Goal: Information Seeking & Learning: Compare options

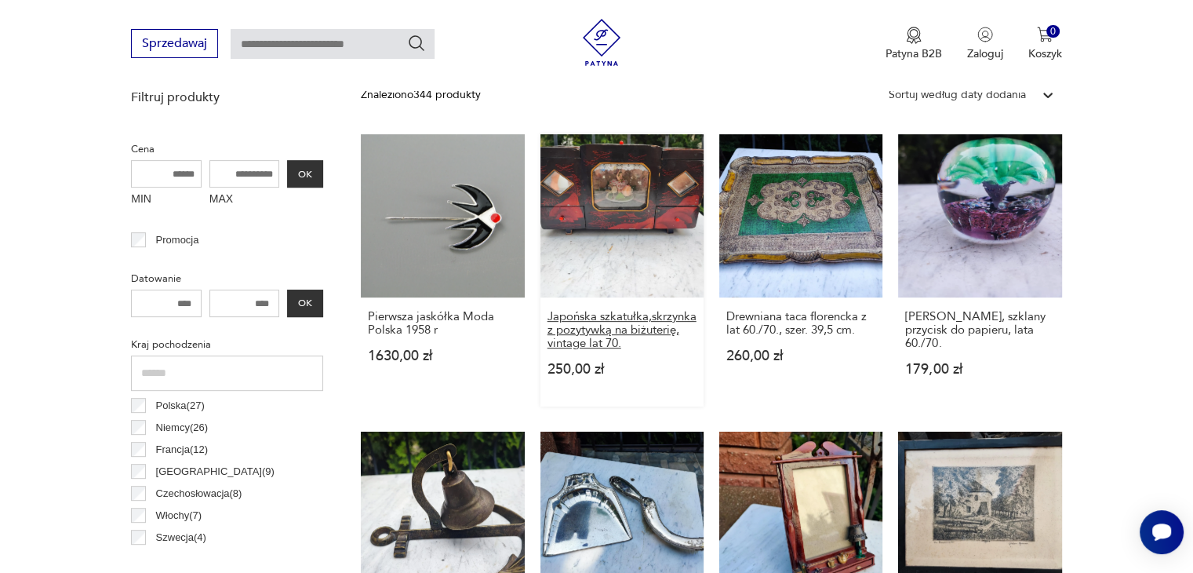
click at [609, 319] on h3 "Japońska szkatułka,skrzynka z pozytywką na biżuterię, vintage lat 70." at bounding box center [622, 330] width 149 height 40
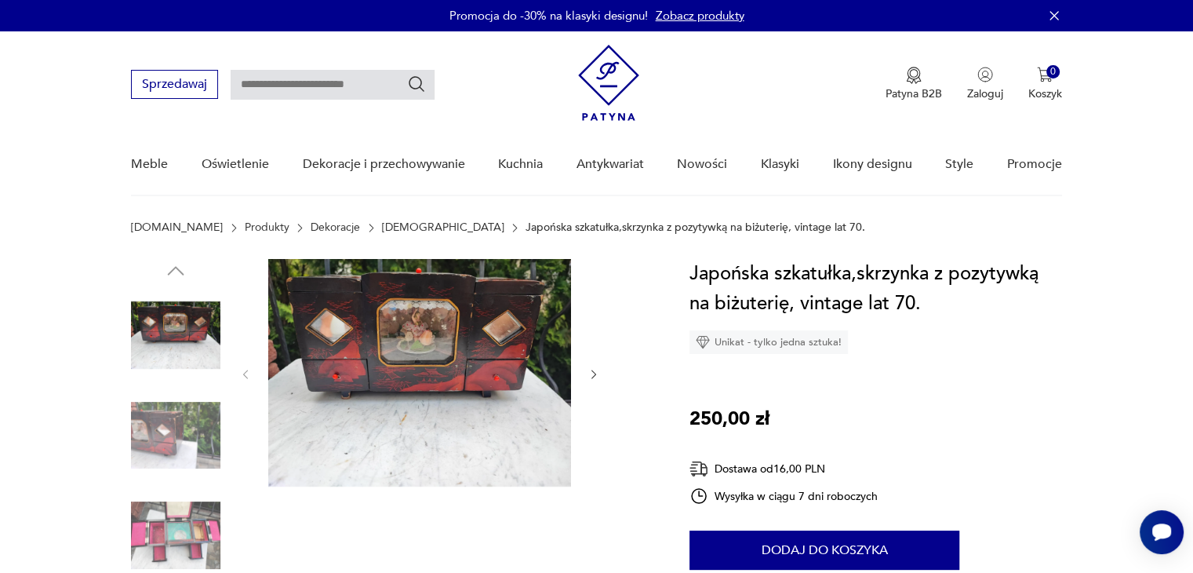
click at [597, 374] on icon "button" at bounding box center [594, 374] width 13 height 13
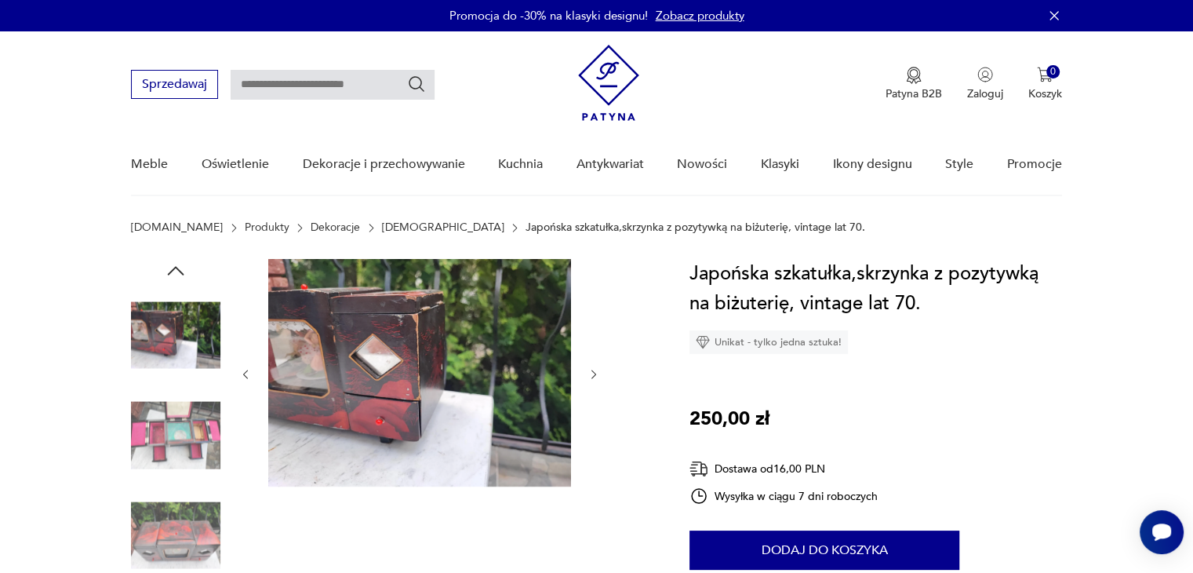
click at [597, 374] on icon "button" at bounding box center [594, 374] width 13 height 13
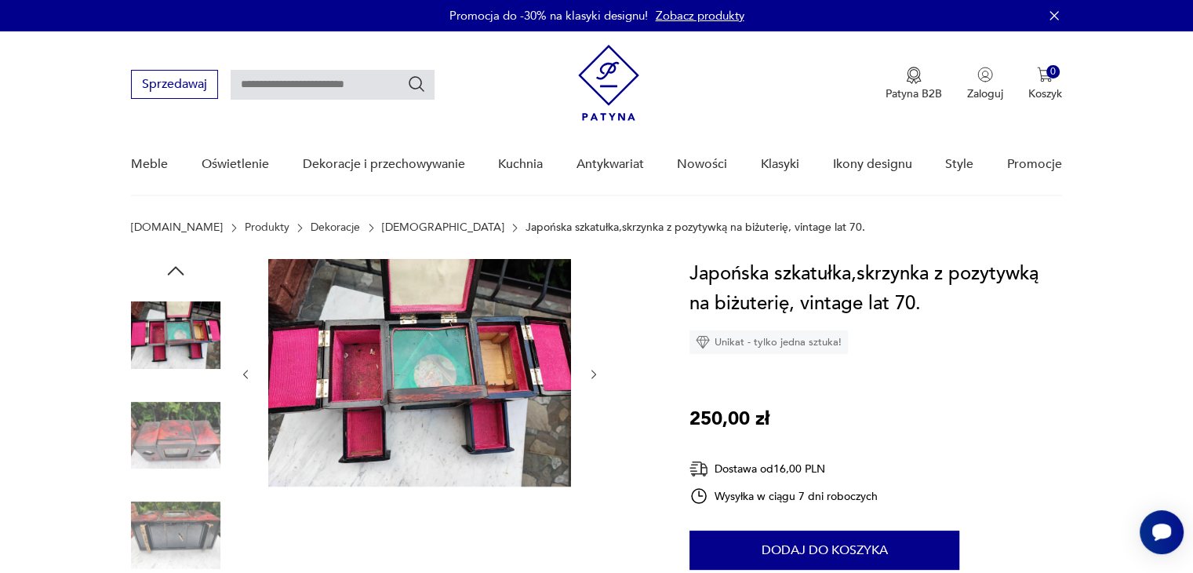
click at [458, 372] on img at bounding box center [419, 373] width 303 height 228
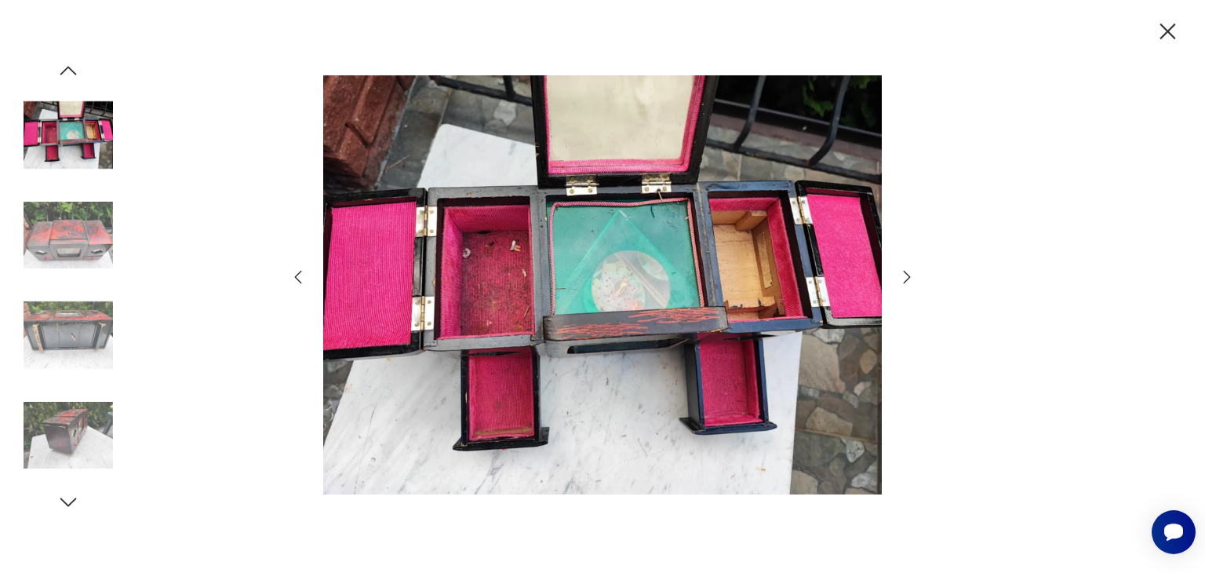
click at [908, 280] on icon "button" at bounding box center [907, 277] width 19 height 19
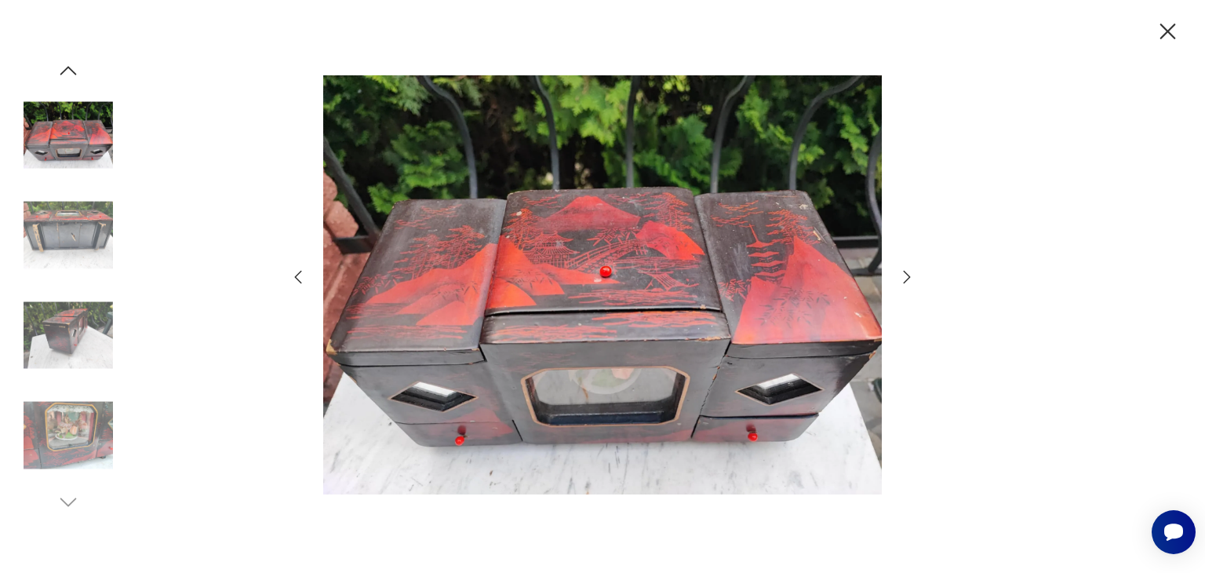
click at [908, 280] on icon "button" at bounding box center [907, 277] width 19 height 19
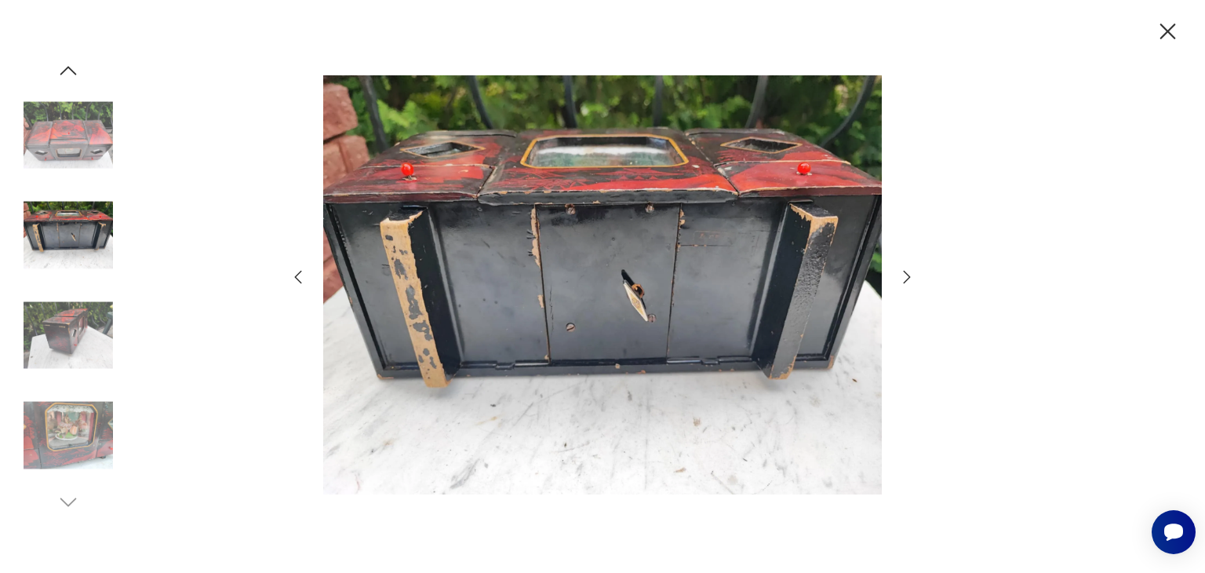
click at [908, 280] on icon "button" at bounding box center [907, 277] width 19 height 19
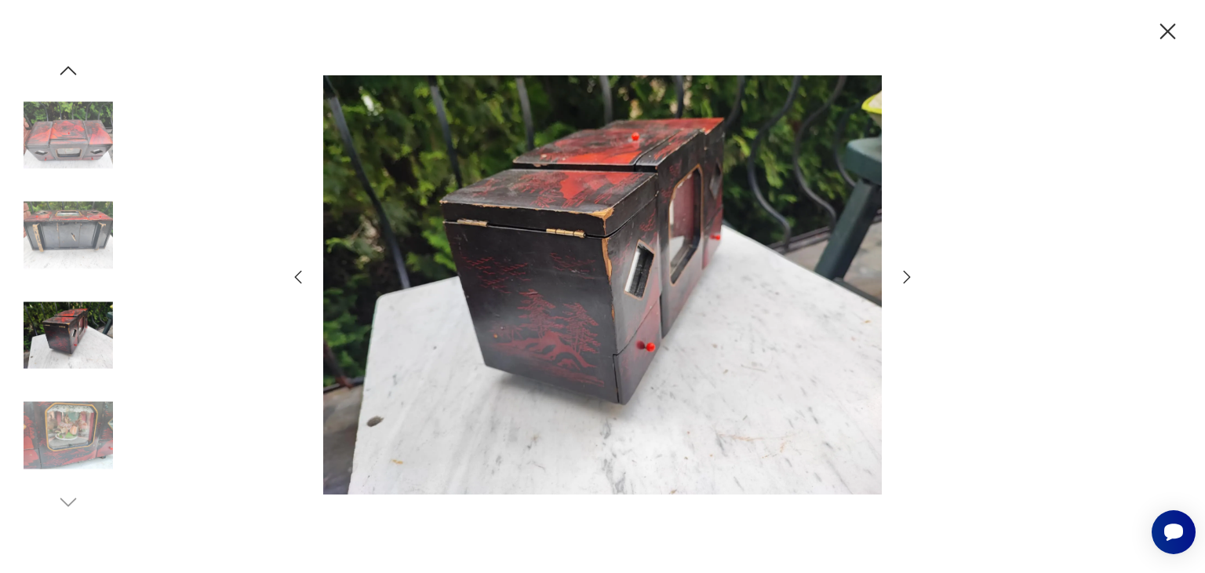
click at [908, 280] on icon "button" at bounding box center [907, 277] width 19 height 19
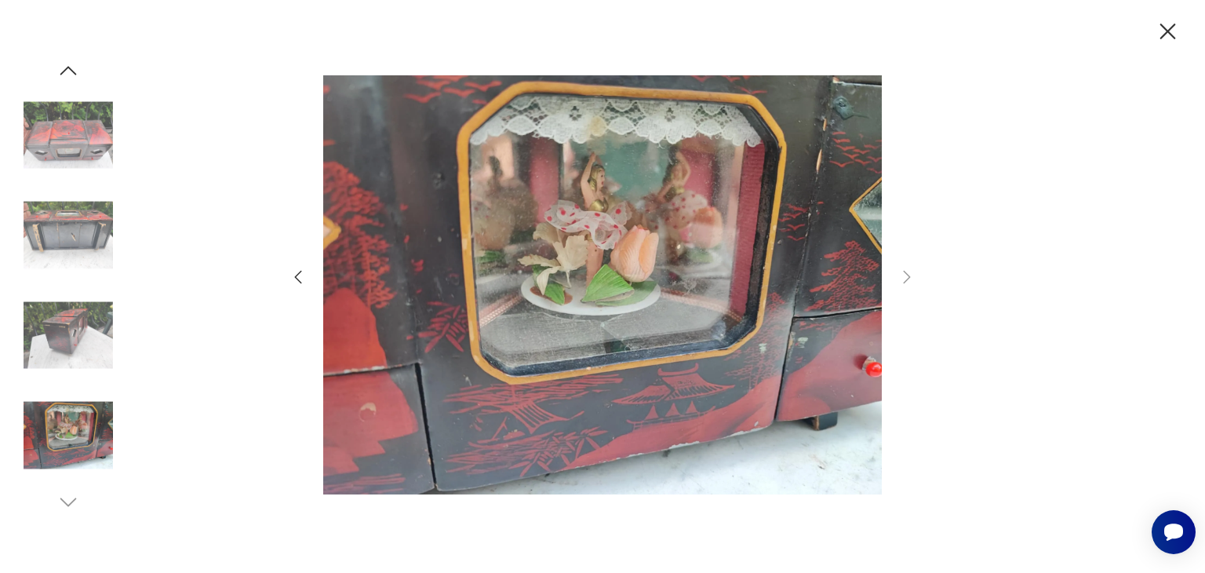
click at [1157, 42] on icon "button" at bounding box center [1167, 31] width 27 height 27
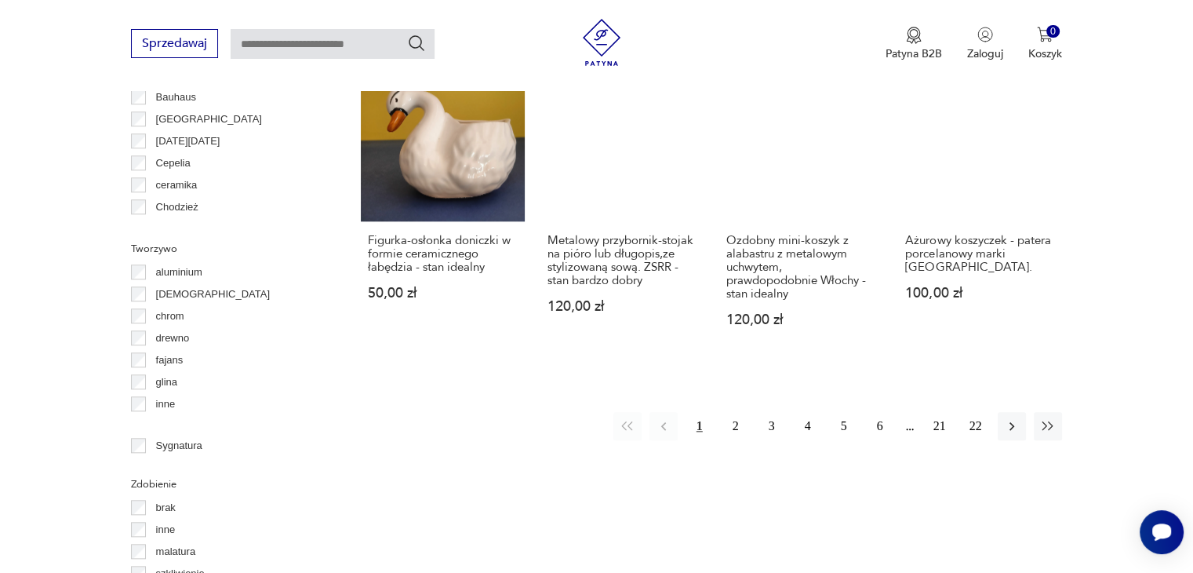
scroll to position [1514, 0]
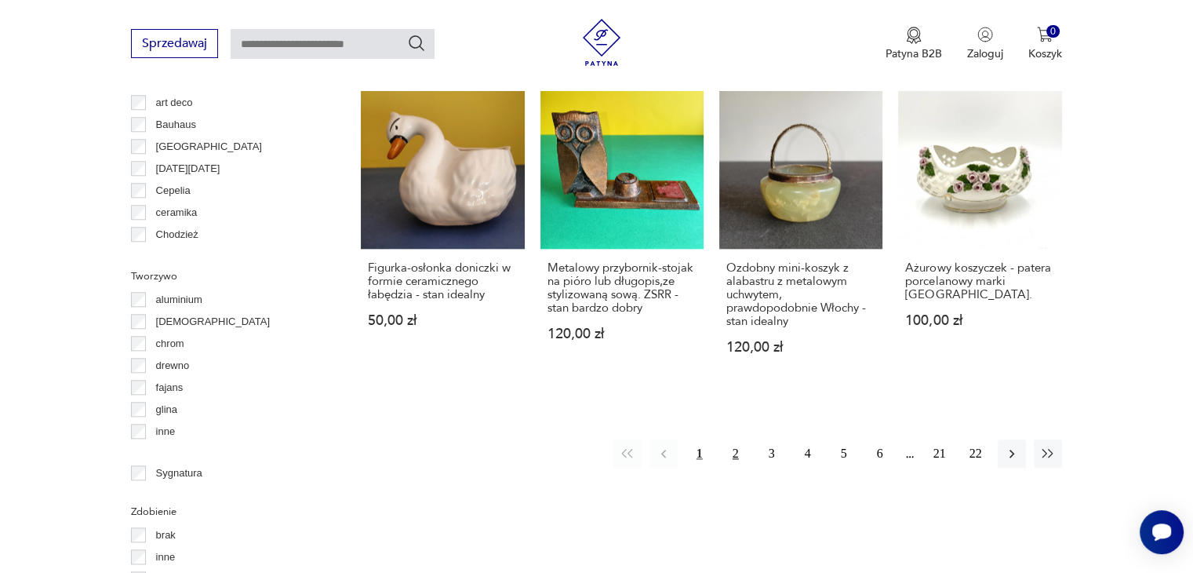
click at [737, 455] on button "2" at bounding box center [736, 453] width 28 height 28
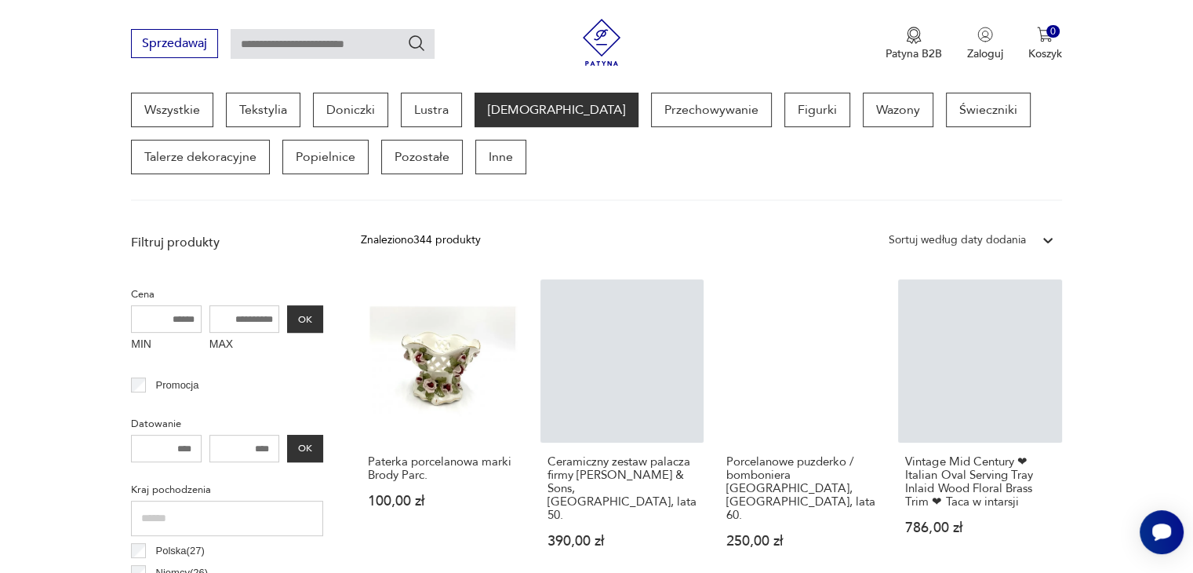
scroll to position [573, 0]
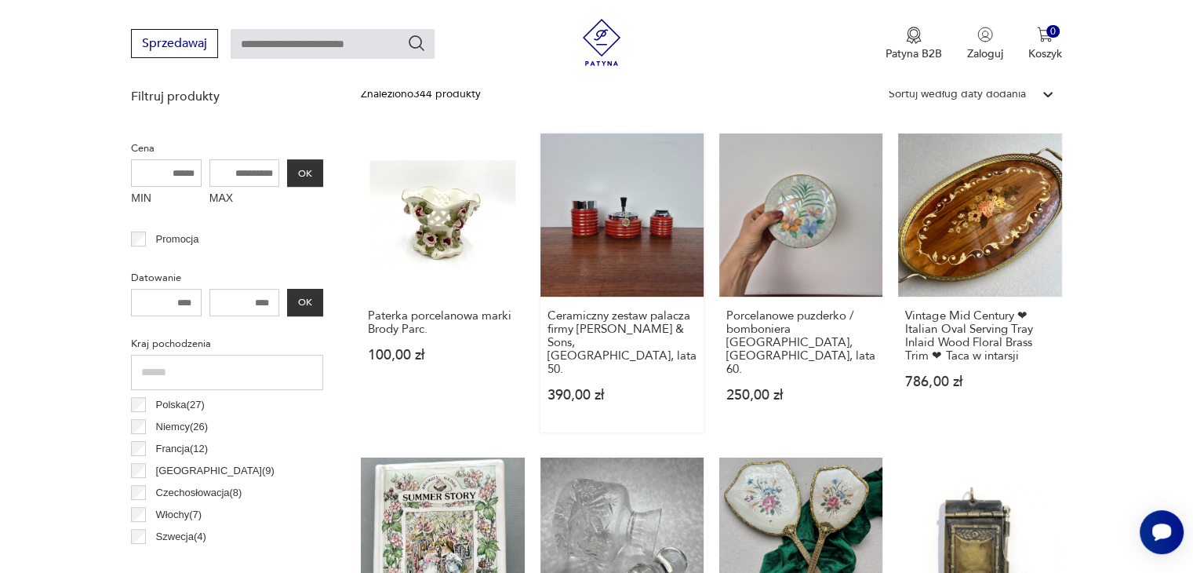
click at [558, 253] on link "Ceramiczny zestaw palacza firmy [PERSON_NAME] & Sons, [GEOGRAPHIC_DATA], lata 5…" at bounding box center [622, 282] width 163 height 299
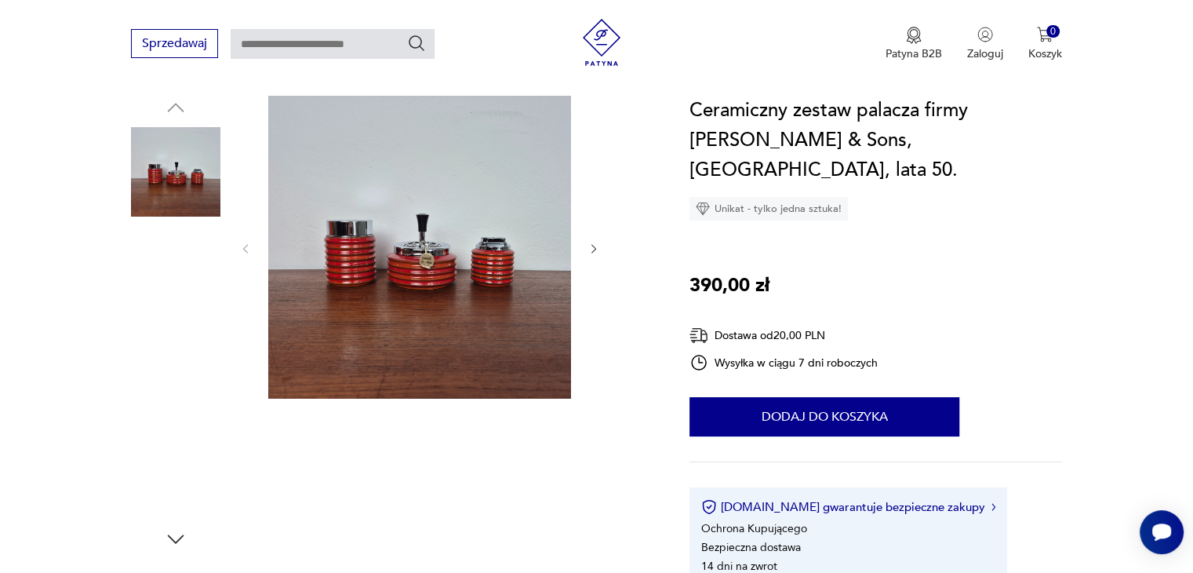
scroll to position [78, 0]
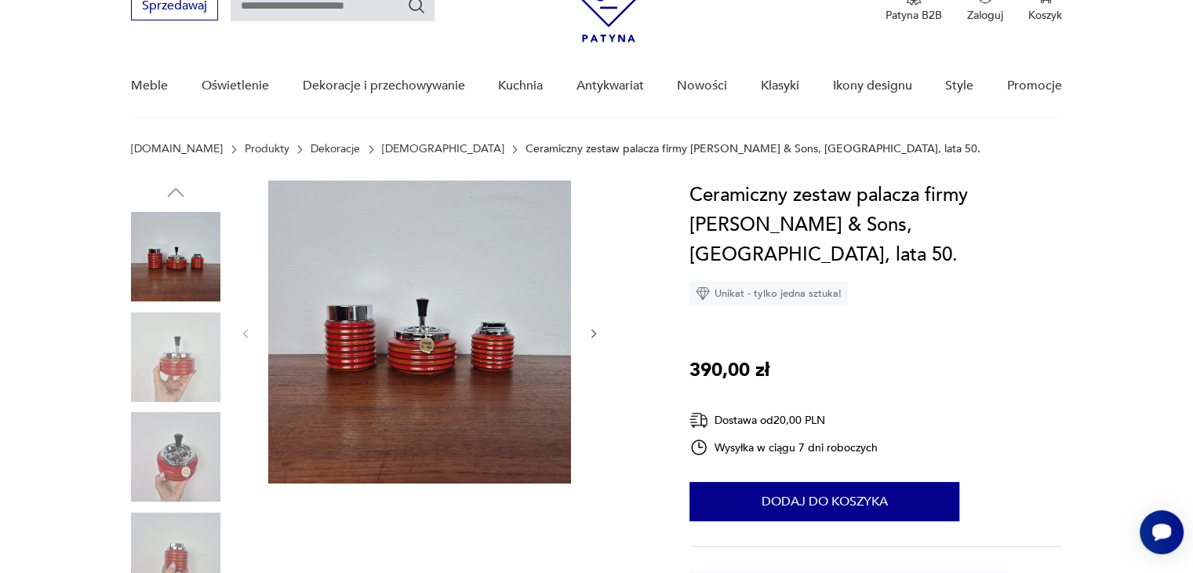
click at [603, 346] on div at bounding box center [391, 407] width 521 height 455
click at [596, 339] on icon "button" at bounding box center [594, 333] width 13 height 13
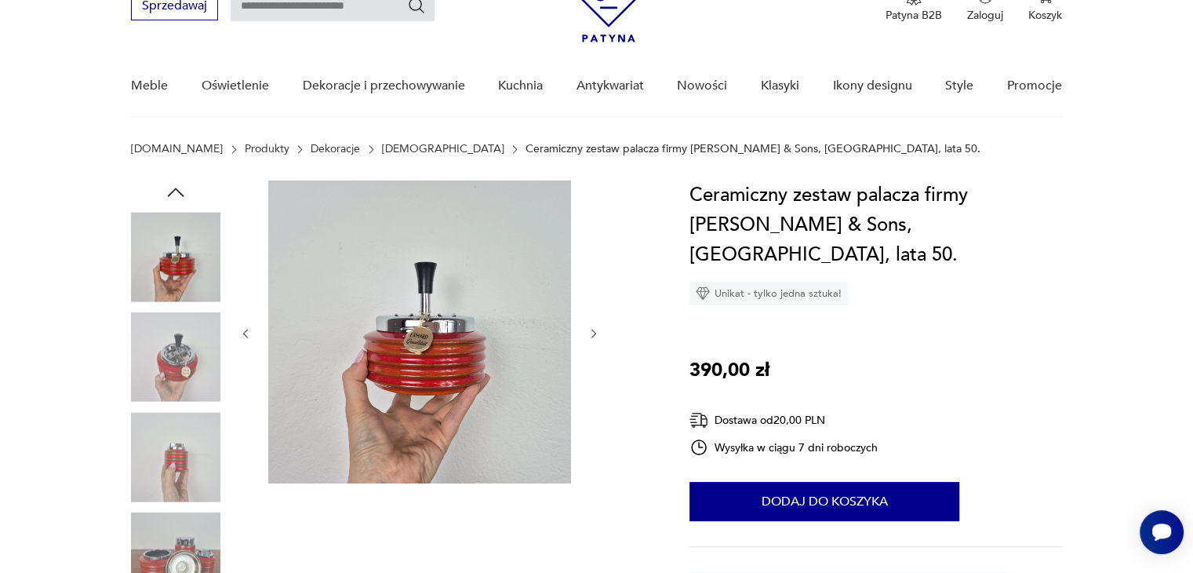
click at [596, 339] on icon "button" at bounding box center [594, 333] width 13 height 13
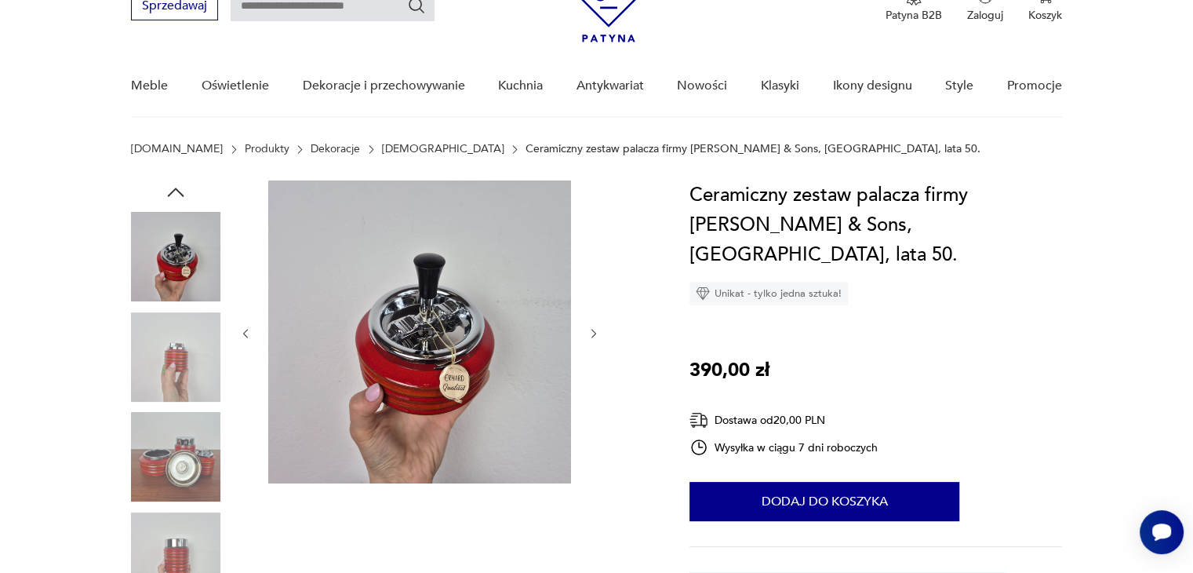
click at [596, 339] on icon "button" at bounding box center [594, 333] width 13 height 13
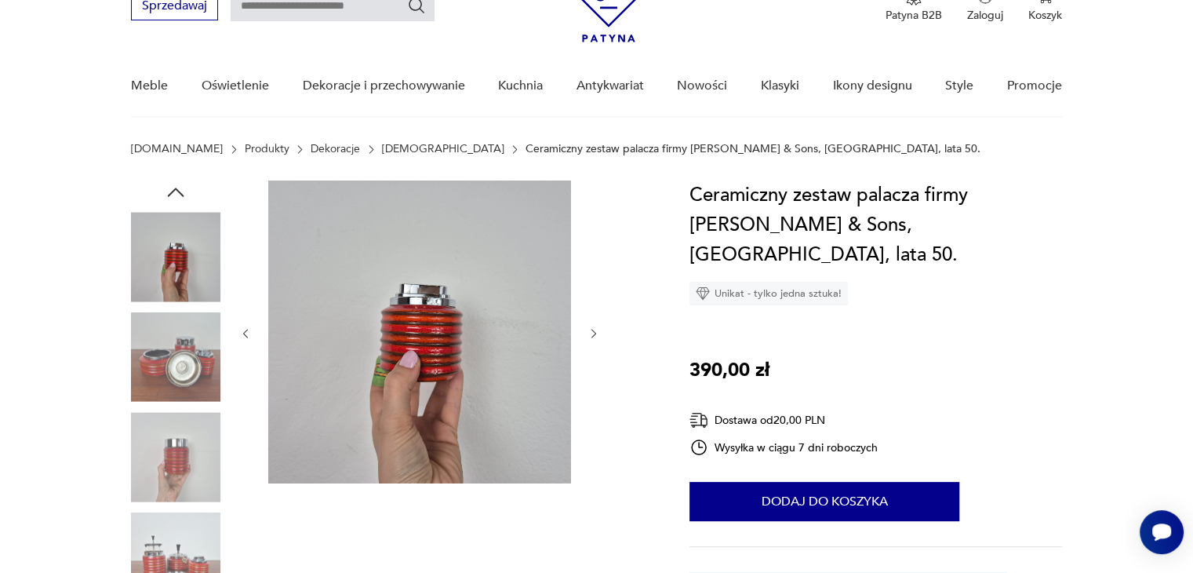
click at [596, 339] on icon "button" at bounding box center [594, 333] width 13 height 13
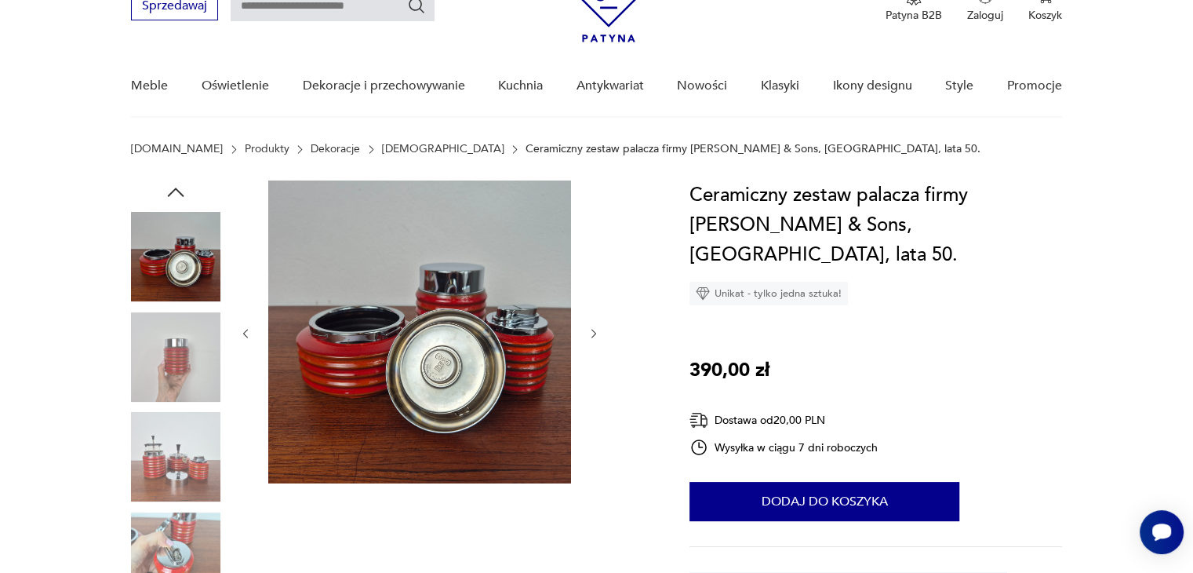
click at [596, 339] on icon "button" at bounding box center [594, 333] width 13 height 13
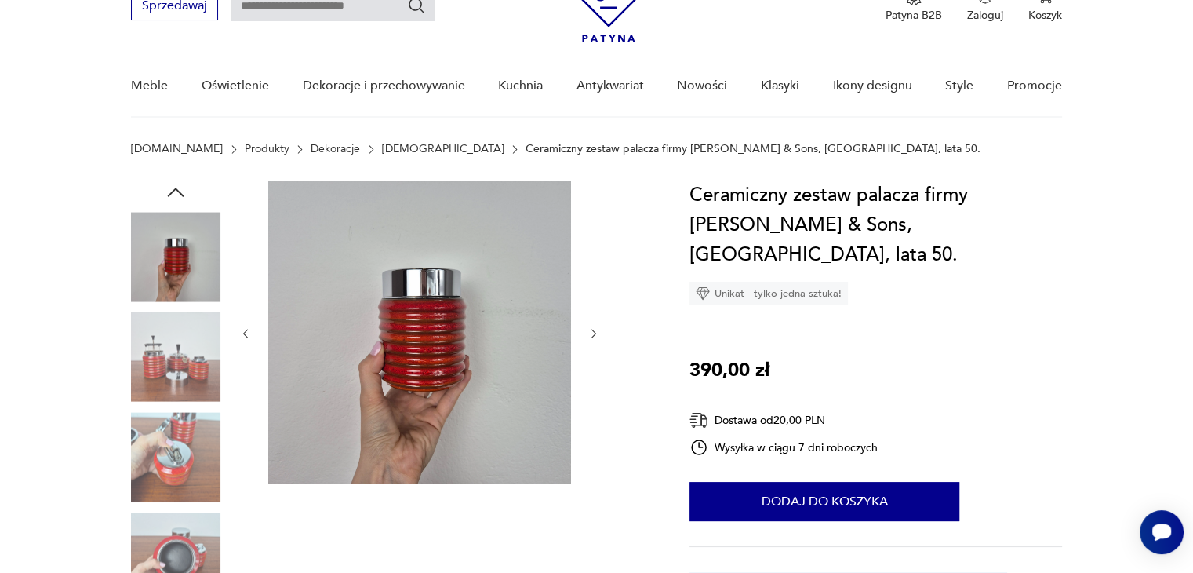
click at [596, 339] on icon "button" at bounding box center [594, 333] width 13 height 13
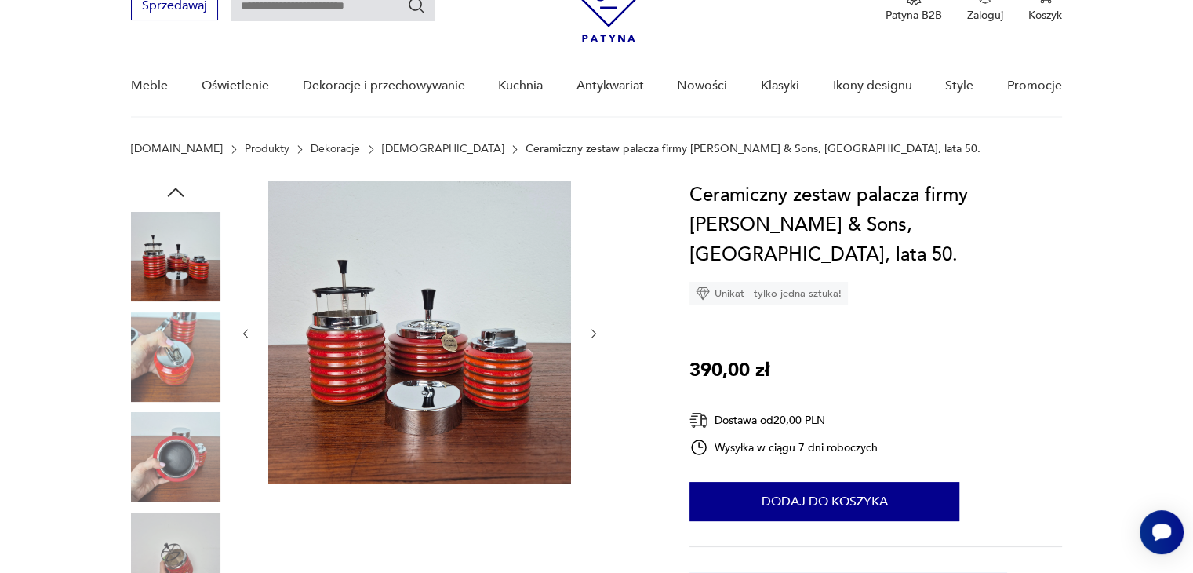
click at [596, 339] on icon "button" at bounding box center [594, 333] width 13 height 13
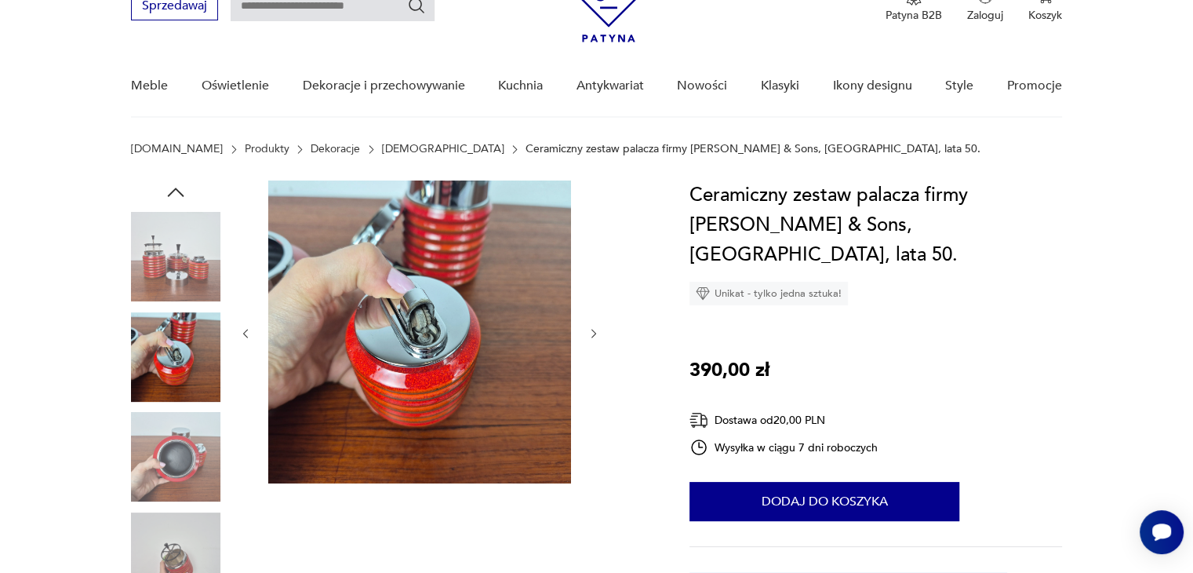
click at [596, 339] on icon "button" at bounding box center [594, 333] width 13 height 13
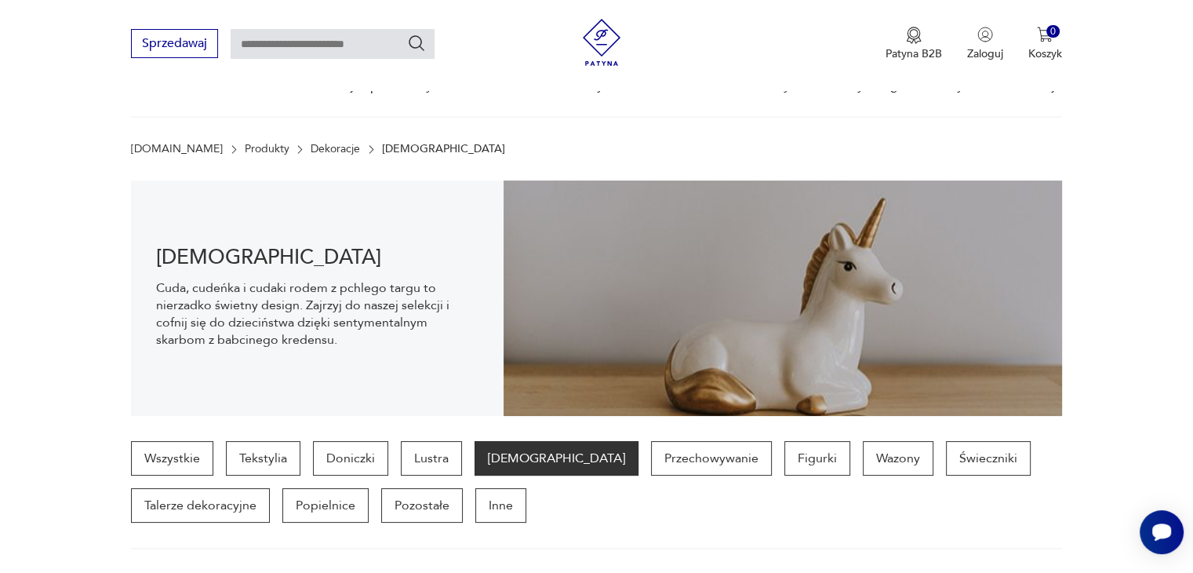
scroll to position [573, 0]
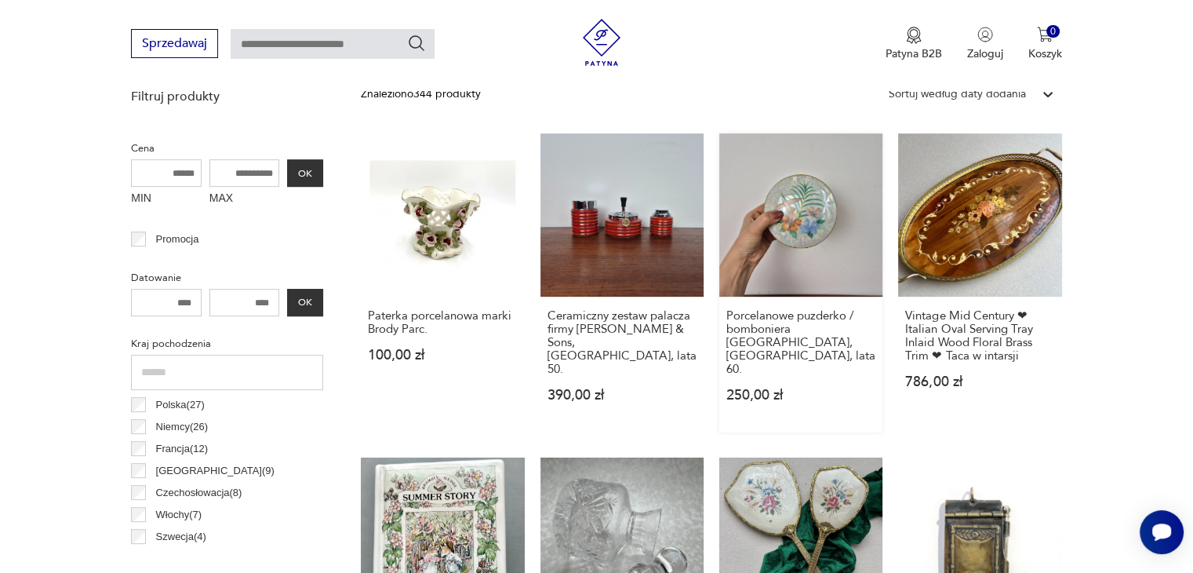
click at [774, 195] on link "Porcelanowe puzderko / bomboniera [GEOGRAPHIC_DATA], [GEOGRAPHIC_DATA], lata 60…" at bounding box center [801, 282] width 163 height 299
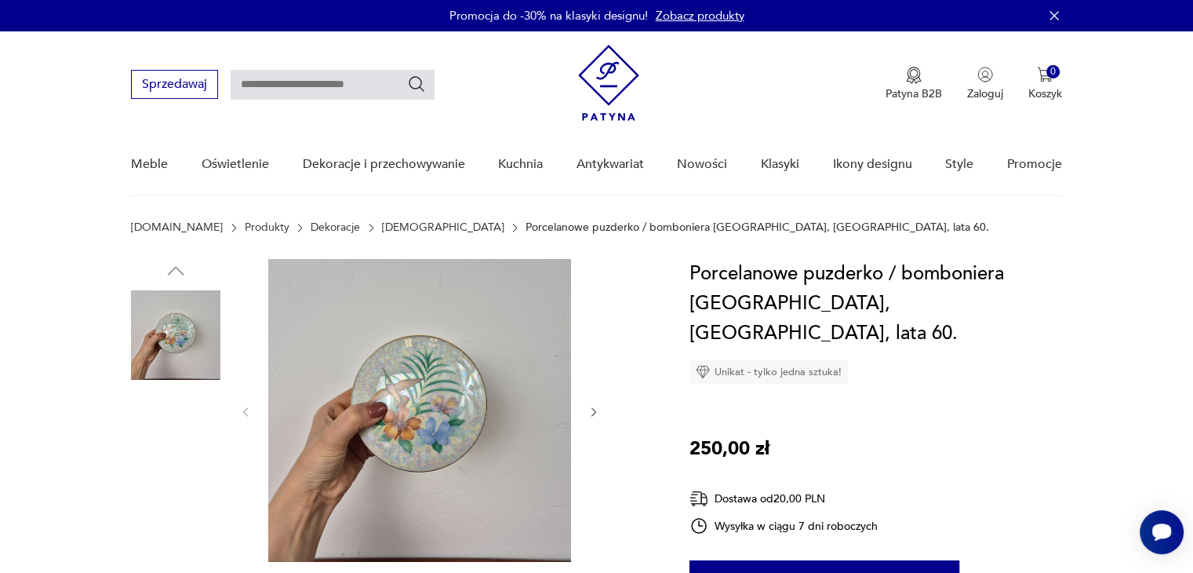
scroll to position [235, 0]
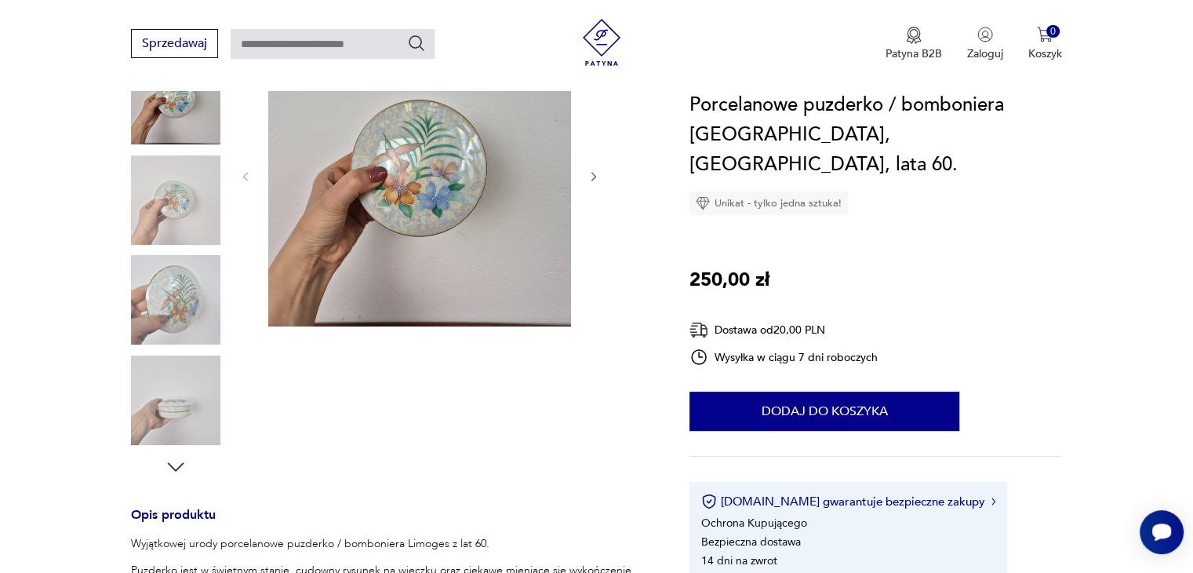
click at [598, 178] on icon "button" at bounding box center [594, 176] width 13 height 13
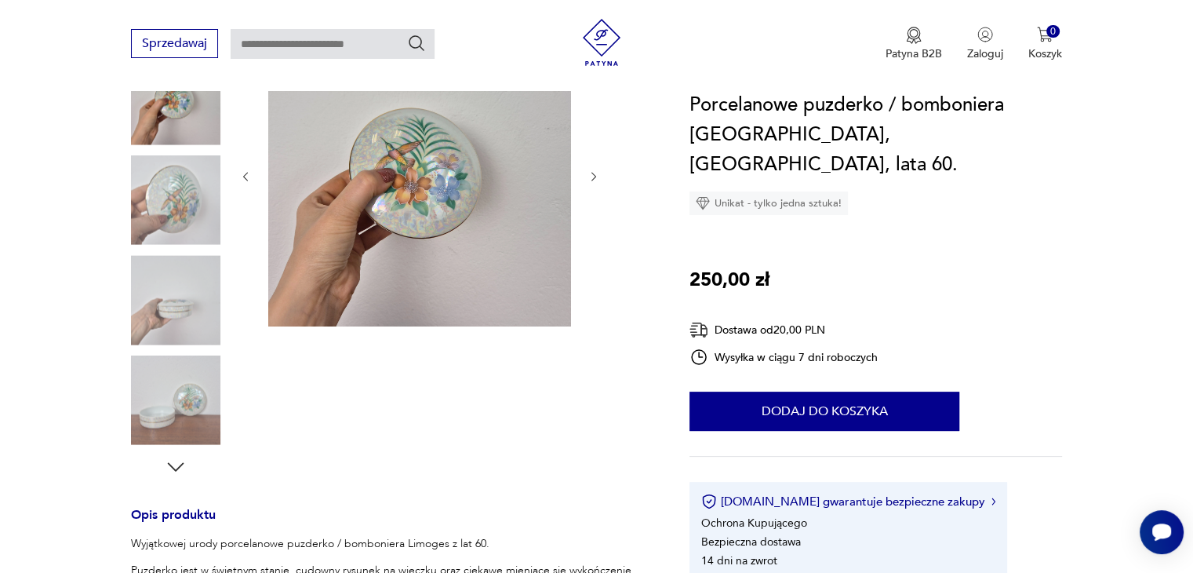
click at [598, 174] on icon "button" at bounding box center [594, 176] width 13 height 13
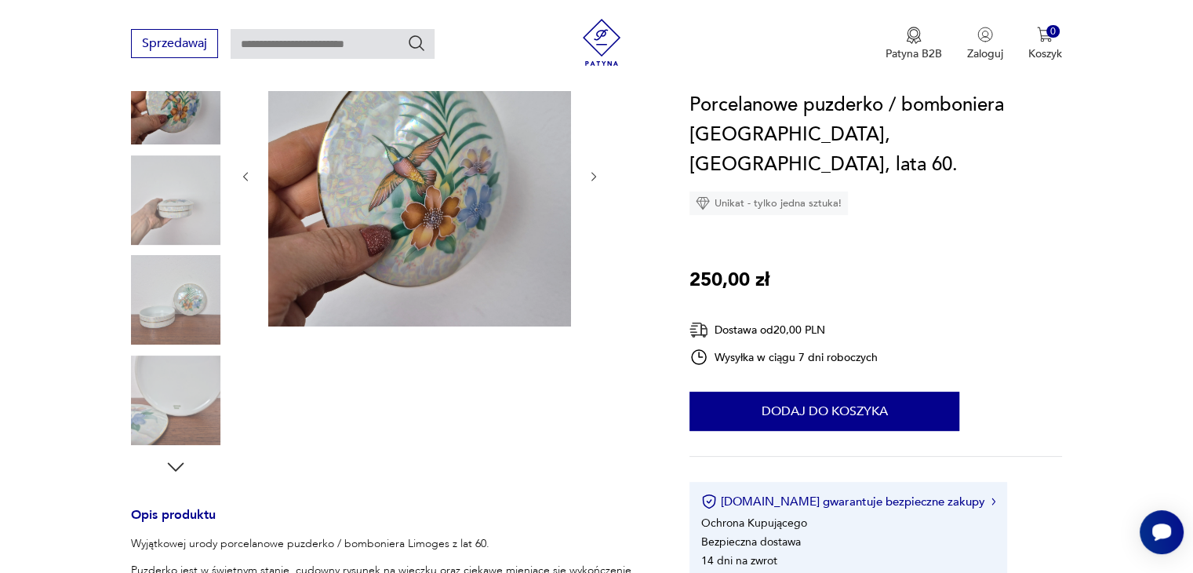
click at [598, 174] on icon "button" at bounding box center [594, 176] width 13 height 13
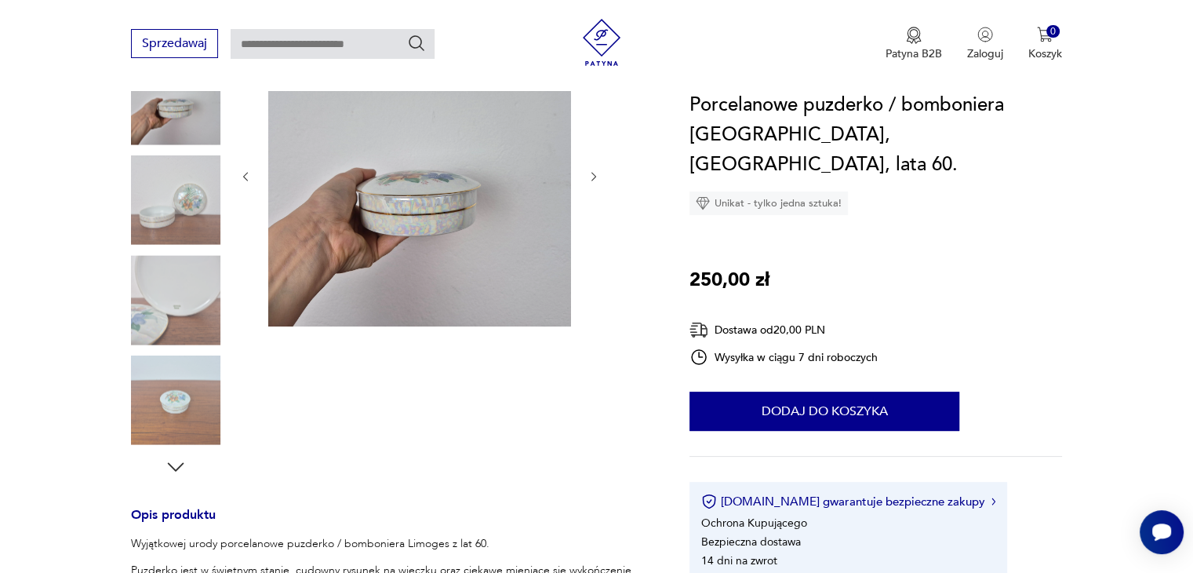
click at [598, 174] on icon "button" at bounding box center [594, 176] width 13 height 13
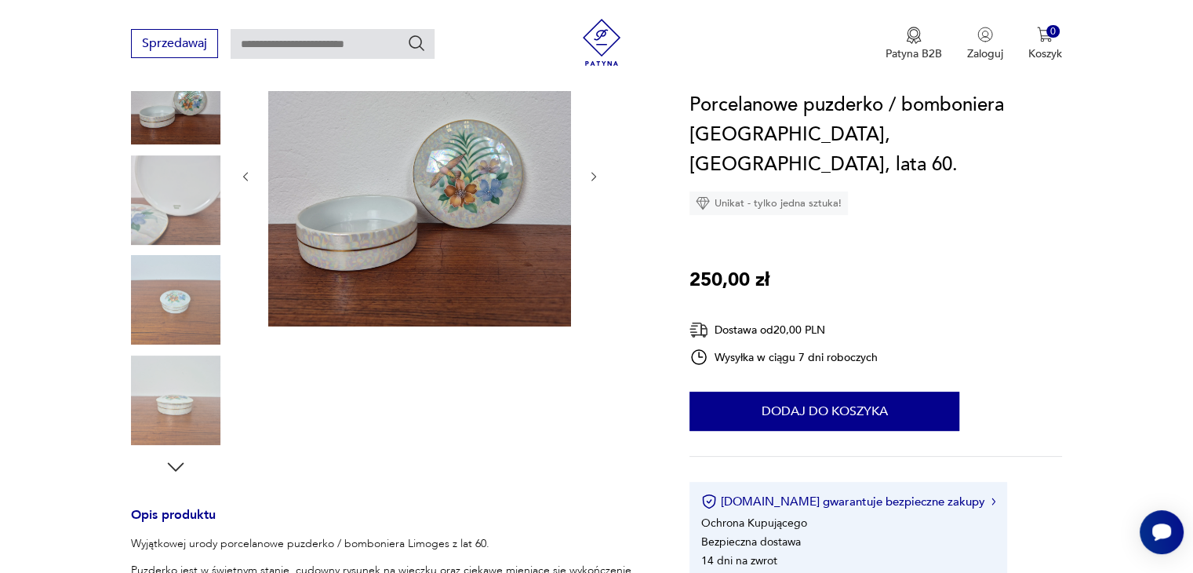
click at [598, 174] on icon "button" at bounding box center [594, 176] width 13 height 13
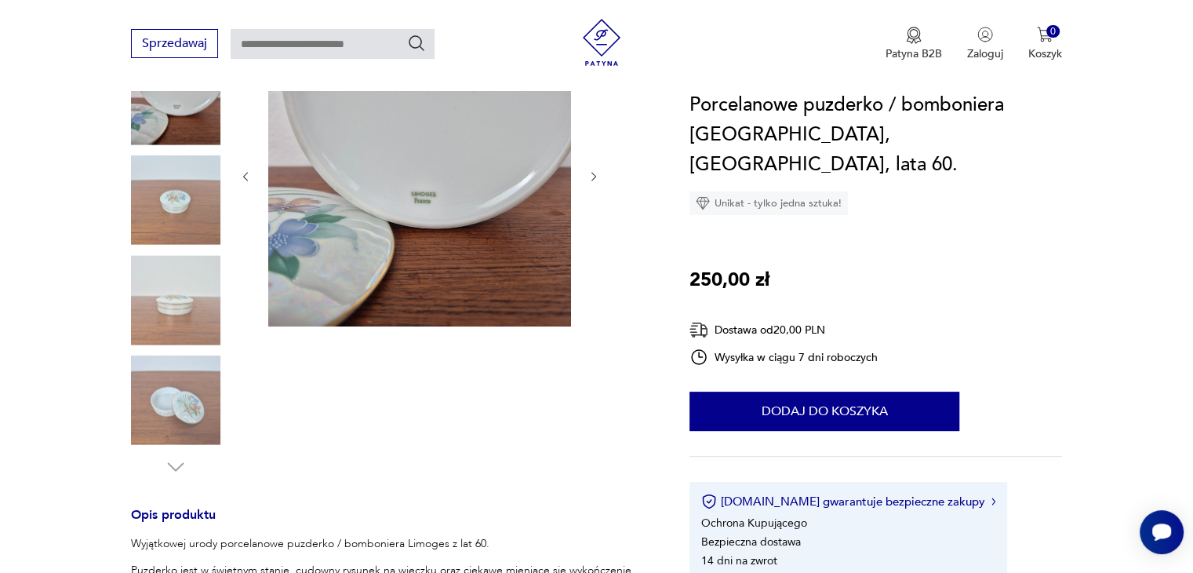
click at [598, 174] on icon "button" at bounding box center [594, 176] width 13 height 13
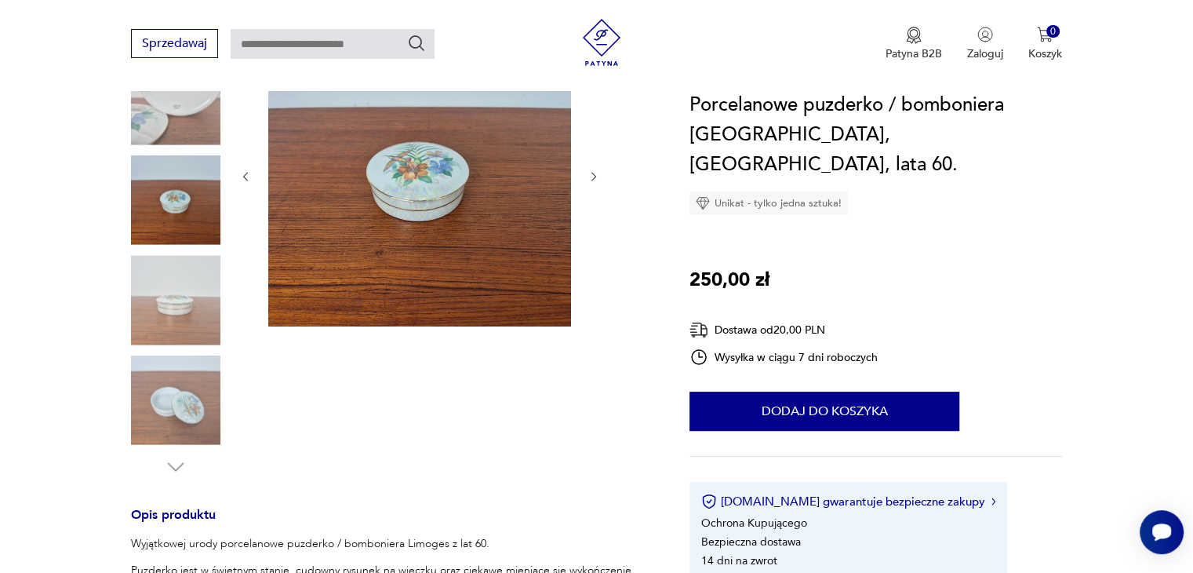
click at [598, 174] on icon "button" at bounding box center [594, 176] width 13 height 13
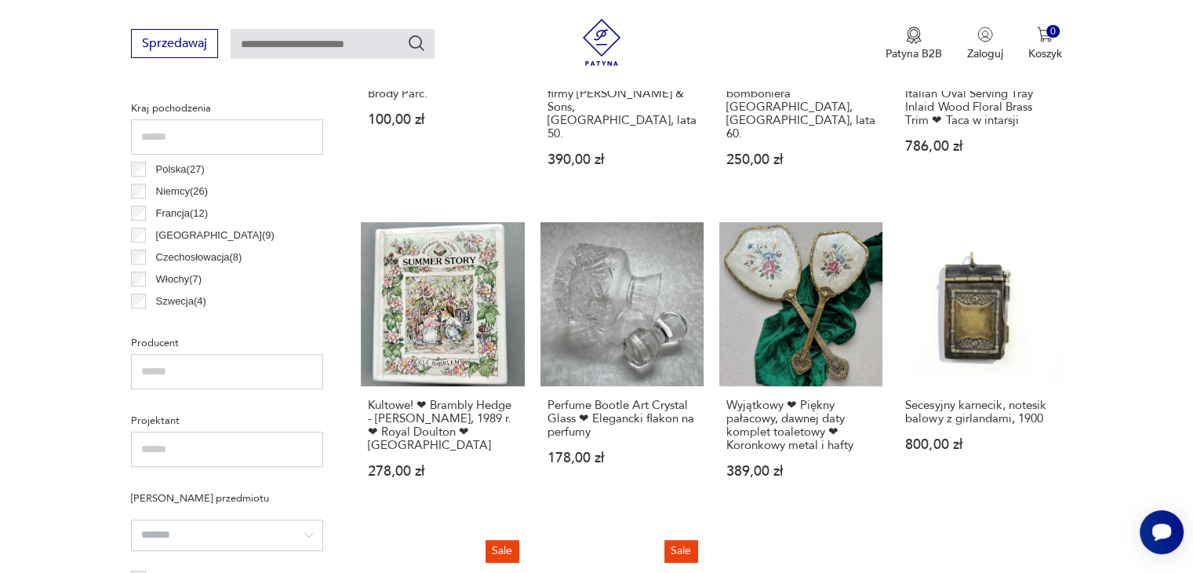
scroll to position [887, 0]
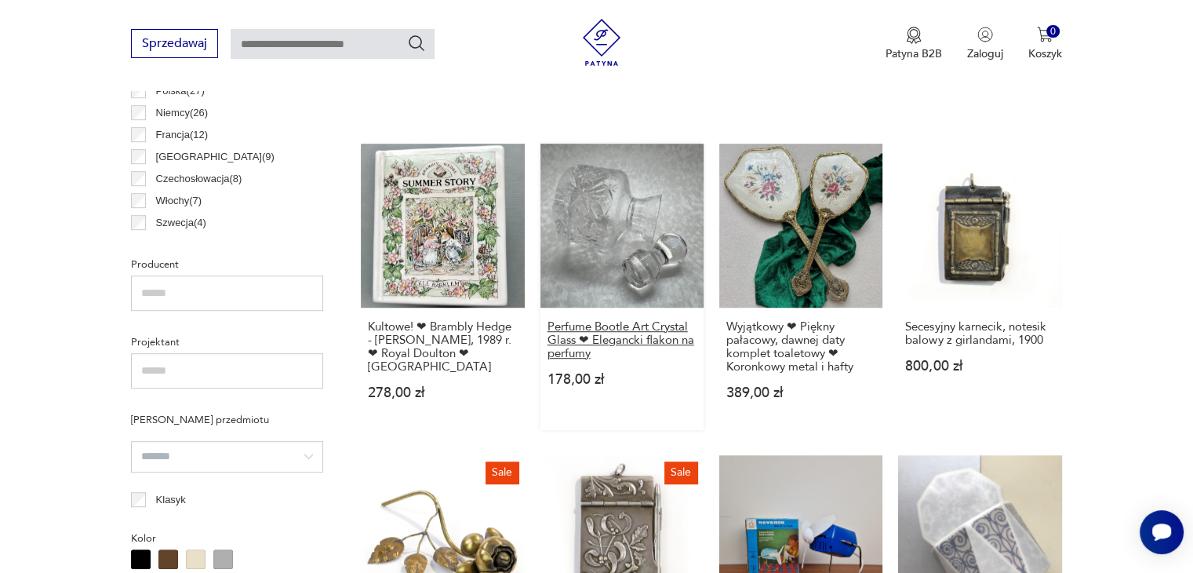
click at [633, 329] on h3 "Perfume Bootle Art Crystal Glass ❤ Elegancki flakon na perfumy" at bounding box center [622, 340] width 149 height 40
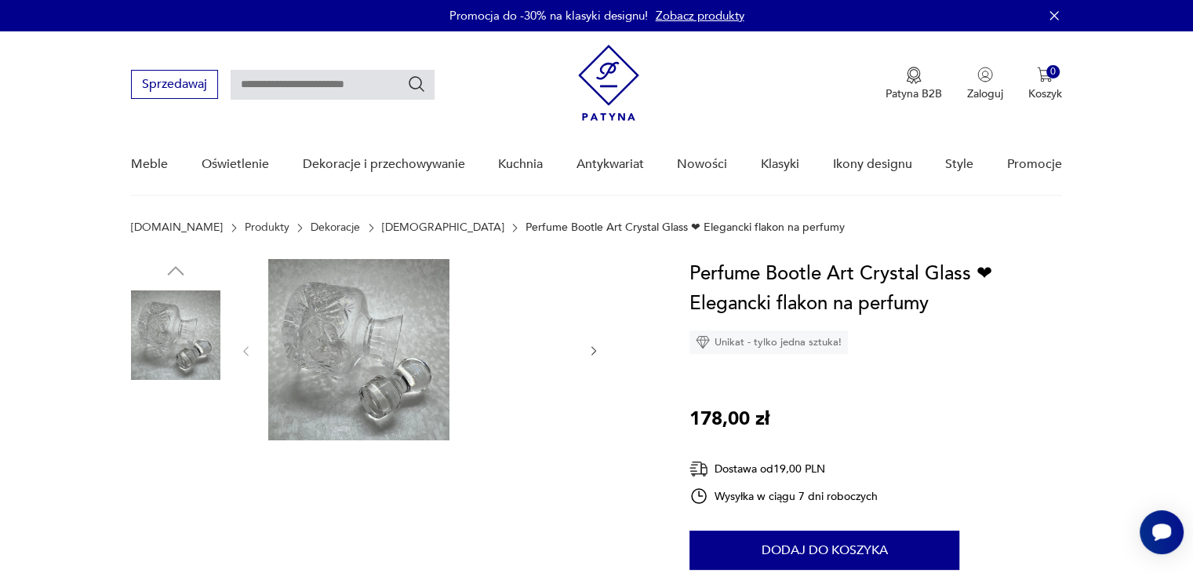
scroll to position [157, 0]
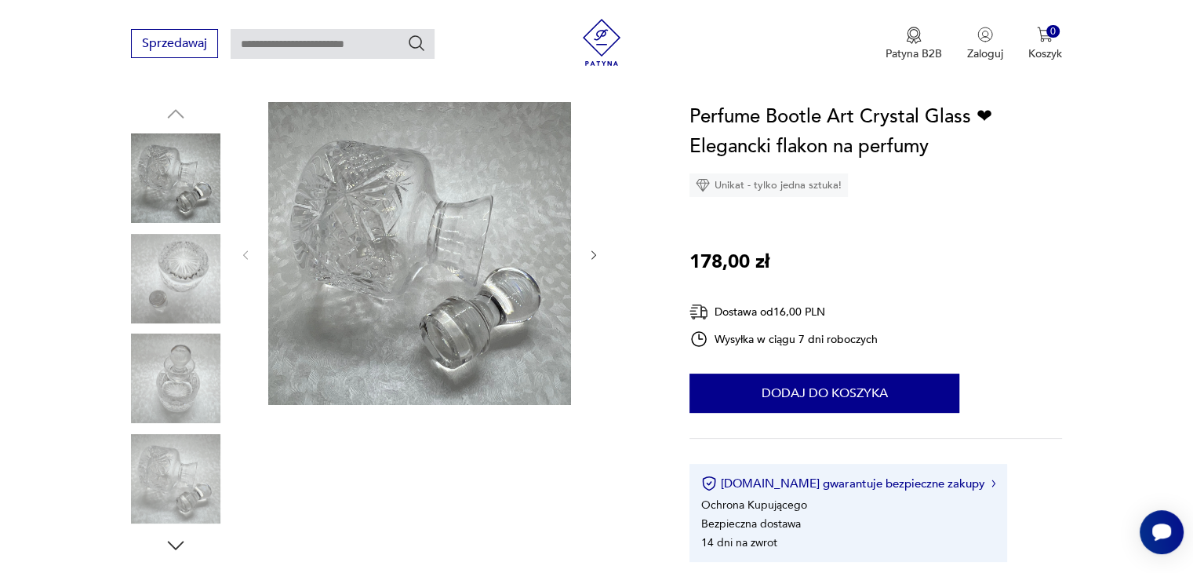
click at [596, 258] on icon "button" at bounding box center [594, 255] width 13 height 13
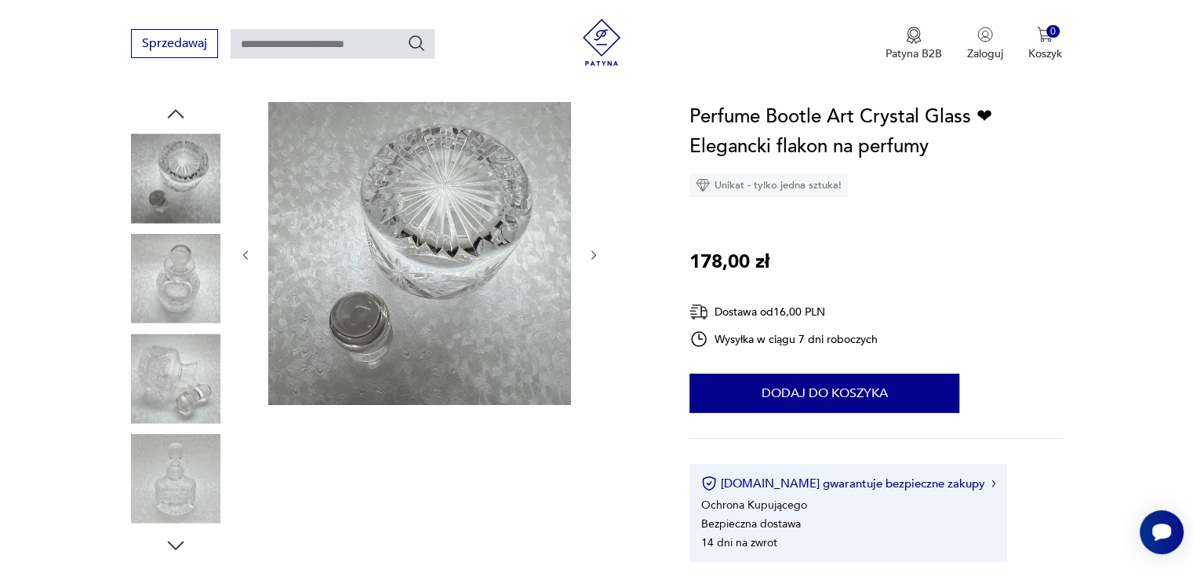
click at [596, 258] on icon "button" at bounding box center [594, 255] width 13 height 13
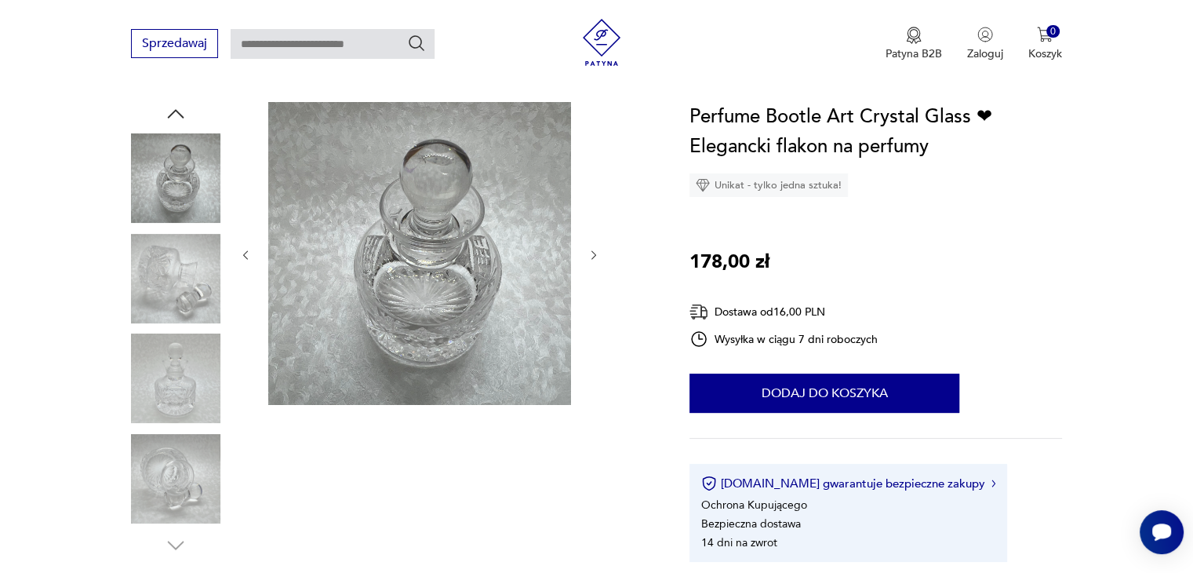
click at [596, 258] on icon "button" at bounding box center [594, 255] width 13 height 13
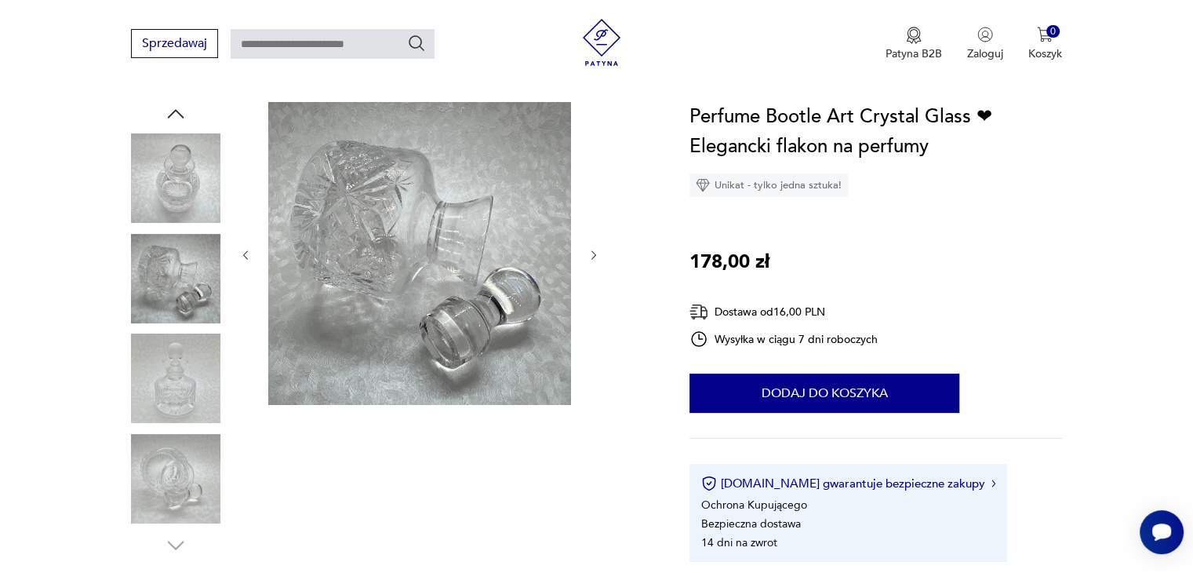
click at [596, 258] on icon "button" at bounding box center [594, 255] width 13 height 13
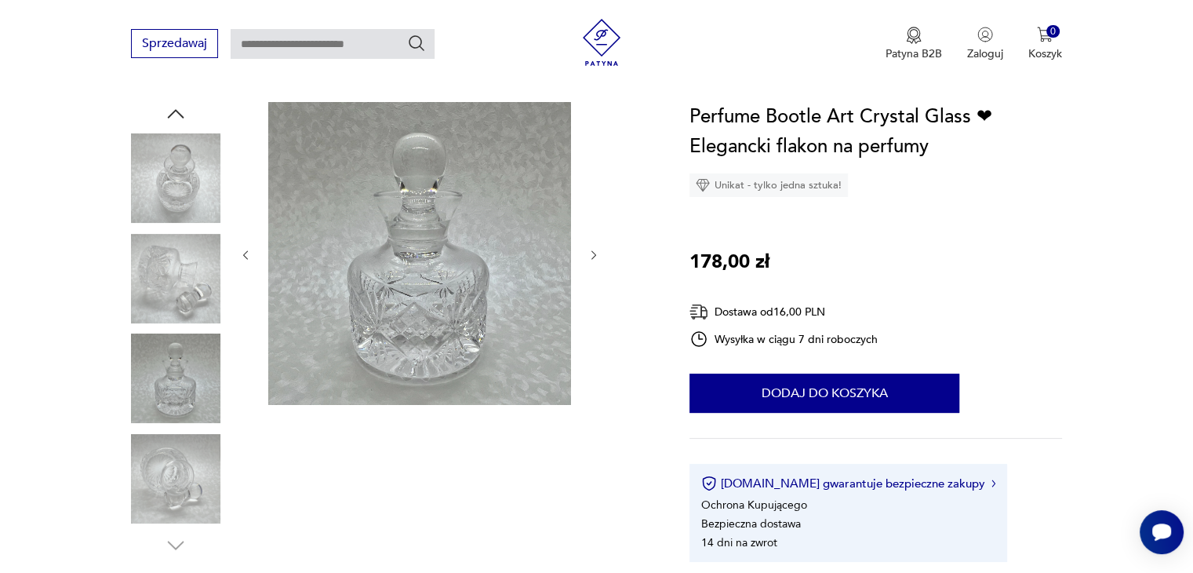
click at [596, 258] on icon "button" at bounding box center [594, 255] width 13 height 13
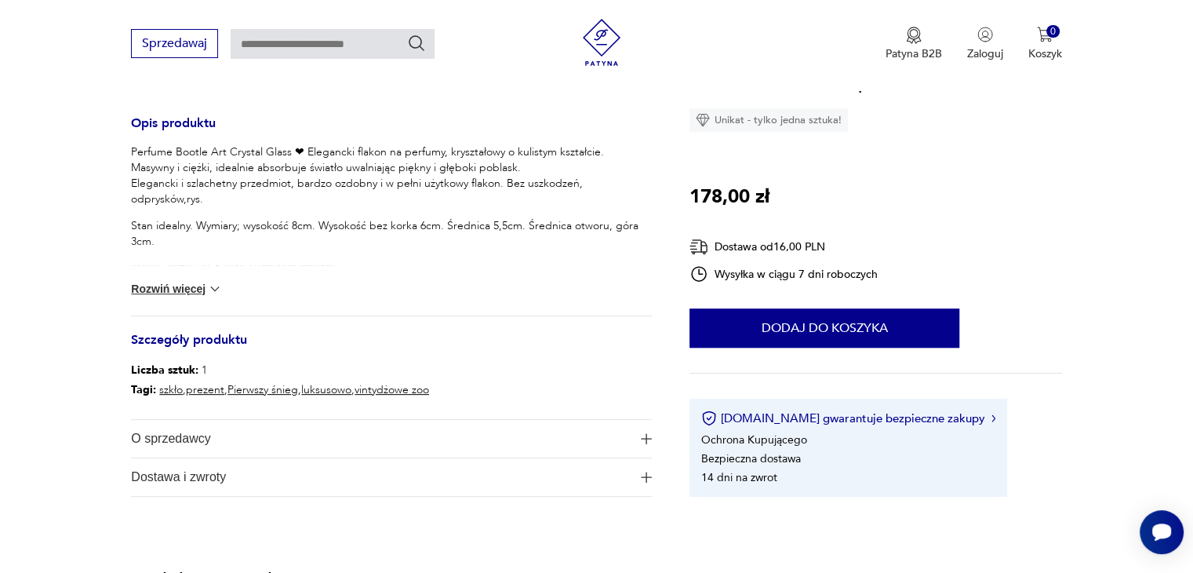
scroll to position [628, 0]
click at [216, 285] on img at bounding box center [215, 288] width 16 height 16
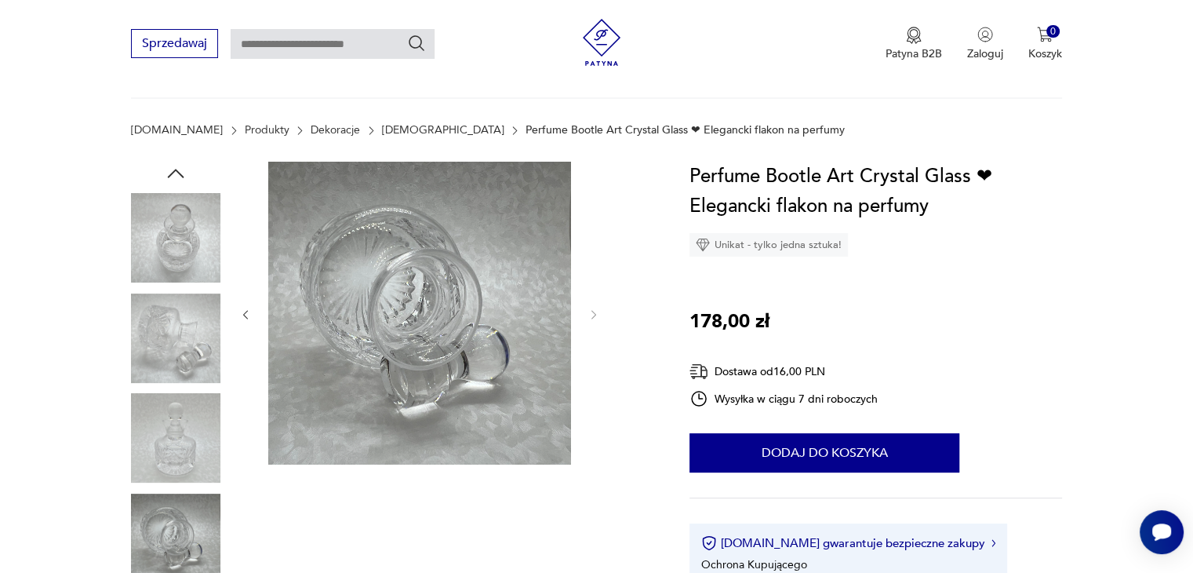
scroll to position [0, 0]
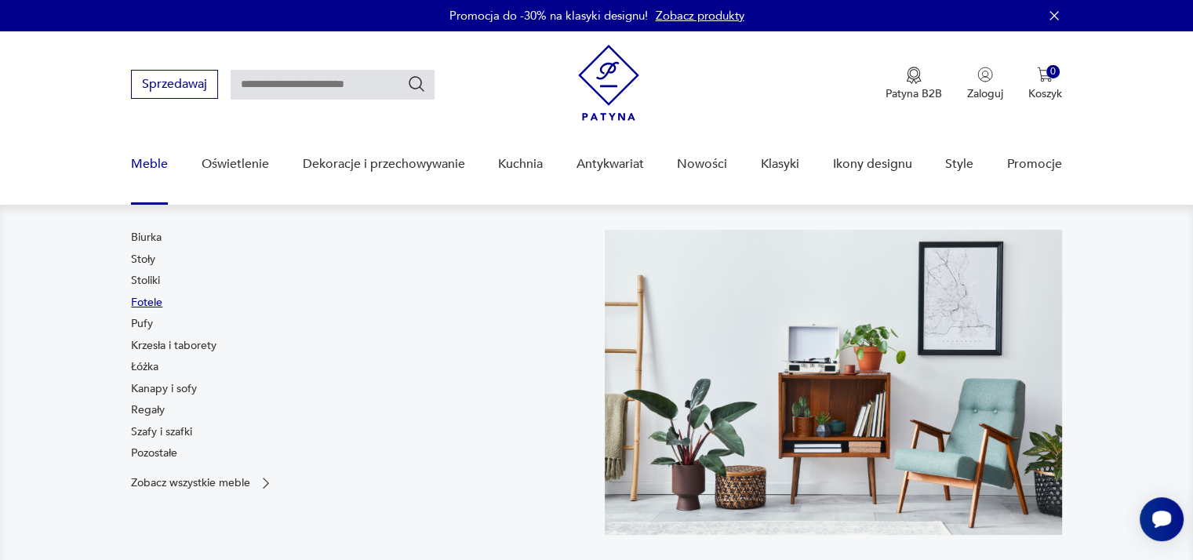
click at [144, 301] on link "Fotele" at bounding box center [146, 303] width 31 height 16
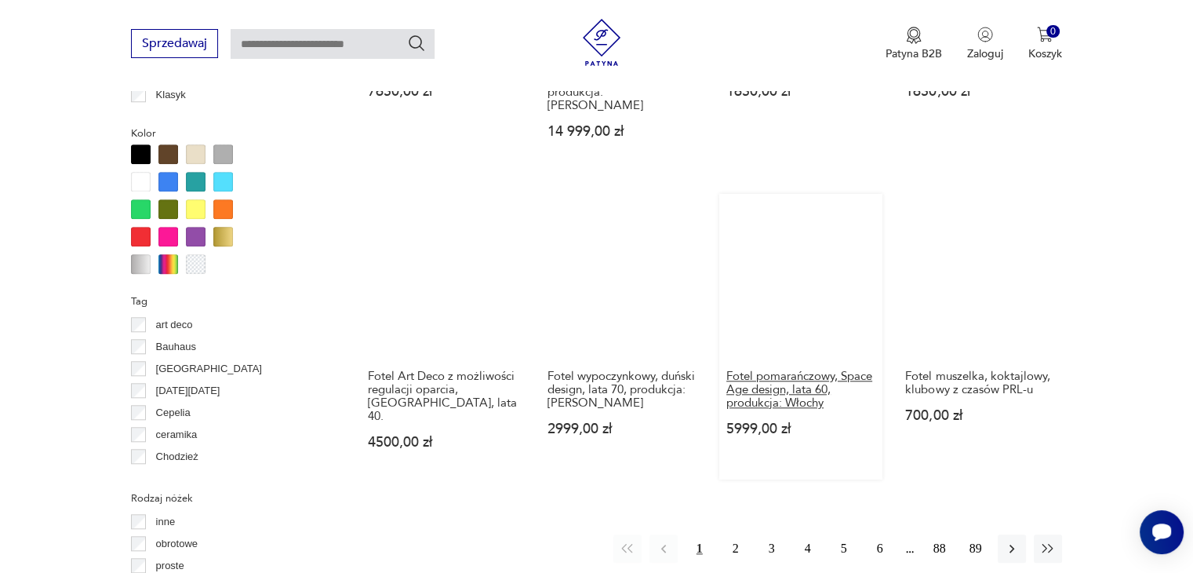
scroll to position [1489, 0]
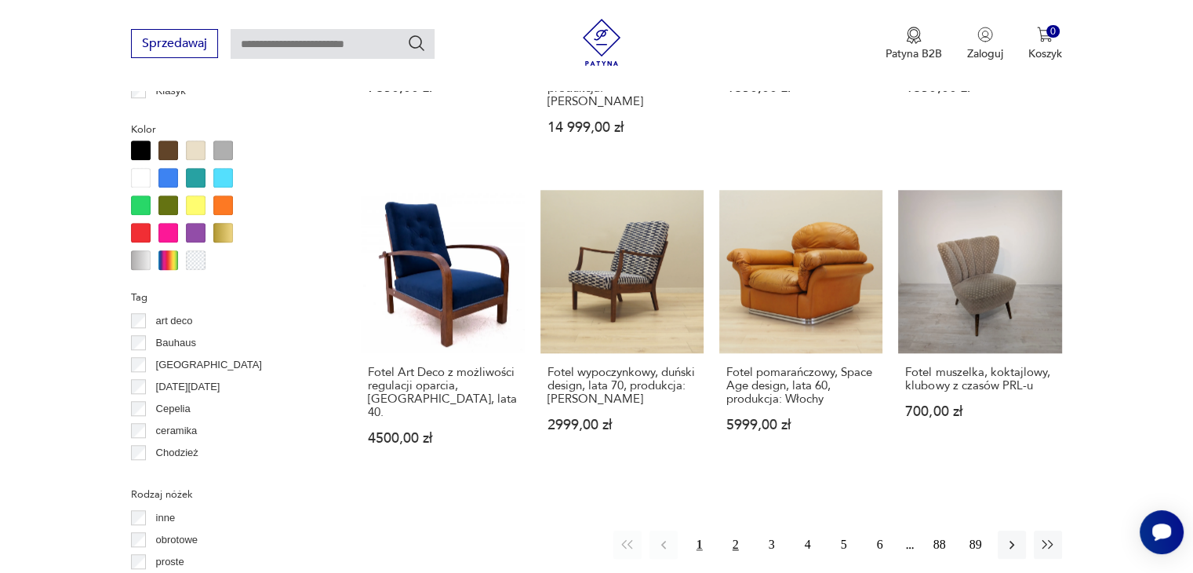
click at [739, 530] on button "2" at bounding box center [736, 544] width 28 height 28
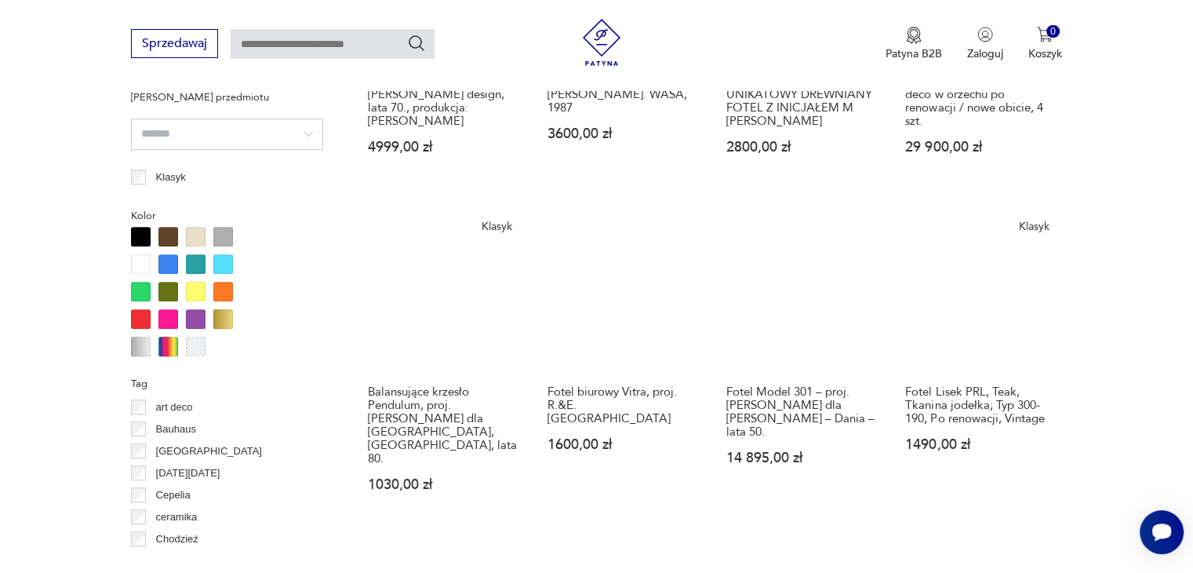
scroll to position [1593, 0]
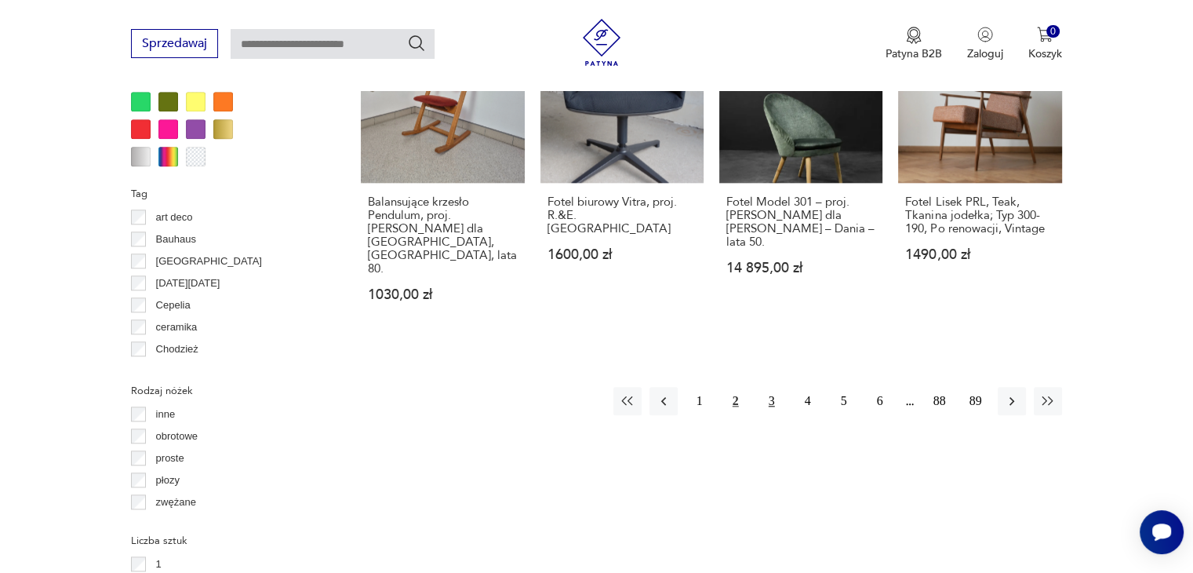
click at [765, 387] on button "3" at bounding box center [772, 401] width 28 height 28
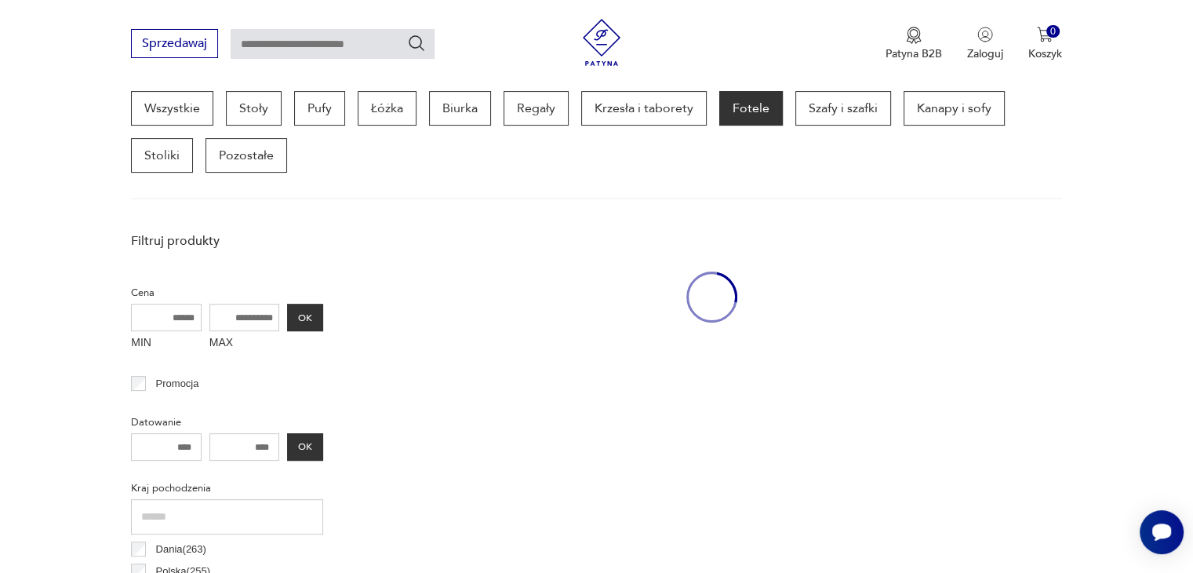
scroll to position [416, 0]
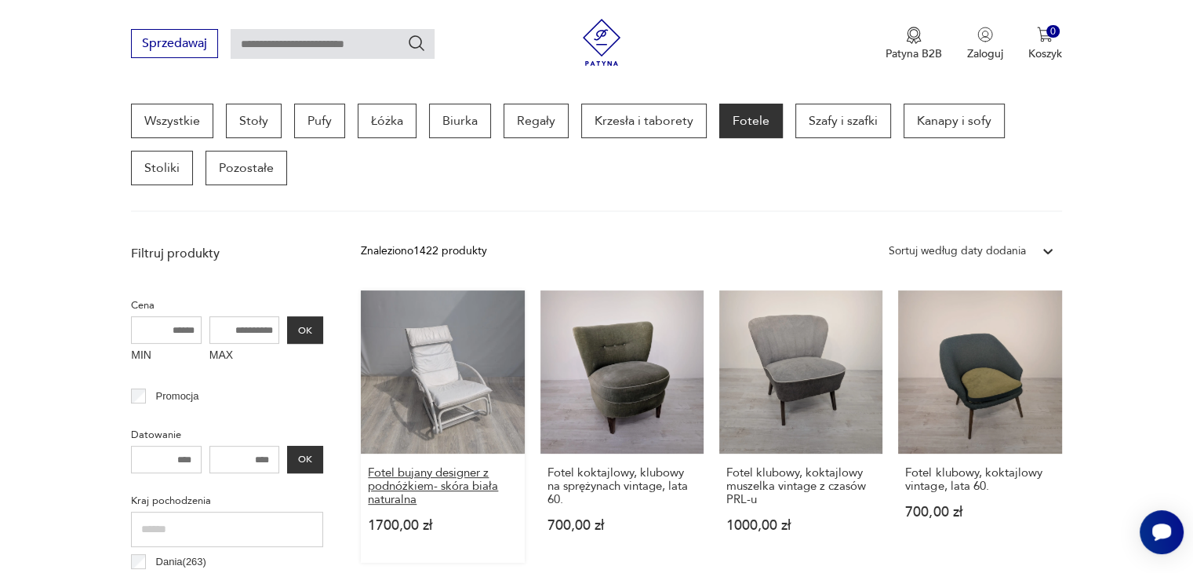
click at [421, 475] on h3 "Fotel bujany designer z podnóżkiem- skóra biała naturalna" at bounding box center [442, 486] width 149 height 40
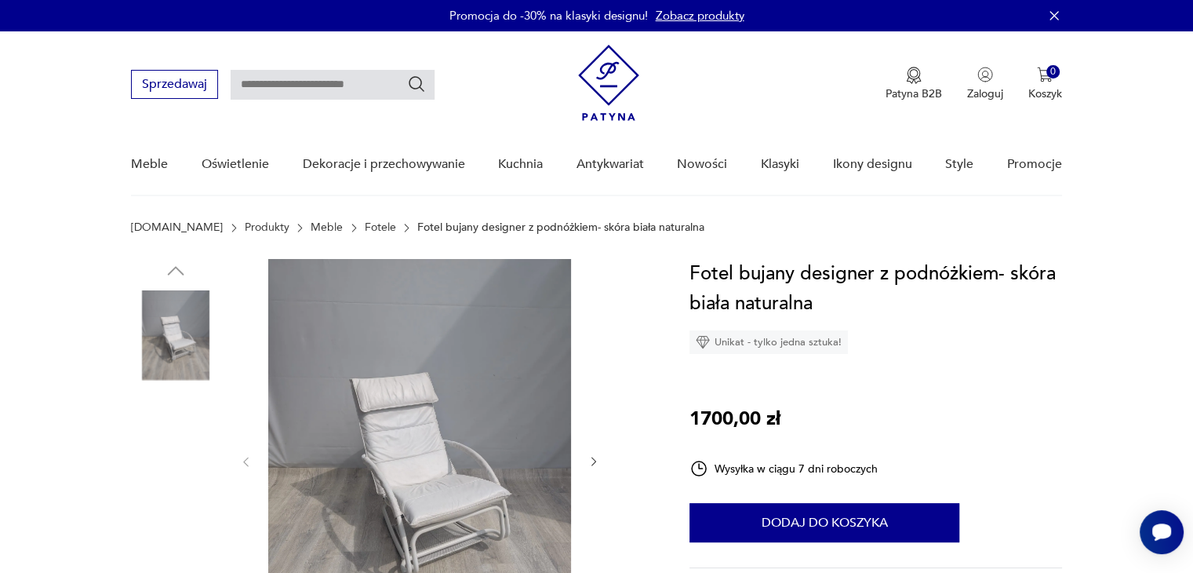
scroll to position [157, 0]
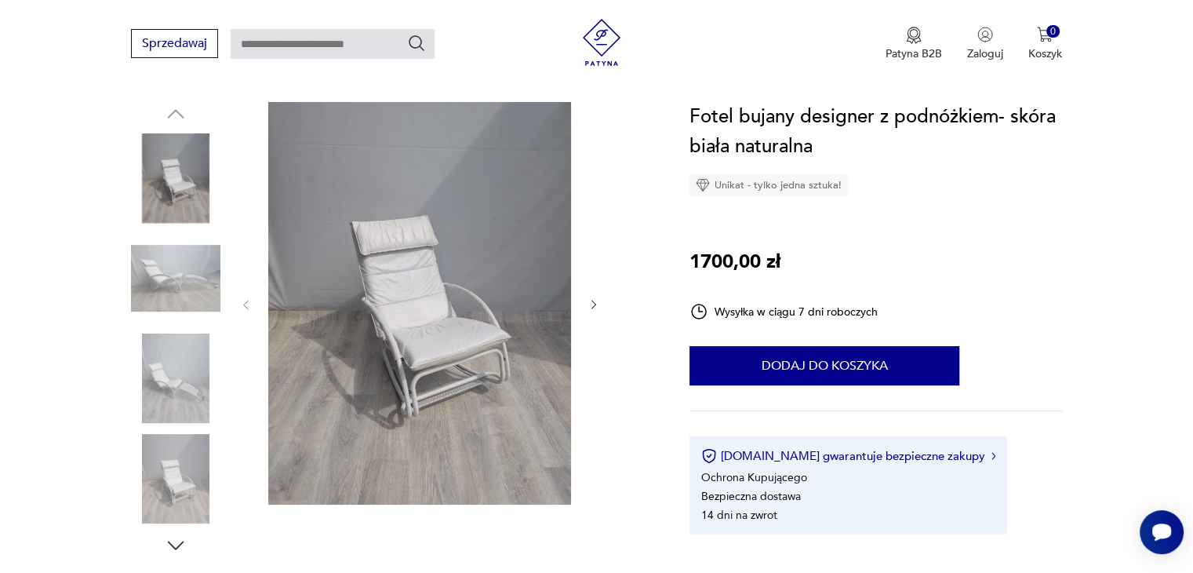
click at [592, 302] on icon "button" at bounding box center [594, 304] width 13 height 13
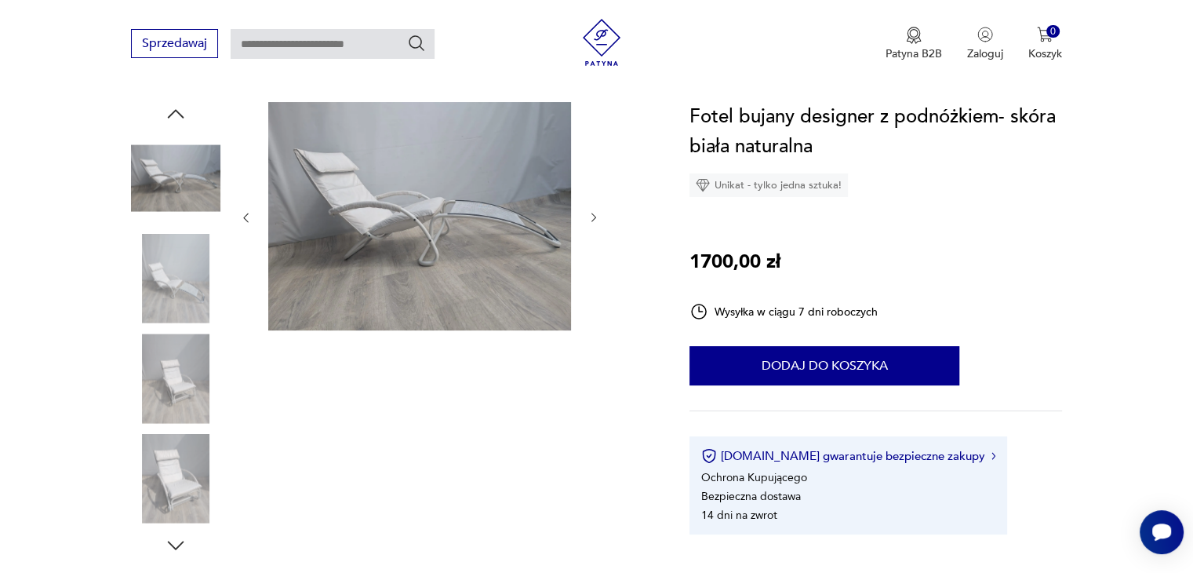
click at [594, 220] on icon "button" at bounding box center [594, 217] width 13 height 13
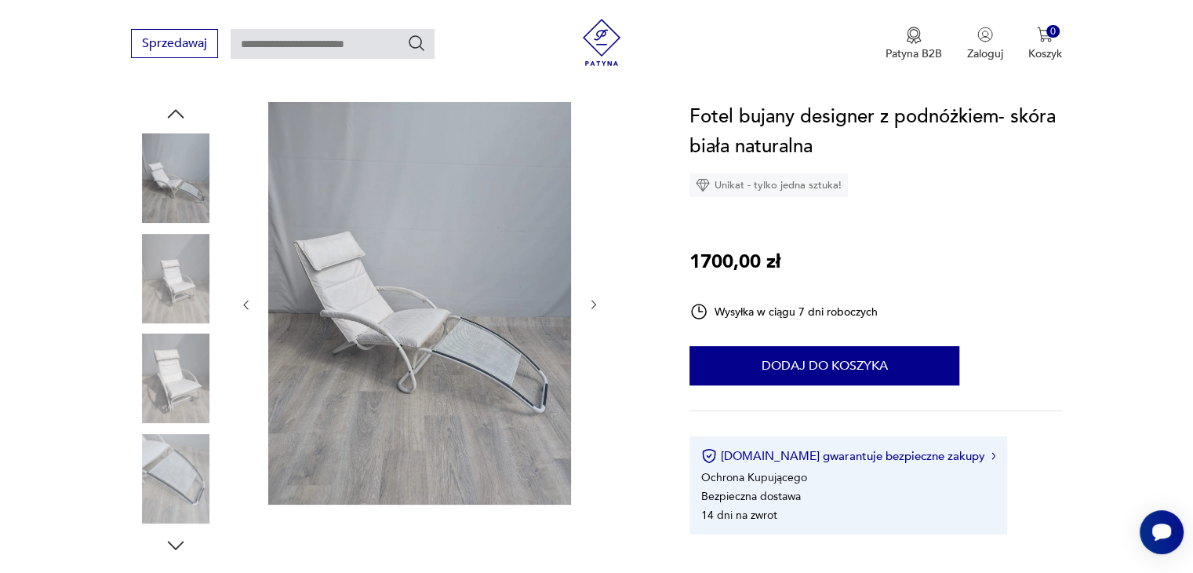
click at [596, 288] on div at bounding box center [419, 305] width 361 height 406
click at [596, 303] on icon "button" at bounding box center [594, 304] width 13 height 13
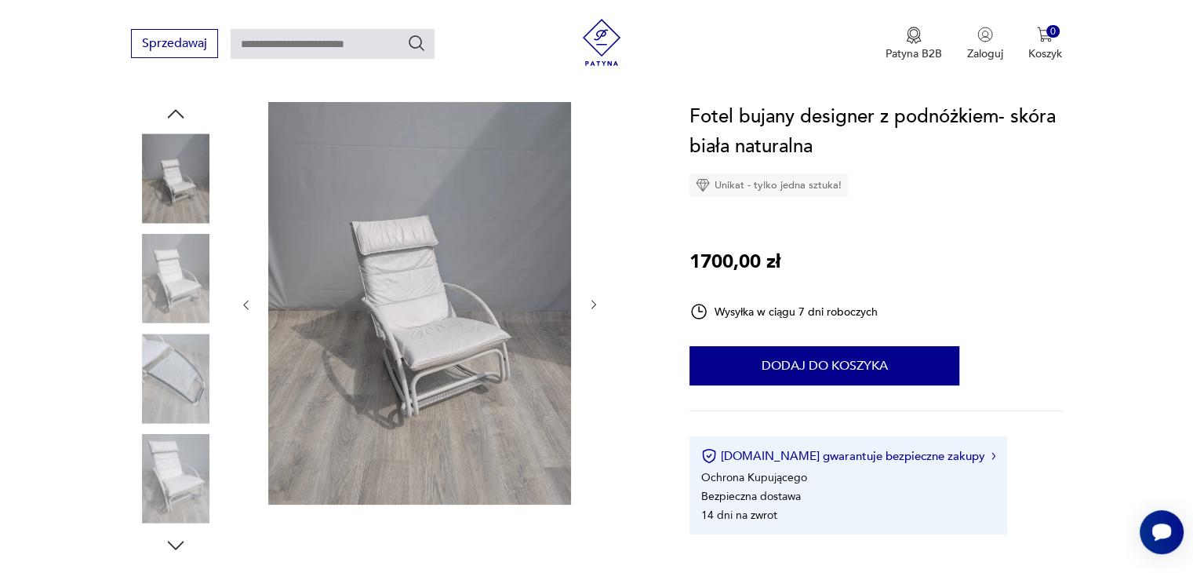
click at [597, 301] on icon "button" at bounding box center [594, 304] width 13 height 13
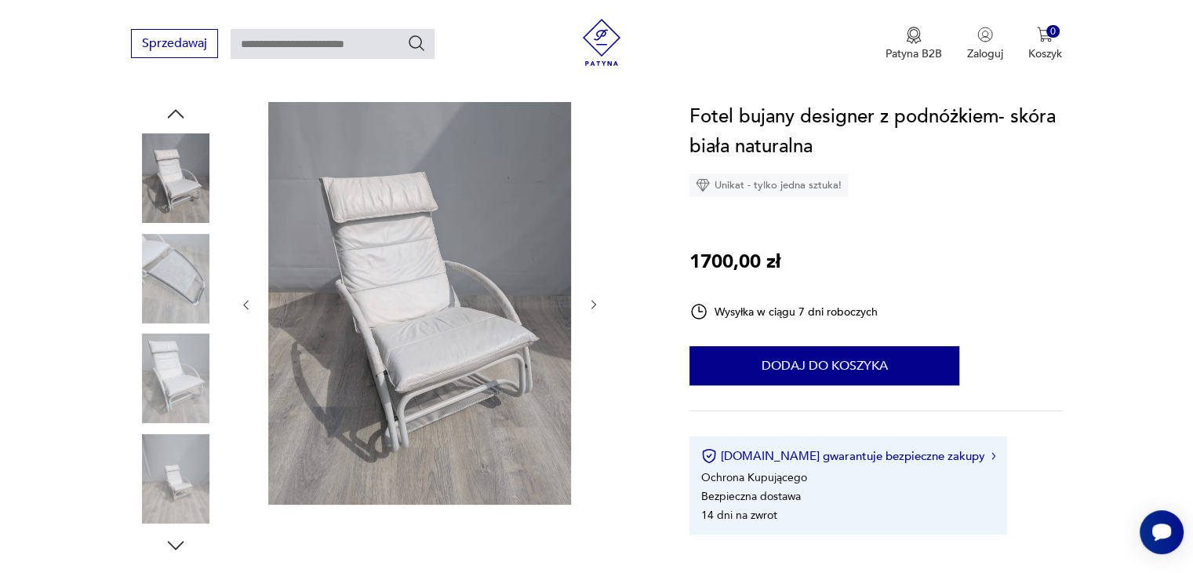
click at [597, 301] on icon "button" at bounding box center [594, 304] width 13 height 13
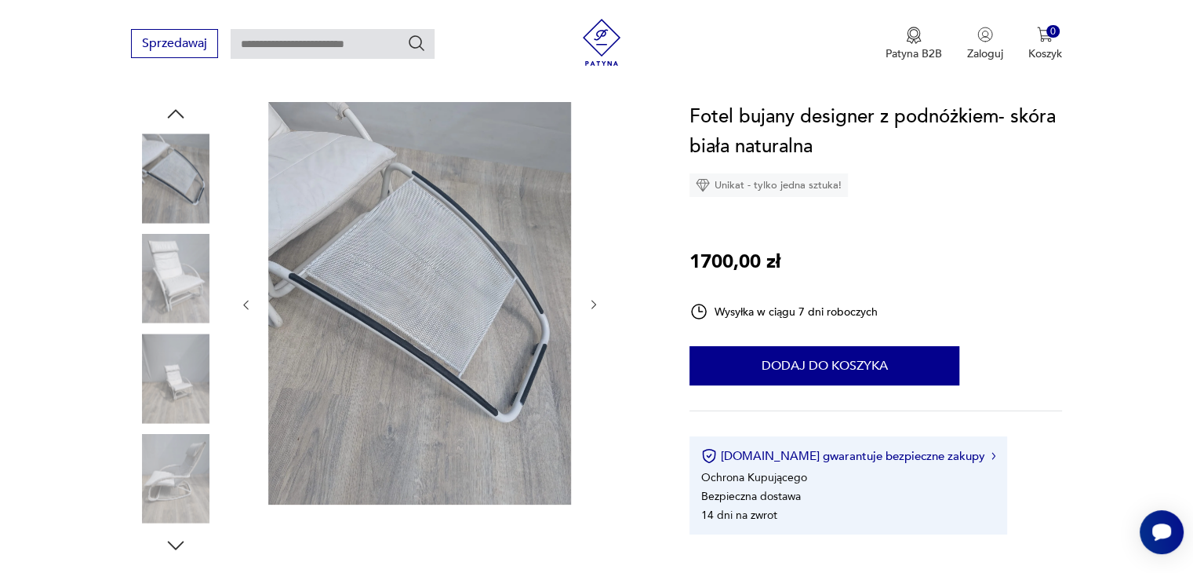
click at [597, 301] on icon "button" at bounding box center [594, 304] width 13 height 13
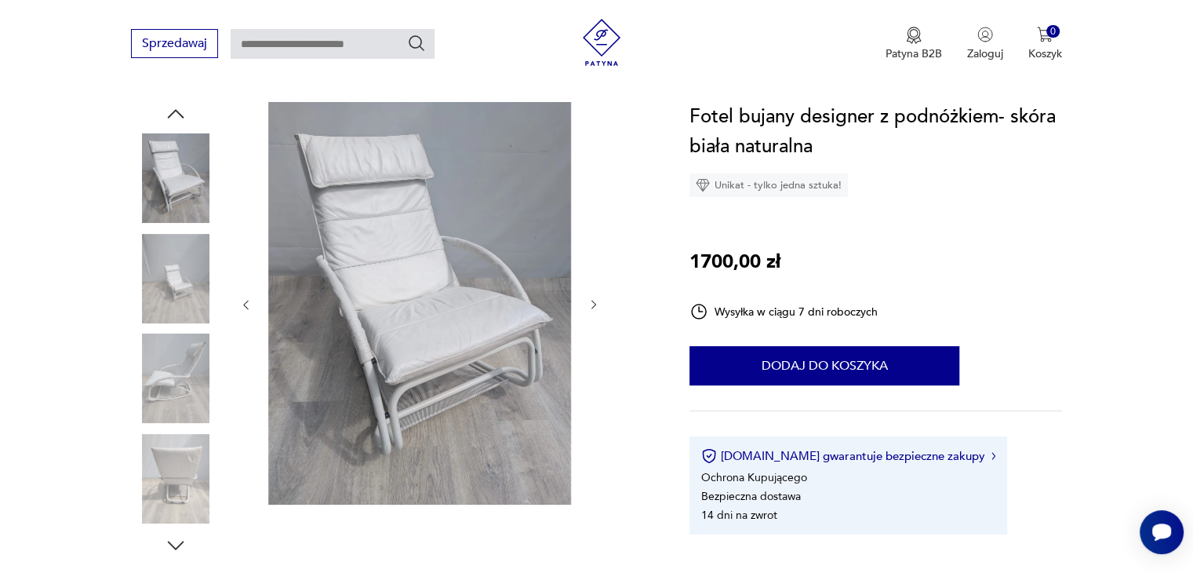
click at [597, 301] on icon "button" at bounding box center [594, 304] width 13 height 13
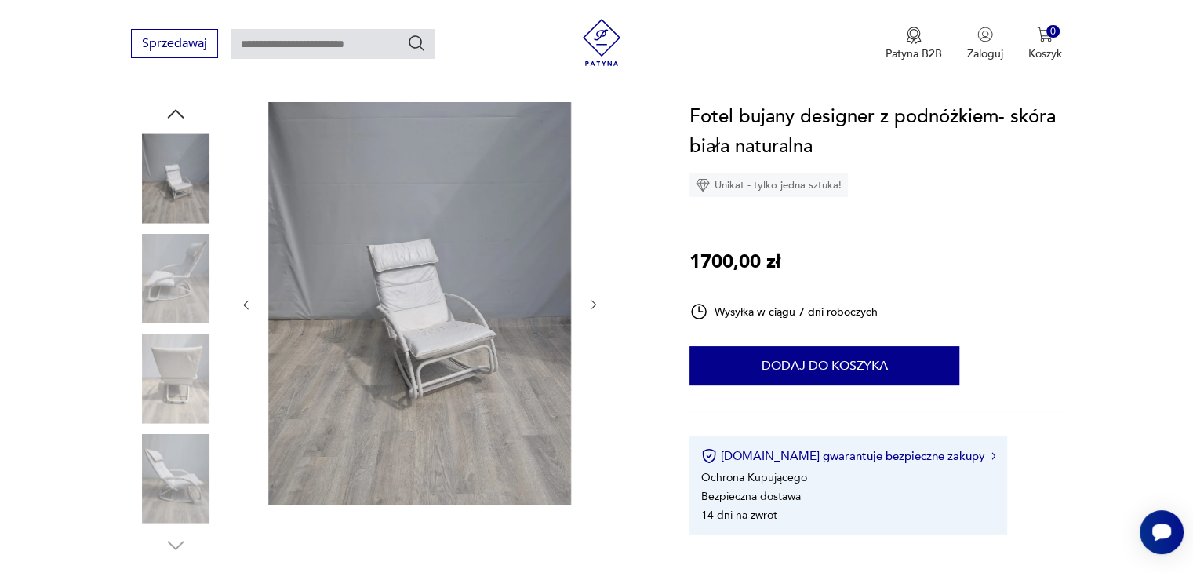
click at [597, 301] on icon "button" at bounding box center [594, 304] width 13 height 13
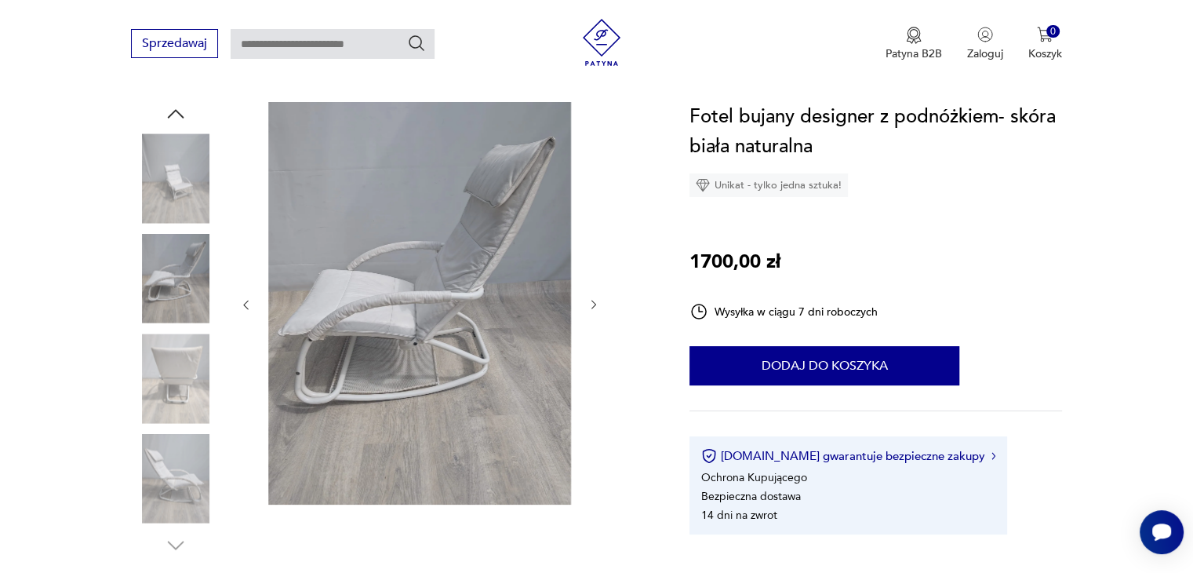
click at [597, 301] on icon "button" at bounding box center [594, 304] width 13 height 13
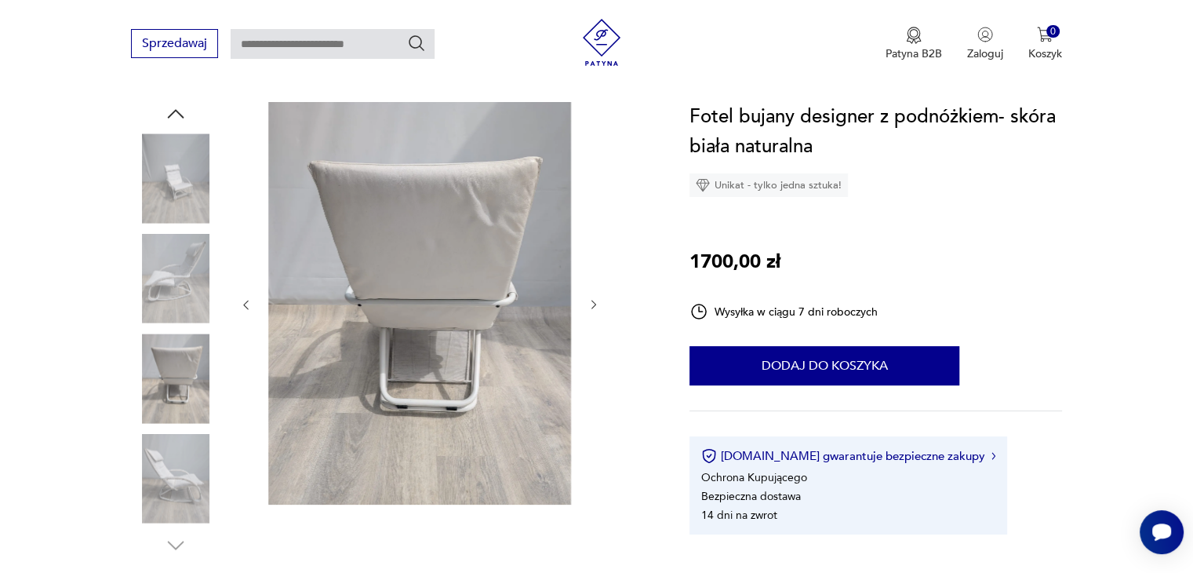
click at [597, 301] on icon "button" at bounding box center [594, 304] width 13 height 13
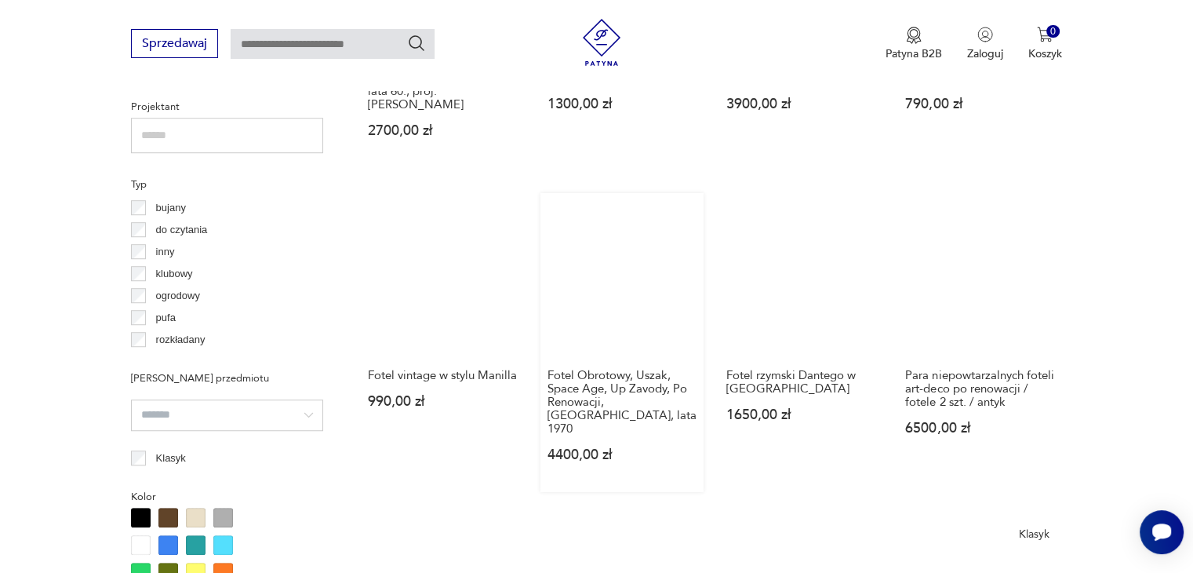
scroll to position [1436, 0]
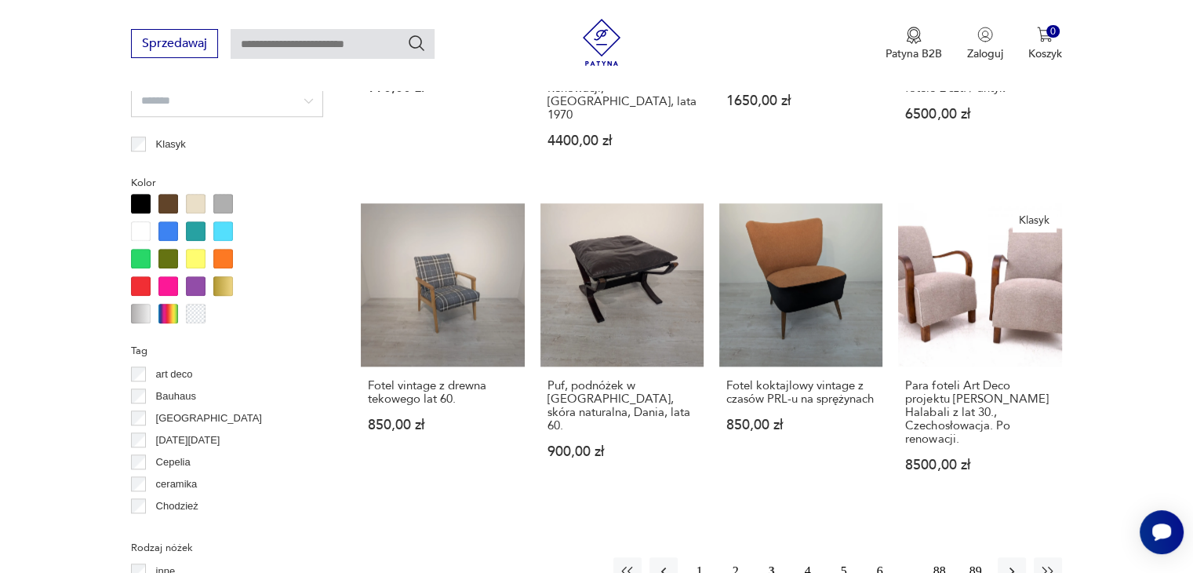
click at [810, 557] on button "4" at bounding box center [808, 571] width 28 height 28
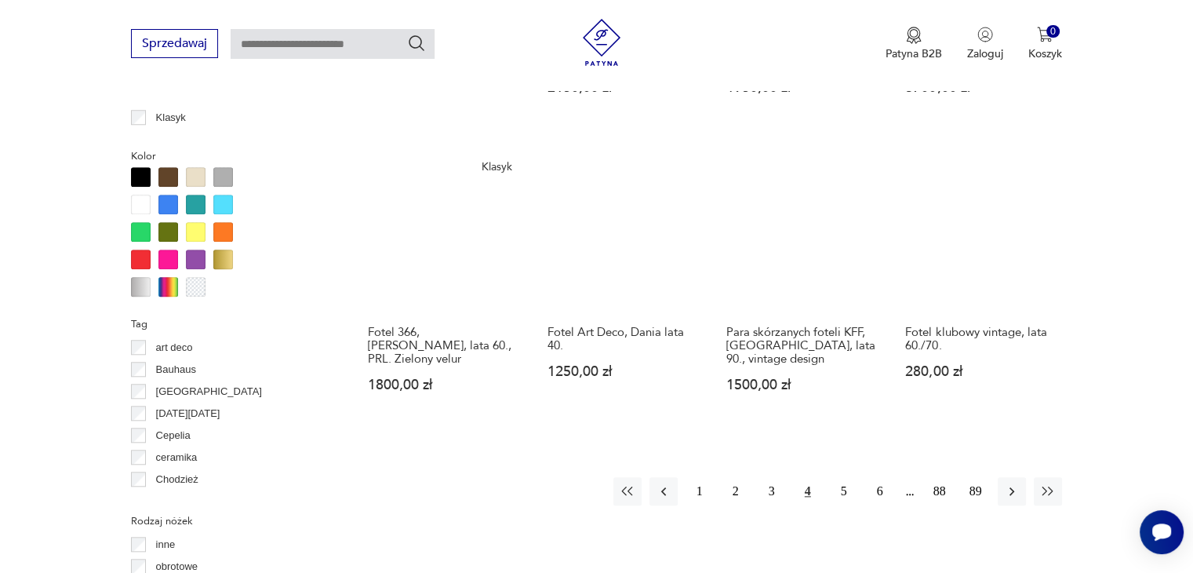
scroll to position [1436, 0]
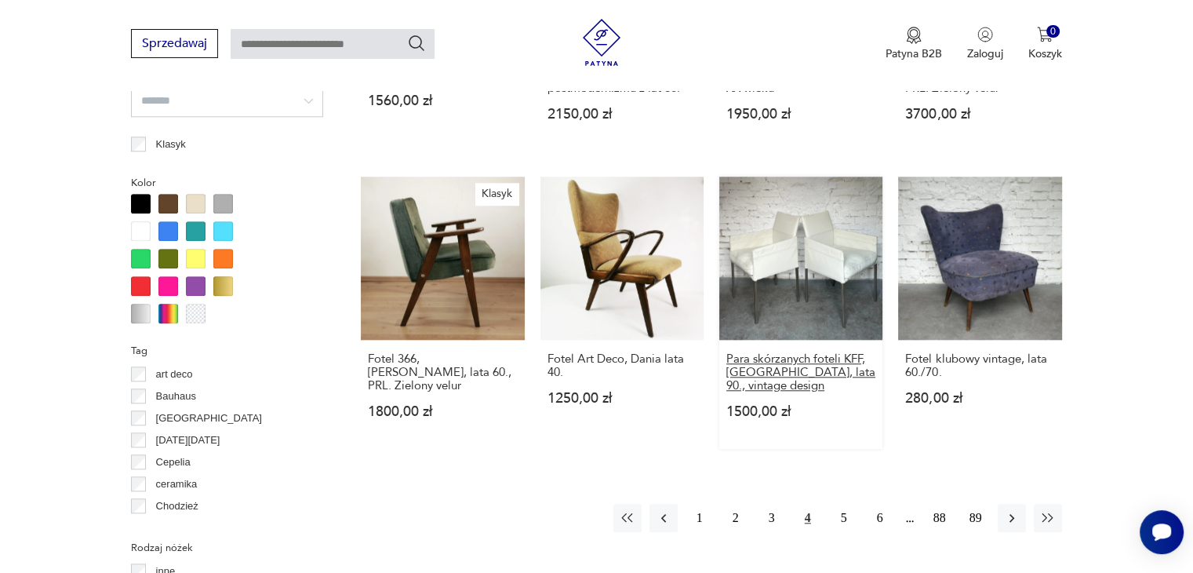
click at [768, 352] on h3 "Para skórzanych foteli KFF, [GEOGRAPHIC_DATA], lata 90., vintage design" at bounding box center [801, 372] width 149 height 40
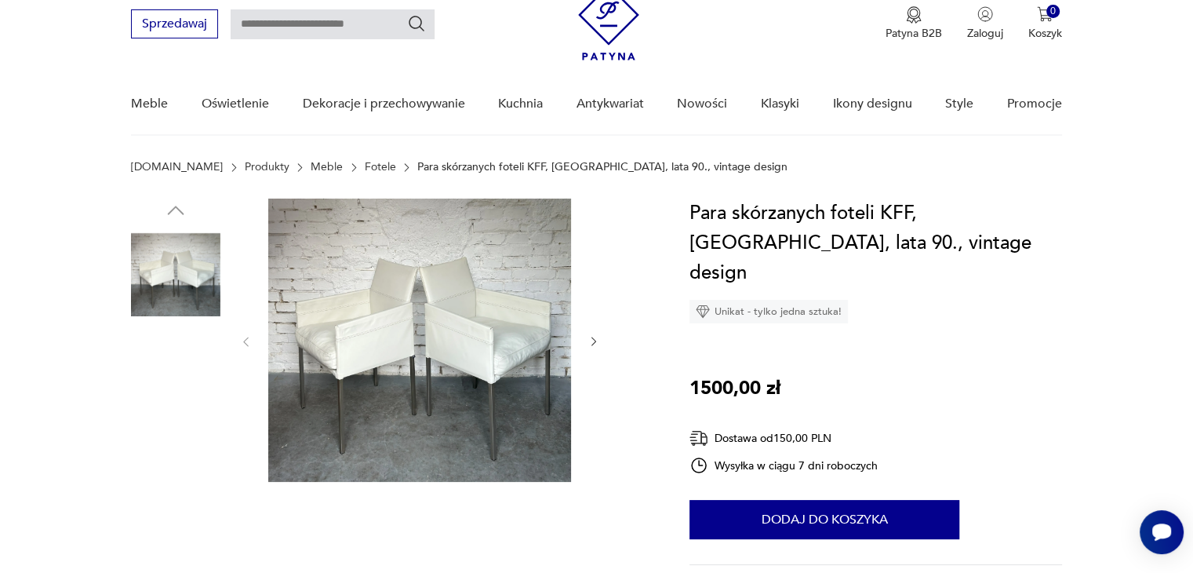
scroll to position [78, 0]
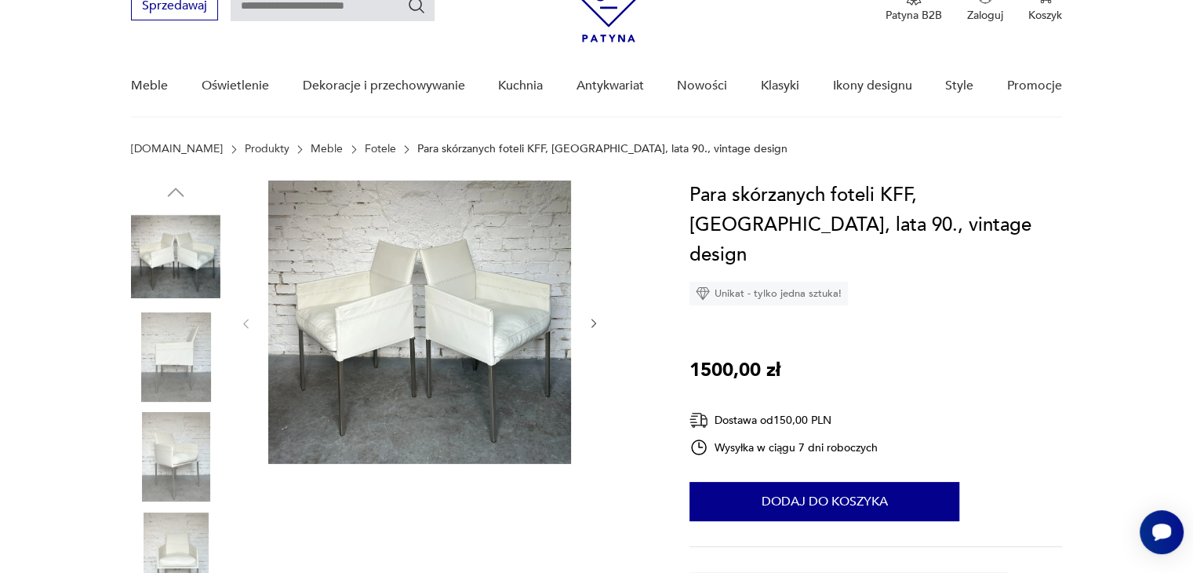
click at [596, 322] on icon "button" at bounding box center [594, 323] width 5 height 9
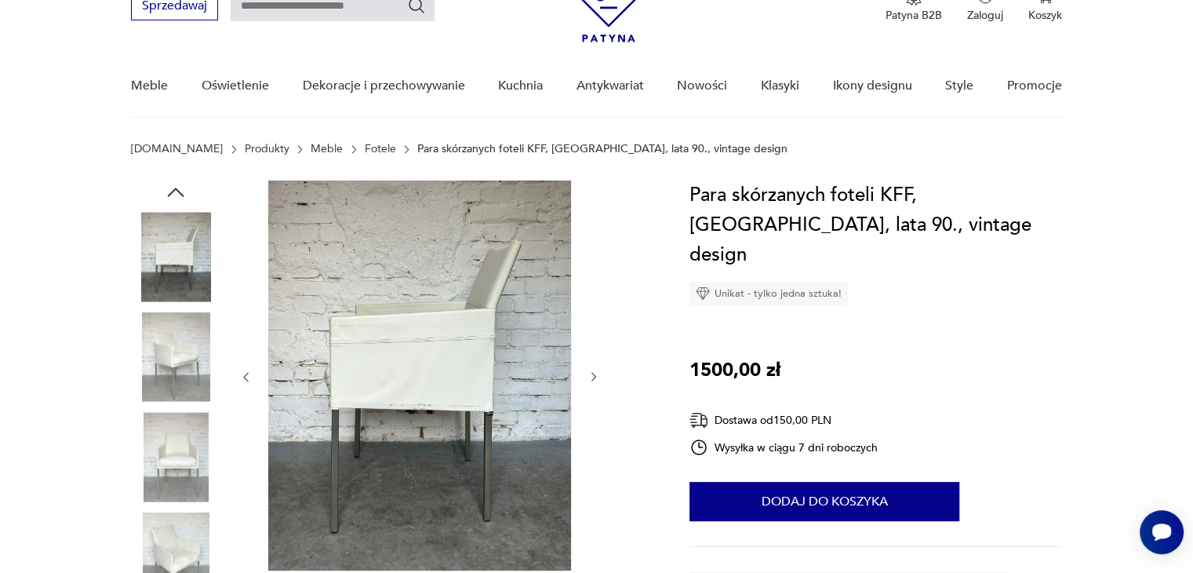
click at [596, 381] on icon "button" at bounding box center [594, 376] width 13 height 13
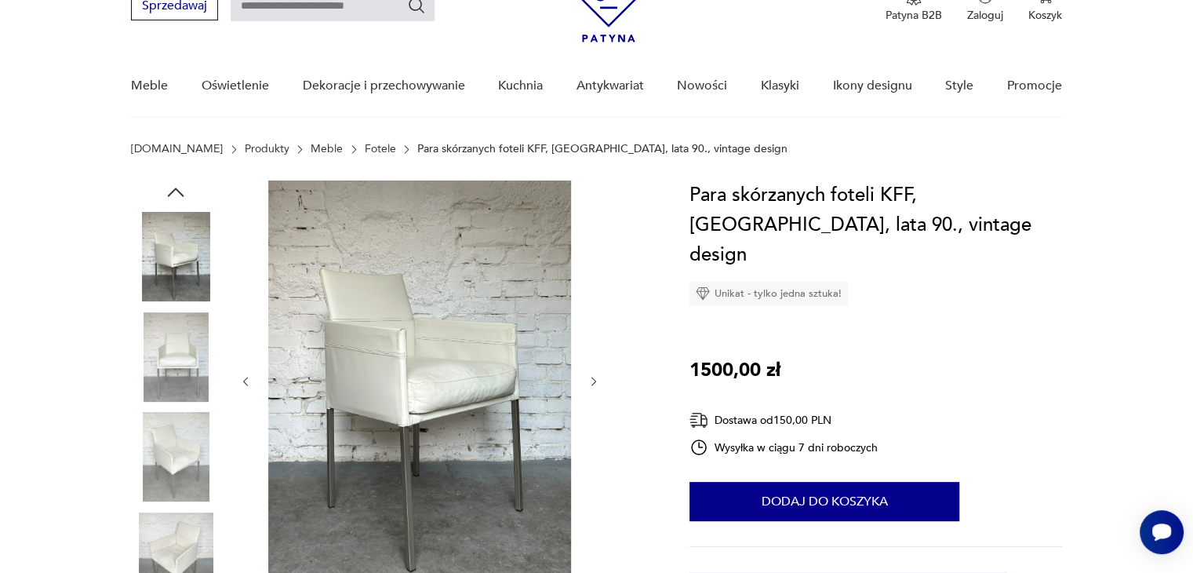
click at [596, 381] on icon "button" at bounding box center [594, 381] width 5 height 9
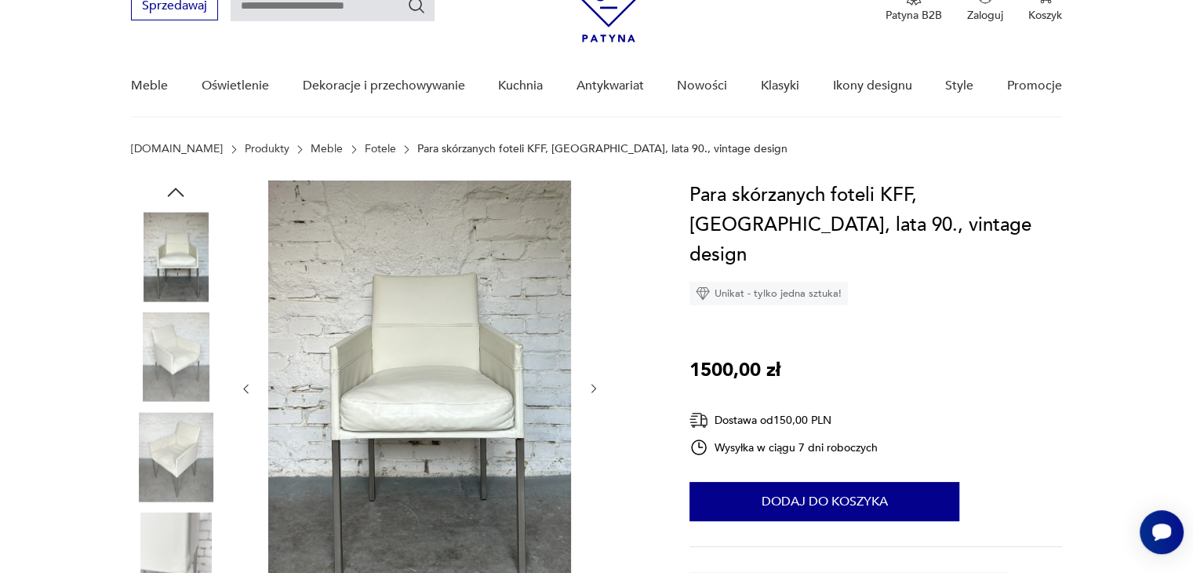
click at [588, 381] on button "button" at bounding box center [594, 389] width 13 height 16
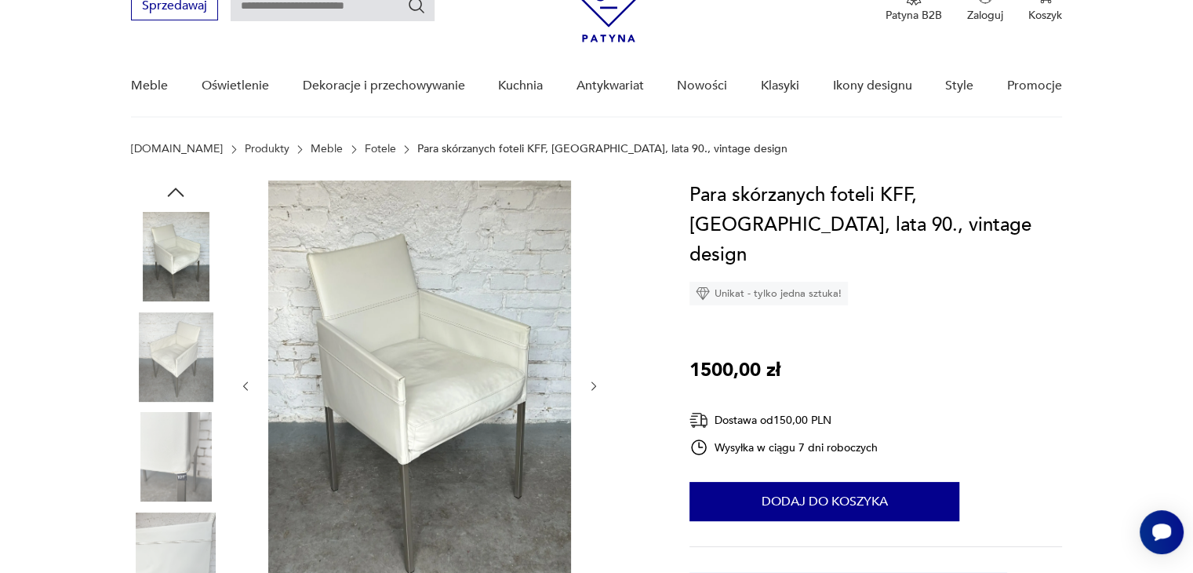
click at [588, 381] on icon "button" at bounding box center [594, 386] width 13 height 13
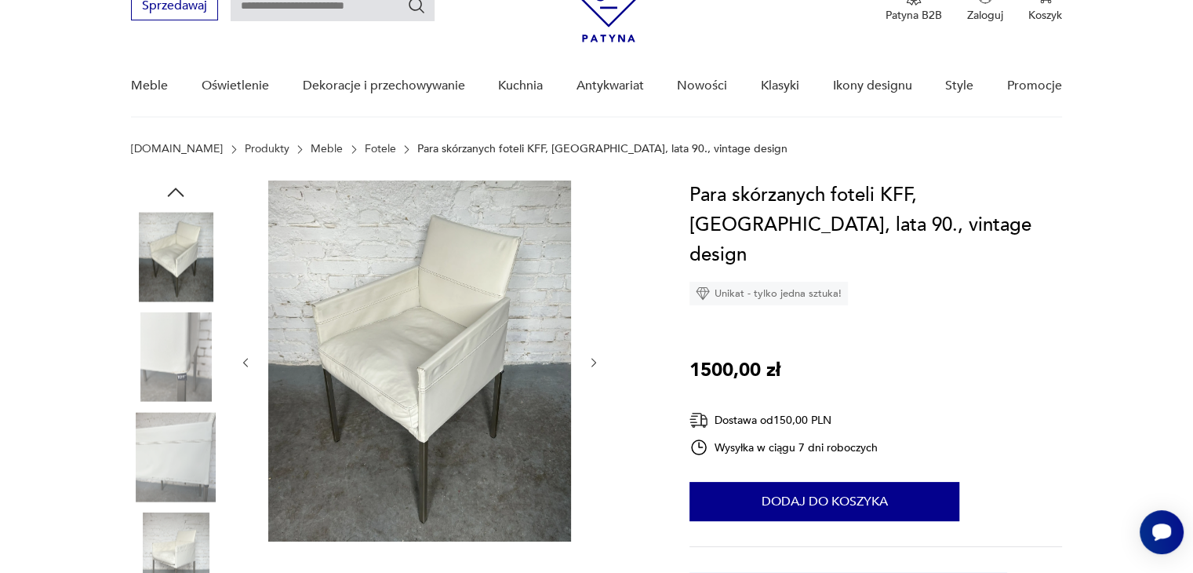
click at [588, 381] on div at bounding box center [419, 362] width 361 height 364
click at [589, 349] on div at bounding box center [419, 362] width 361 height 364
click at [595, 363] on icon "button" at bounding box center [594, 362] width 5 height 9
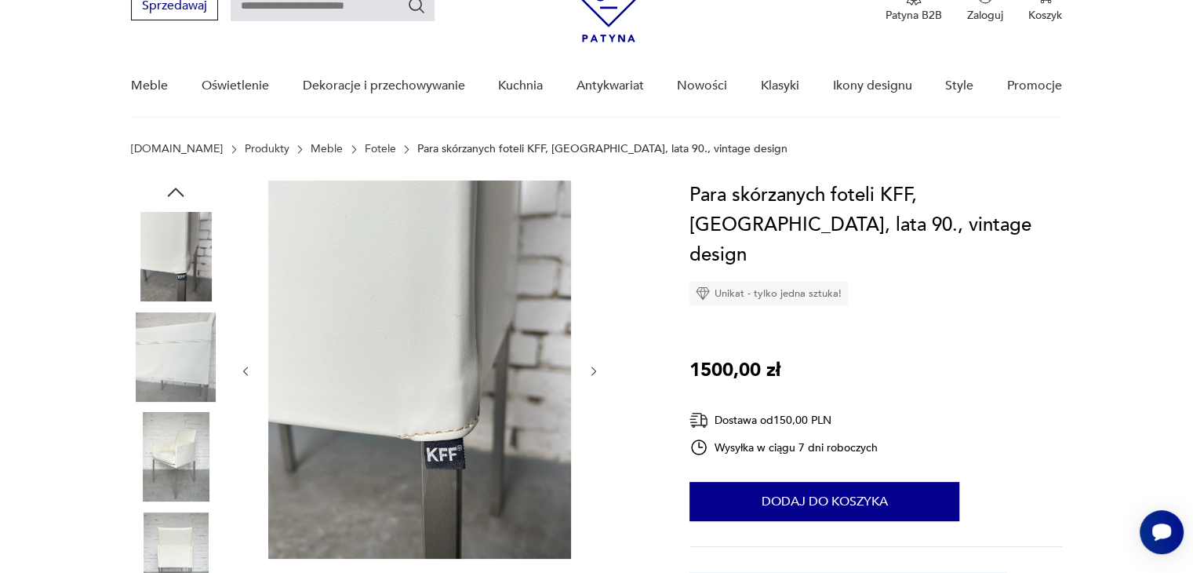
click at [595, 363] on button "button" at bounding box center [594, 371] width 13 height 16
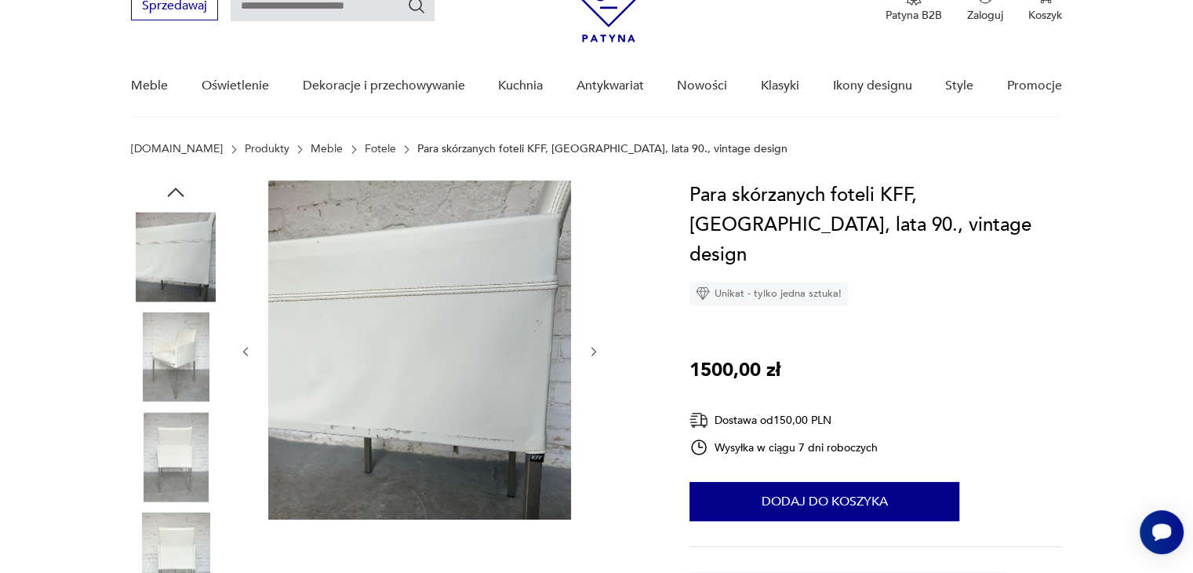
click at [595, 363] on div at bounding box center [419, 351] width 361 height 342
click at [592, 348] on icon "button" at bounding box center [594, 351] width 13 height 13
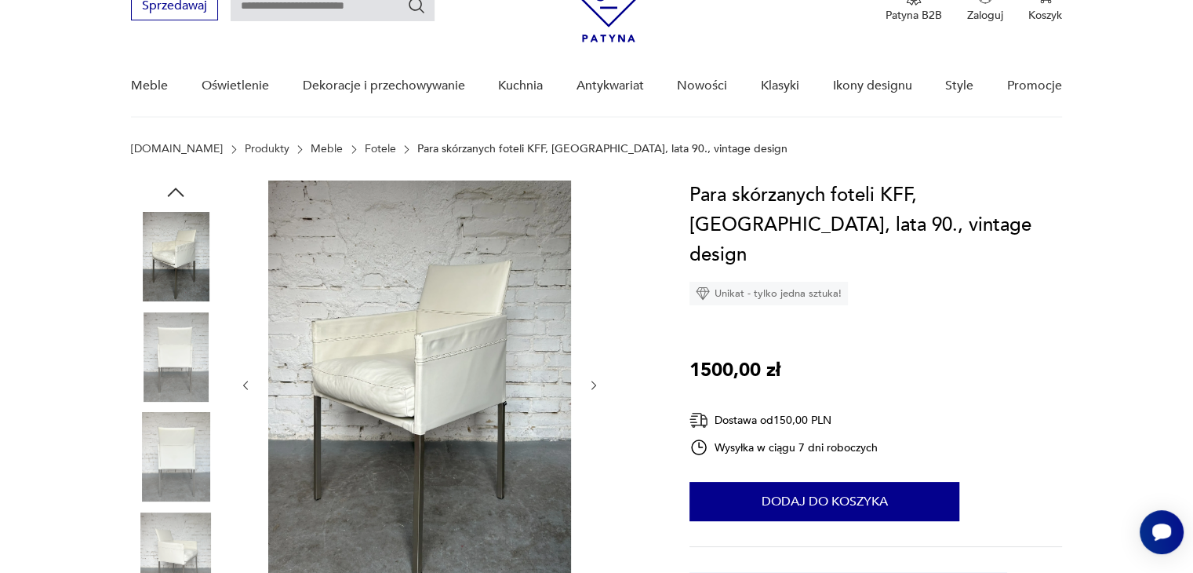
click at [599, 381] on icon "button" at bounding box center [594, 385] width 13 height 13
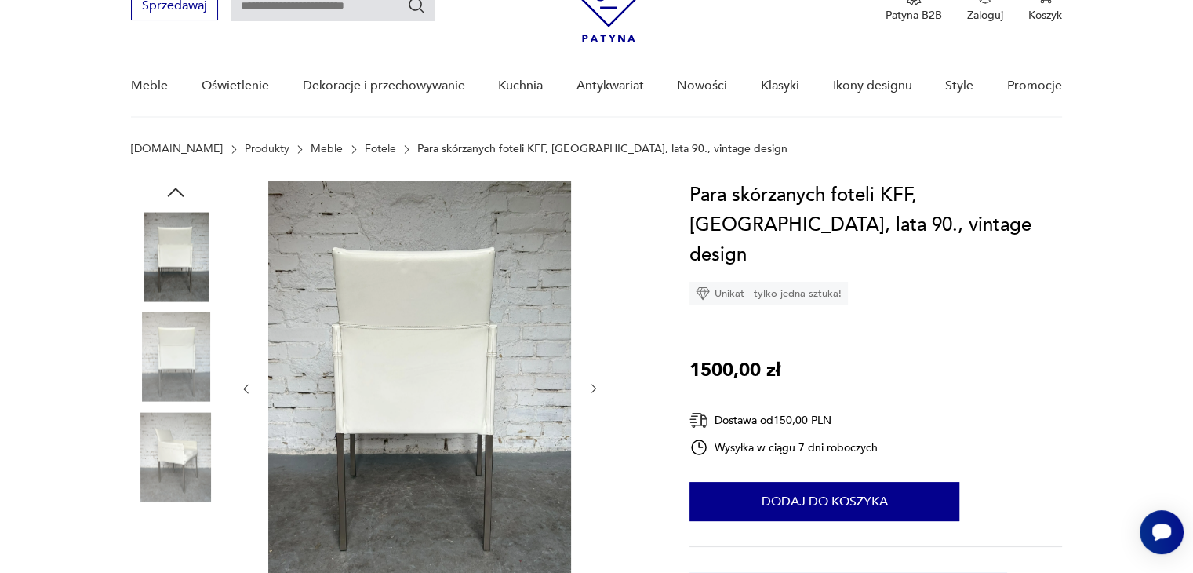
click at [598, 384] on icon "button" at bounding box center [594, 388] width 13 height 13
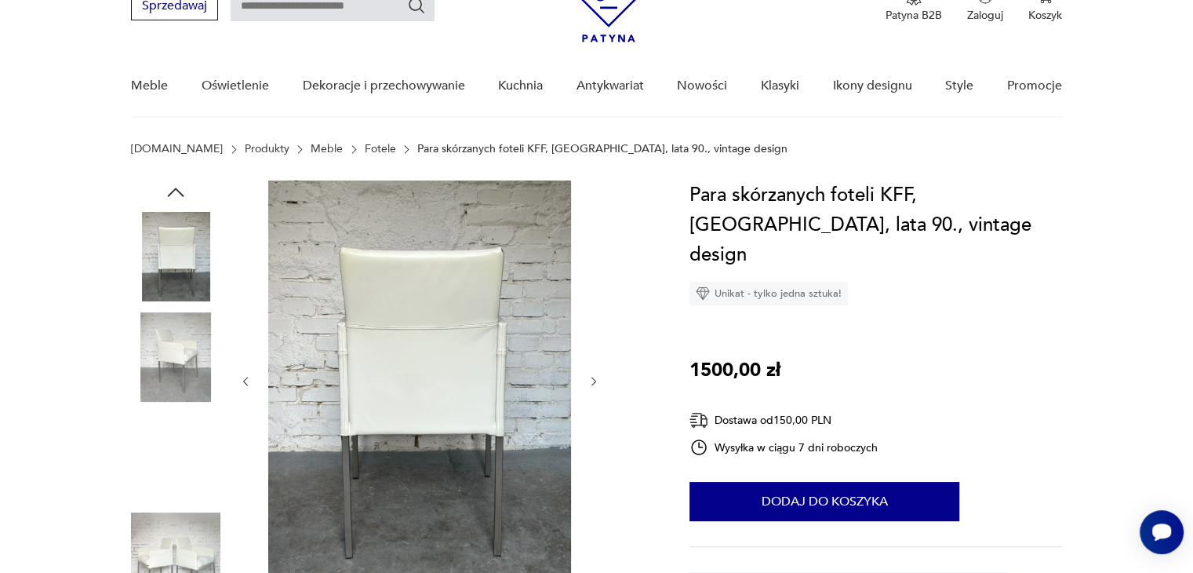
click at [598, 384] on icon "button" at bounding box center [594, 381] width 13 height 13
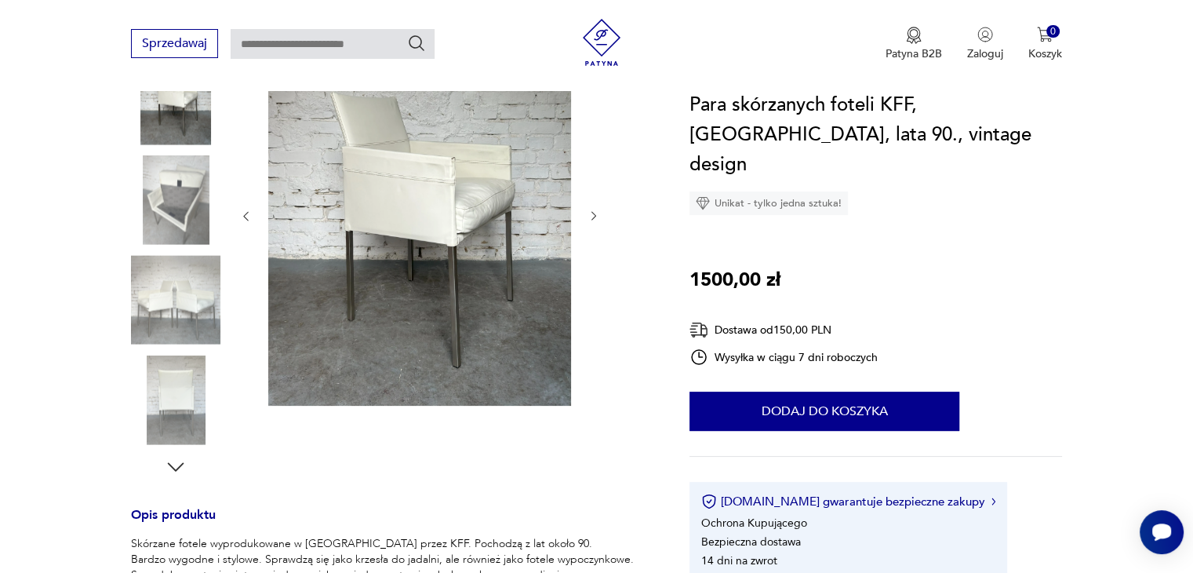
scroll to position [0, 0]
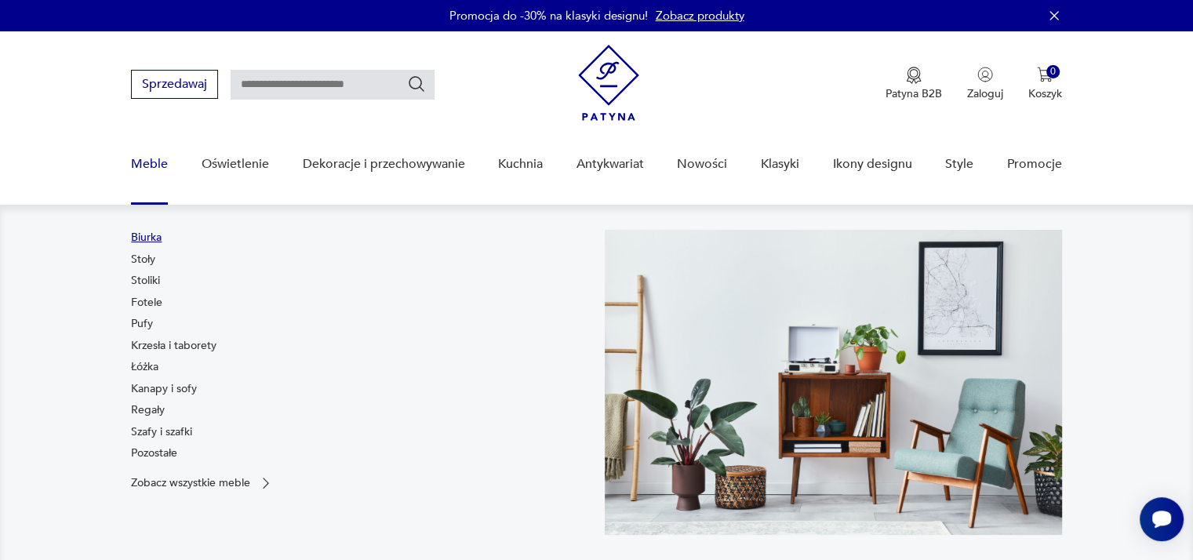
click at [149, 242] on link "Biurka" at bounding box center [146, 238] width 31 height 16
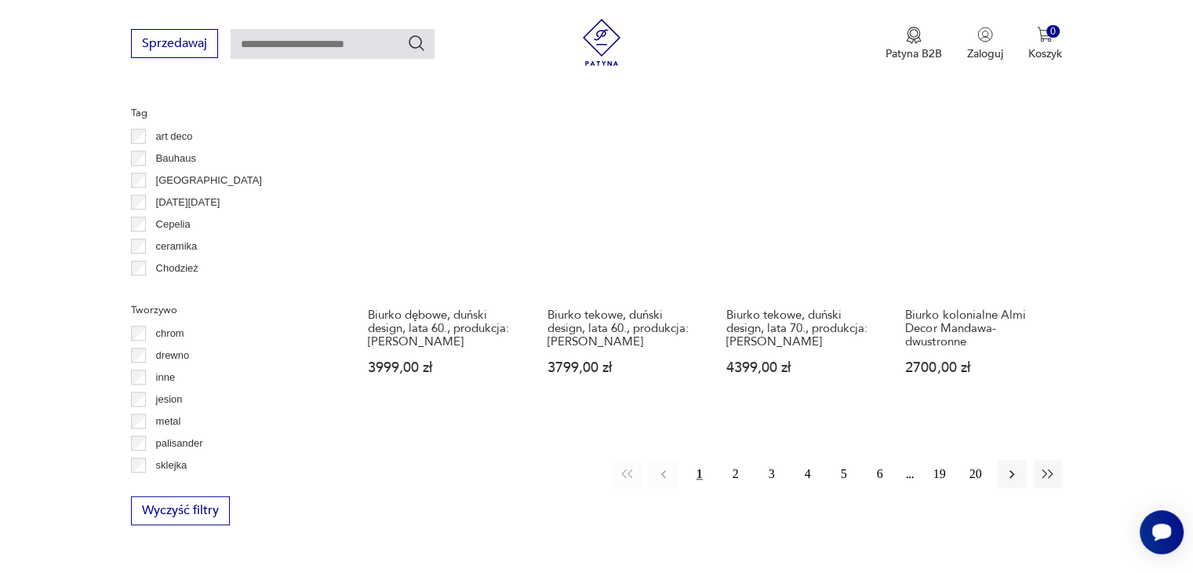
scroll to position [1489, 0]
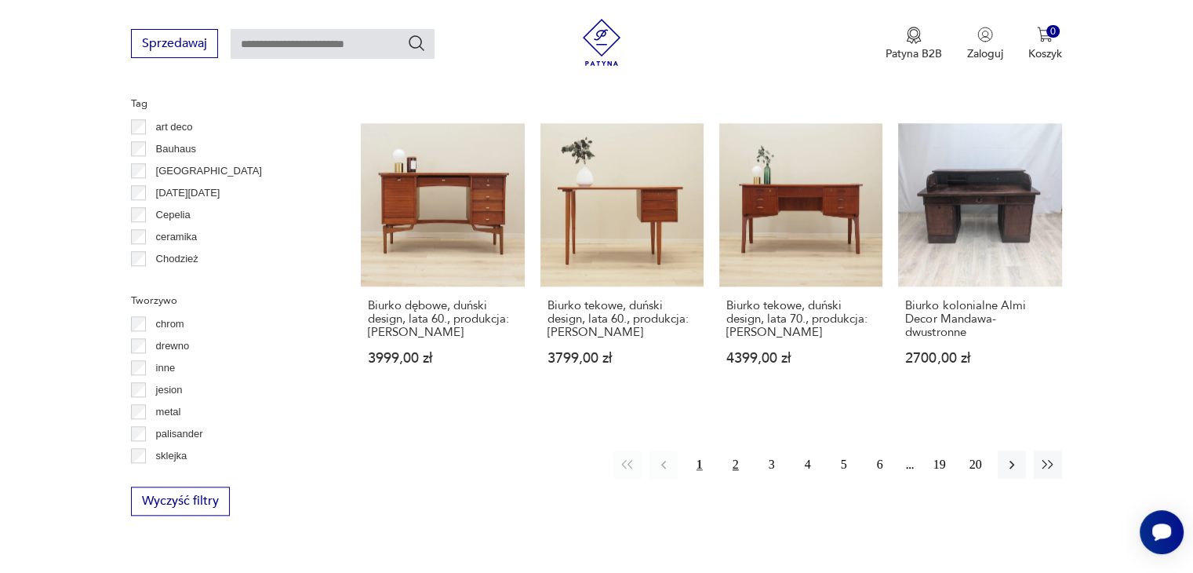
click at [734, 450] on button "2" at bounding box center [736, 464] width 28 height 28
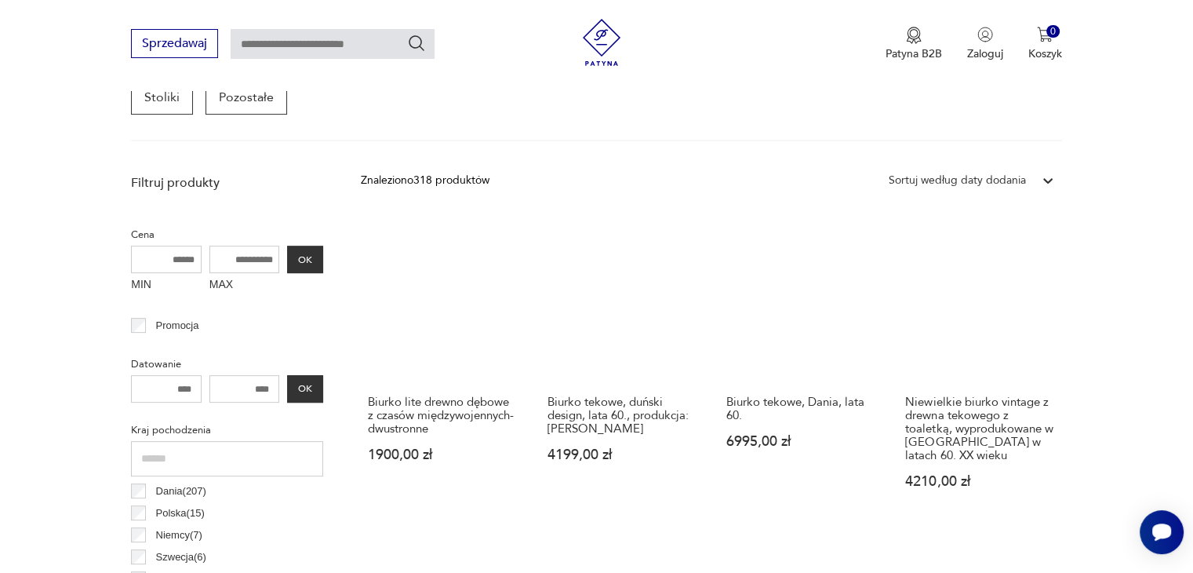
scroll to position [651, 0]
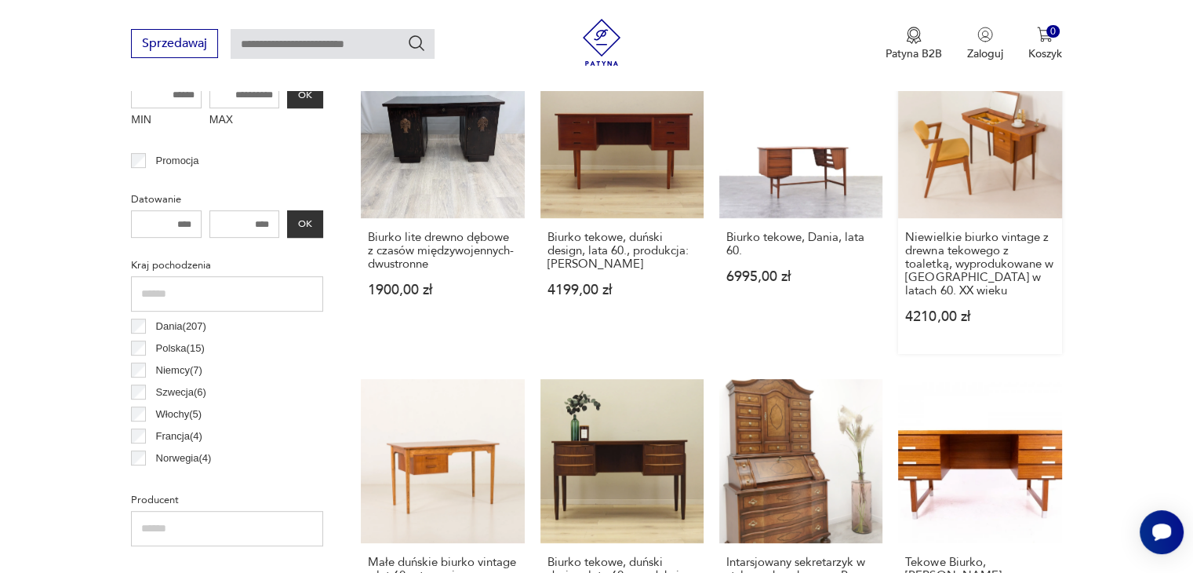
click at [977, 172] on link "Niewielkie biurko vintage z drewna tekowego z toaletką, wyprodukowane w [GEOGRA…" at bounding box center [979, 204] width 163 height 299
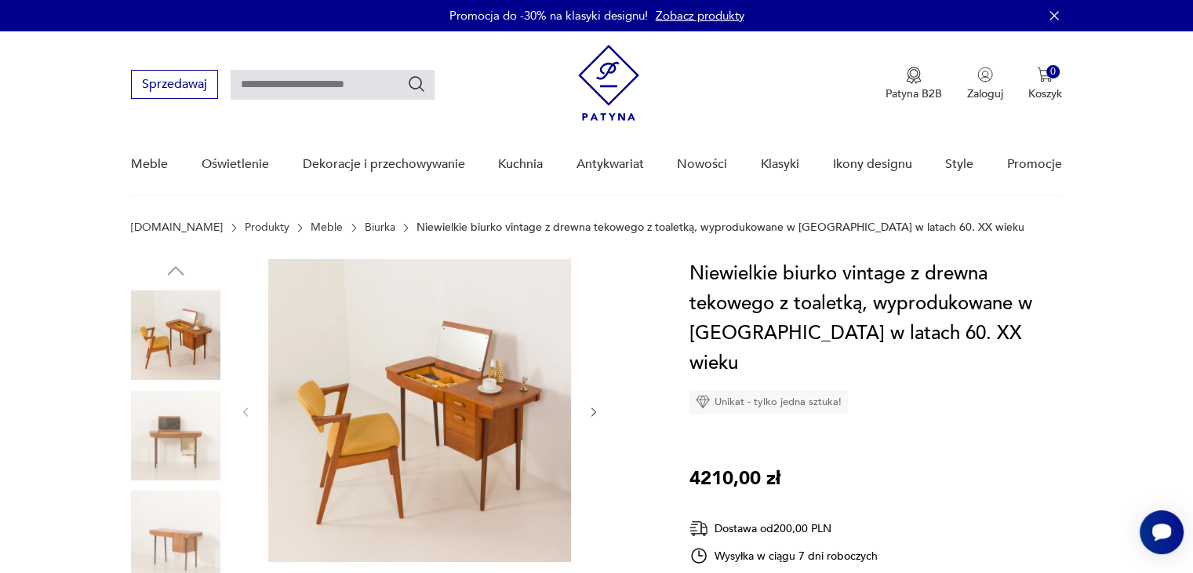
click at [496, 387] on img at bounding box center [419, 410] width 303 height 303
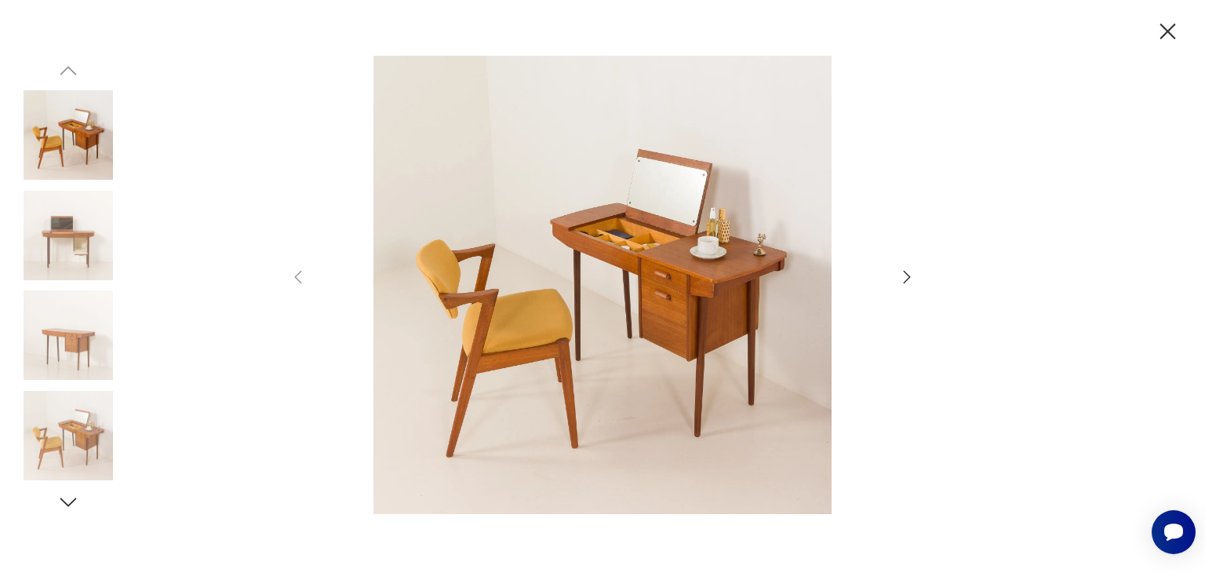
click at [902, 274] on icon "button" at bounding box center [907, 277] width 19 height 19
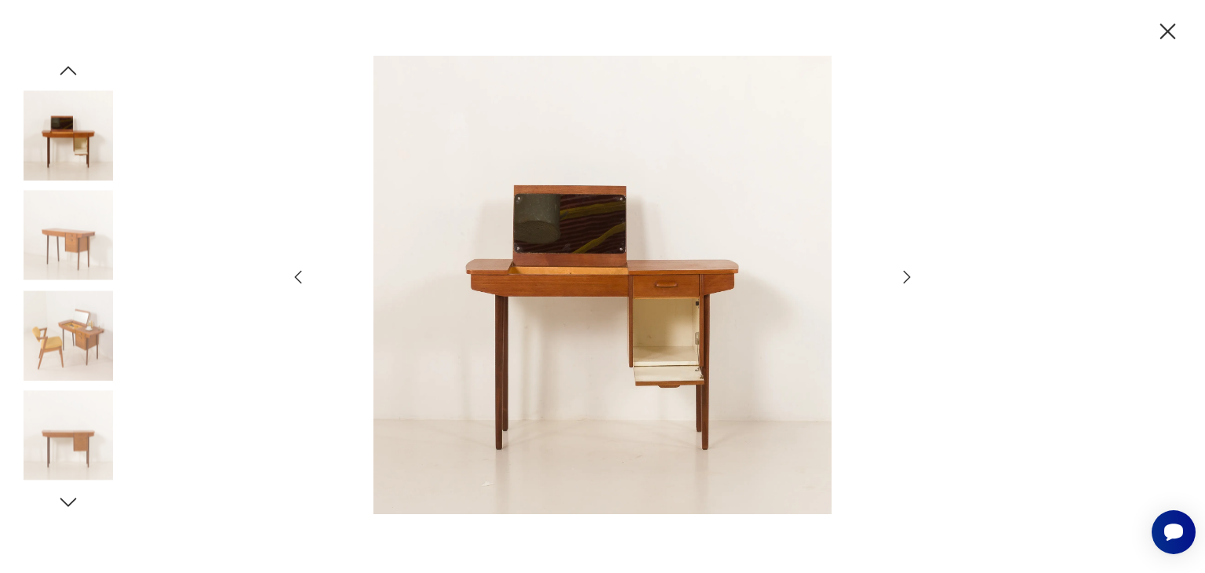
click at [906, 273] on icon "button" at bounding box center [907, 277] width 7 height 13
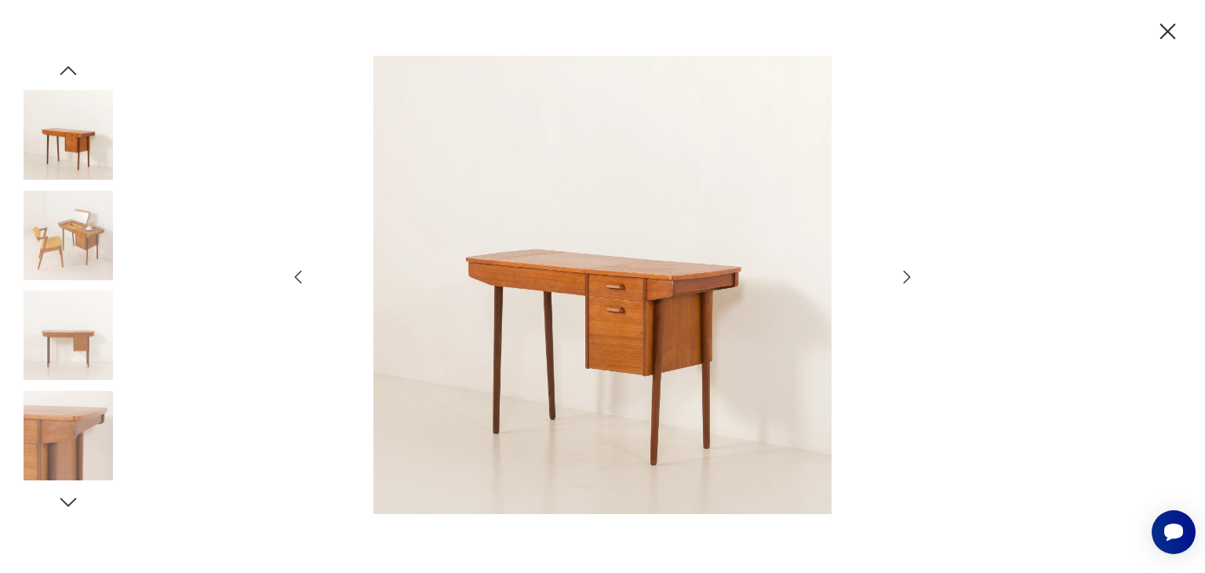
click at [907, 268] on icon "button" at bounding box center [907, 277] width 19 height 19
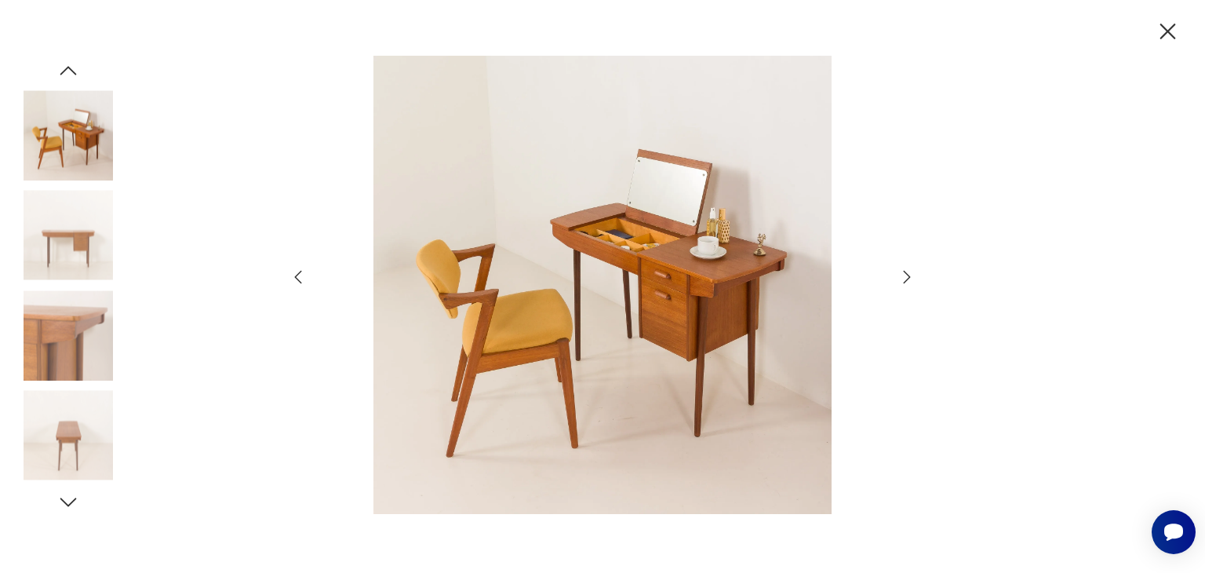
click at [910, 268] on icon "button" at bounding box center [907, 277] width 19 height 19
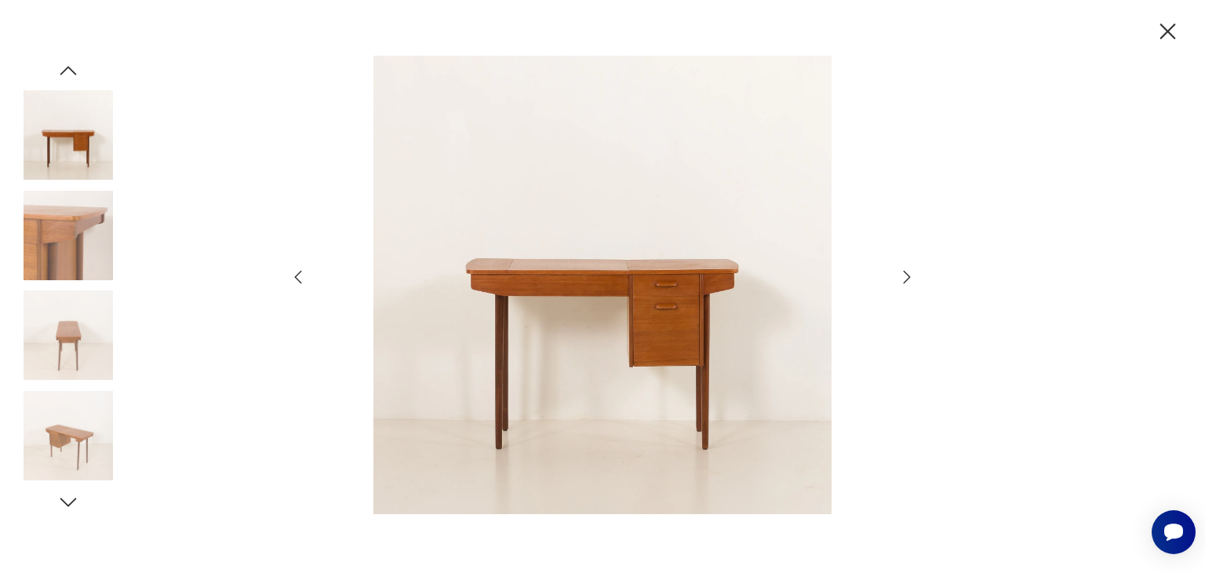
click at [910, 268] on icon "button" at bounding box center [907, 277] width 19 height 19
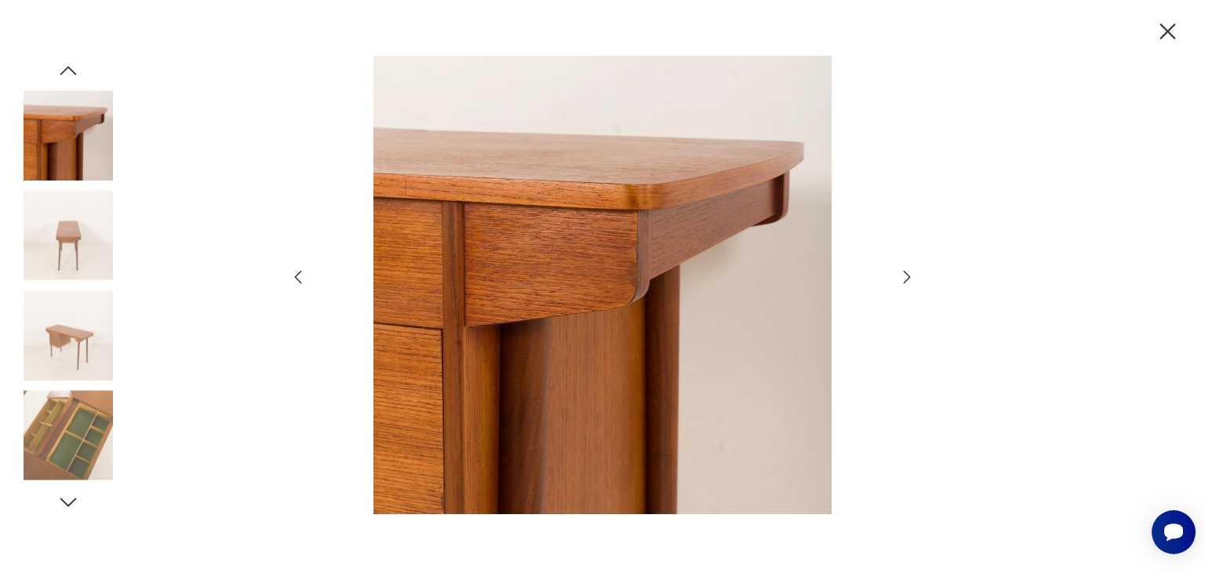
click at [902, 272] on icon "button" at bounding box center [907, 277] width 19 height 19
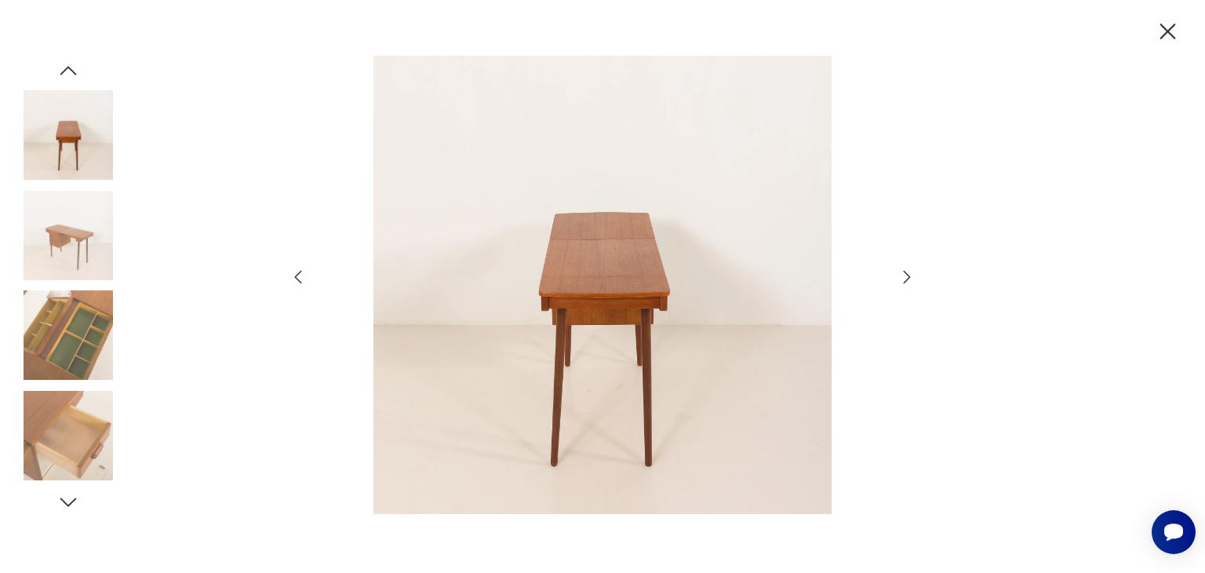
click at [902, 272] on icon "button" at bounding box center [907, 277] width 19 height 19
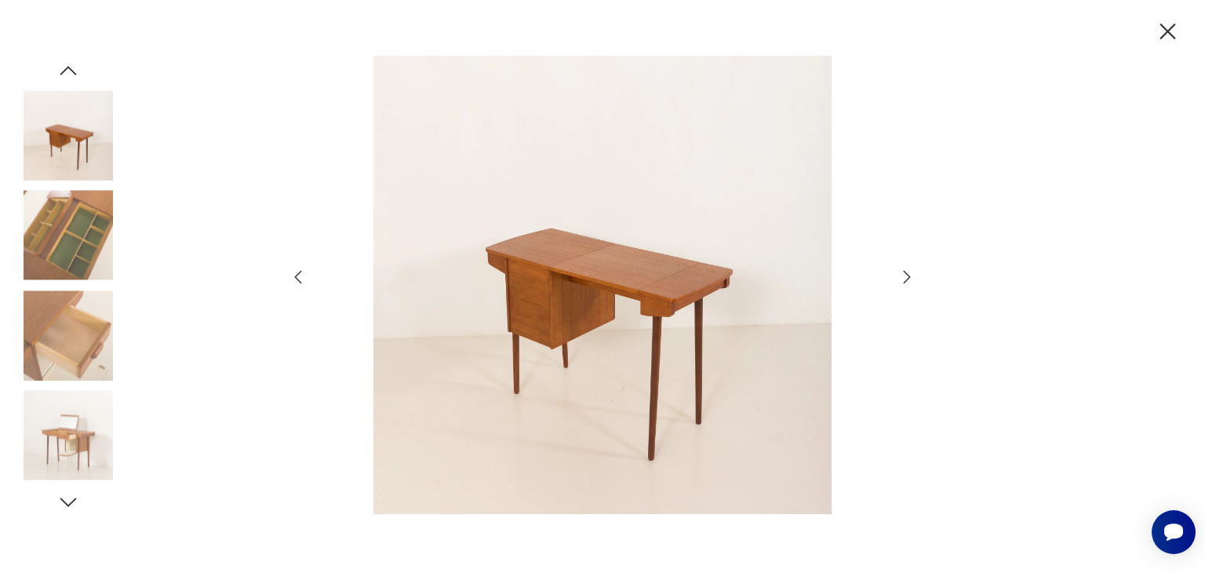
click at [902, 272] on icon "button" at bounding box center [907, 277] width 19 height 19
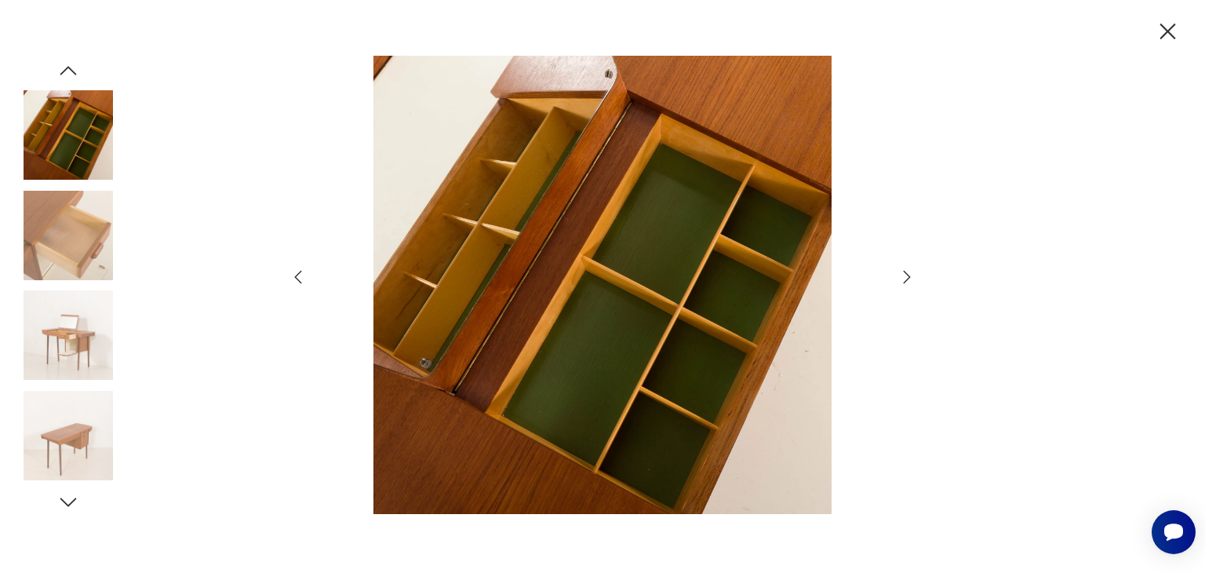
click at [901, 275] on icon "button" at bounding box center [907, 277] width 19 height 19
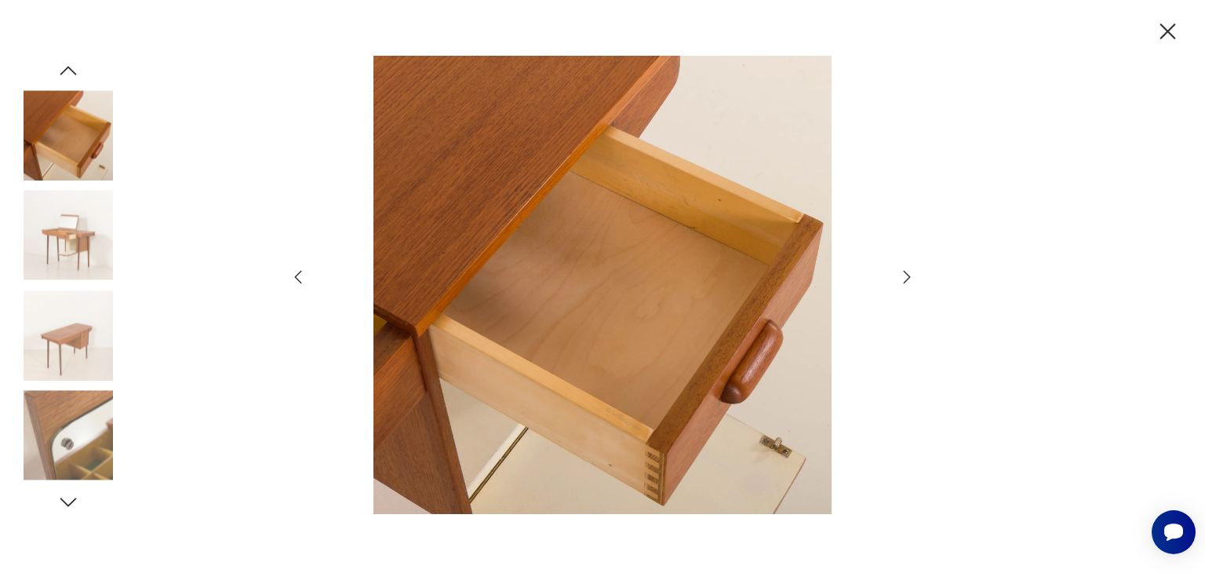
click at [901, 274] on icon "button" at bounding box center [907, 277] width 19 height 19
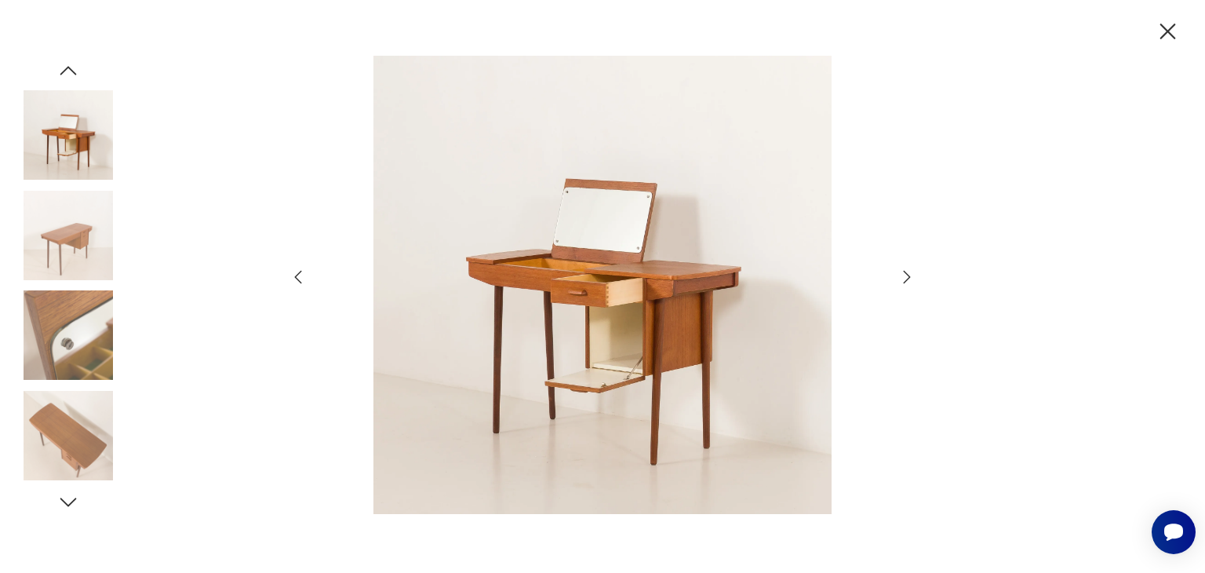
click at [1164, 26] on icon "button" at bounding box center [1167, 31] width 27 height 27
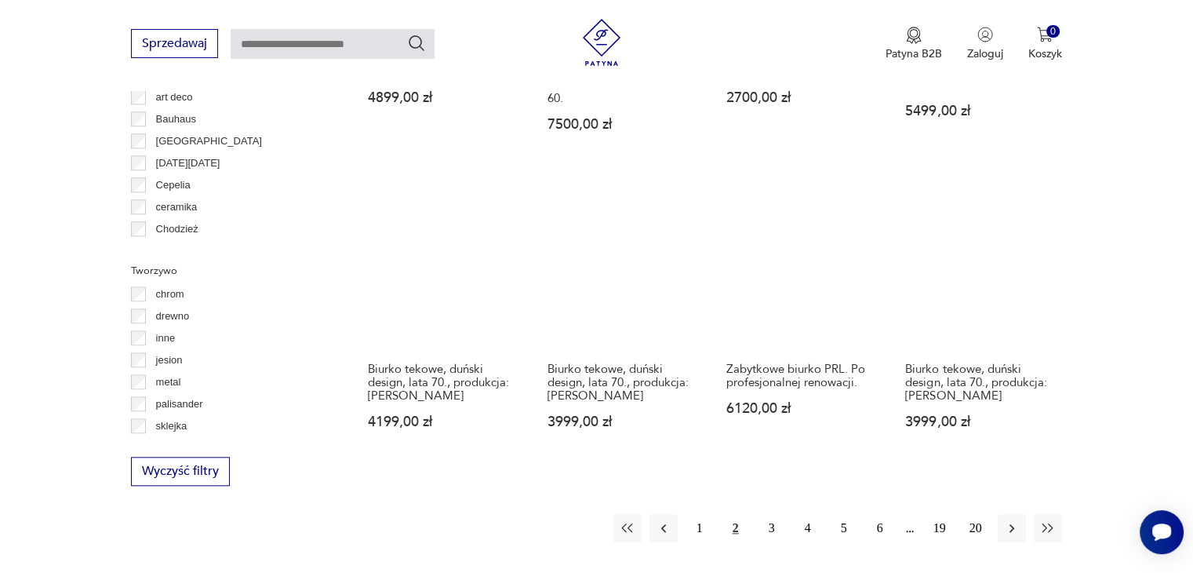
scroll to position [1587, 0]
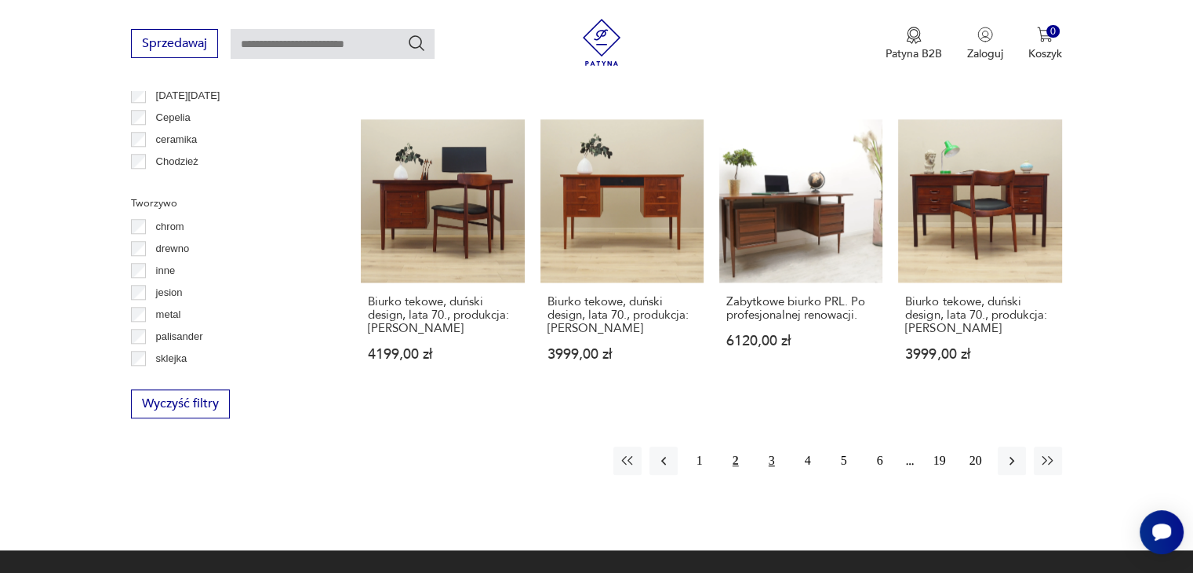
click at [767, 446] on button "3" at bounding box center [772, 460] width 28 height 28
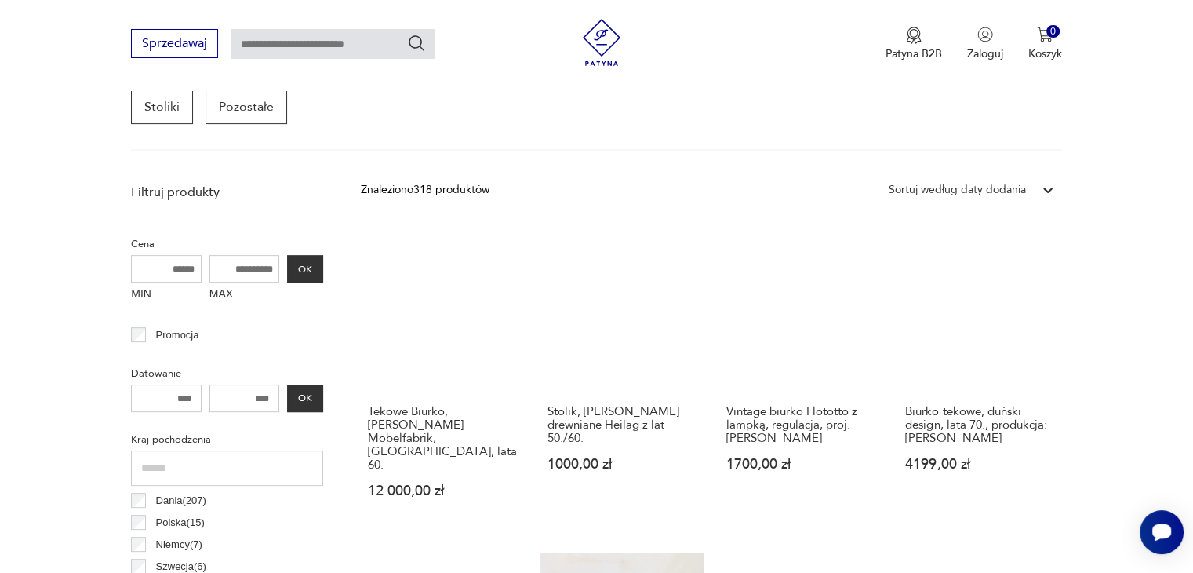
scroll to position [573, 0]
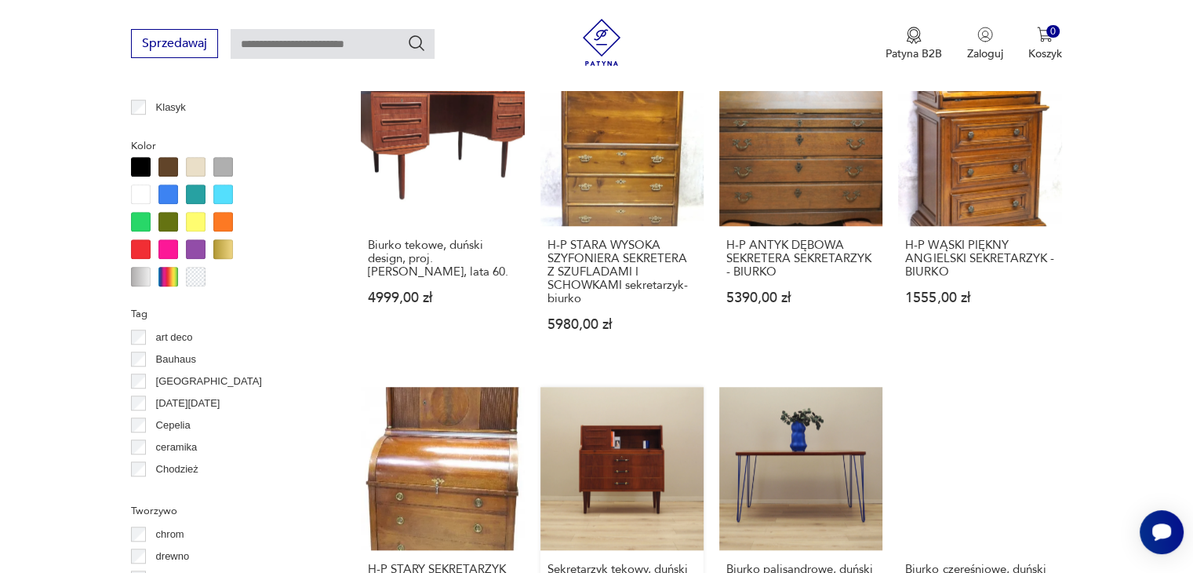
click at [638, 399] on link "Sekretarzyk tekowy, duński design, lata 70., produkcja: [PERSON_NAME] 4299,00 zł" at bounding box center [622, 523] width 163 height 272
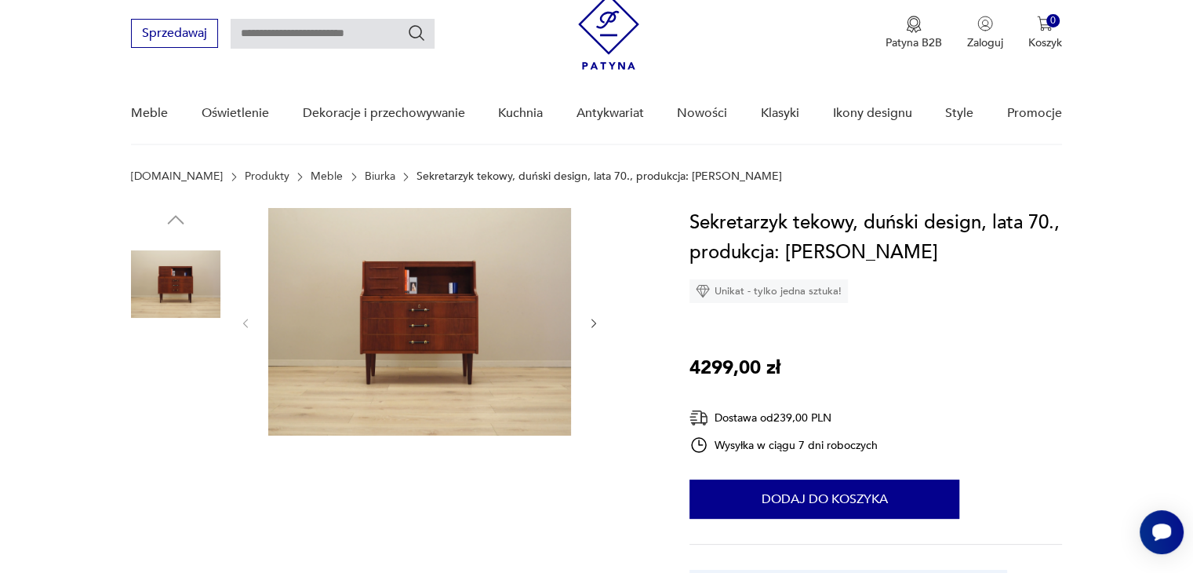
scroll to position [78, 0]
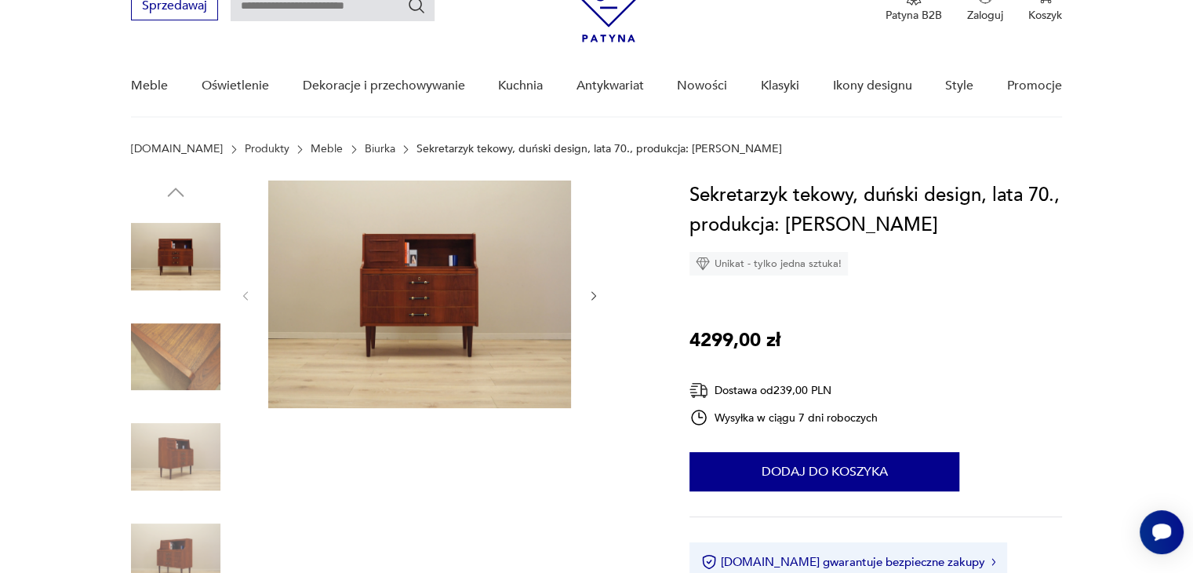
click at [592, 296] on icon "button" at bounding box center [594, 296] width 13 height 13
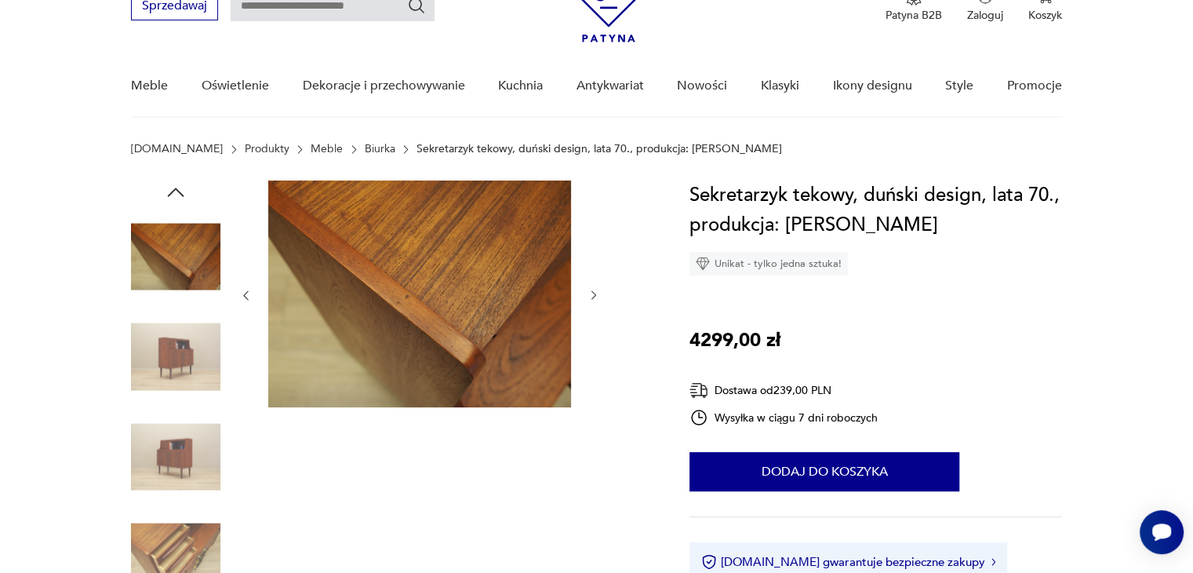
click at [592, 296] on icon "button" at bounding box center [594, 295] width 13 height 13
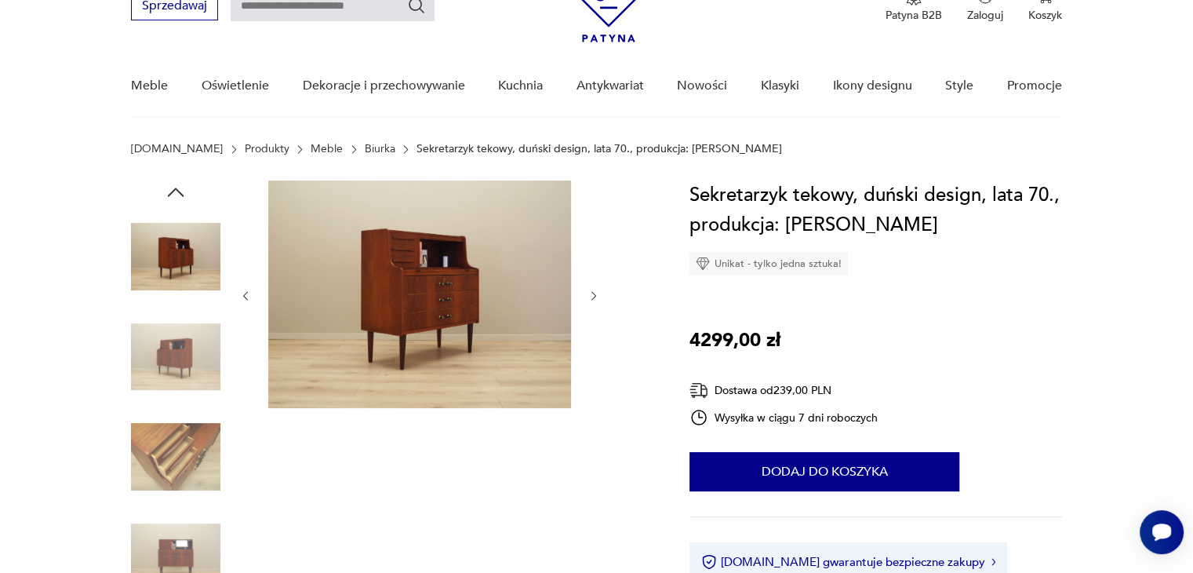
click at [592, 296] on icon "button" at bounding box center [594, 296] width 13 height 13
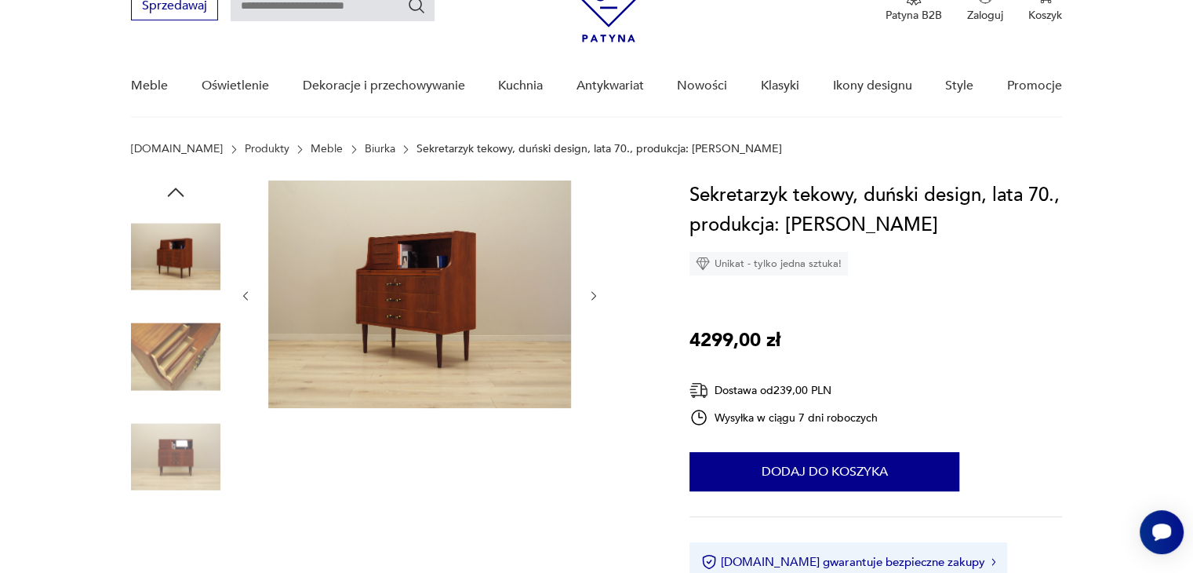
click at [592, 296] on icon "button" at bounding box center [594, 296] width 13 height 13
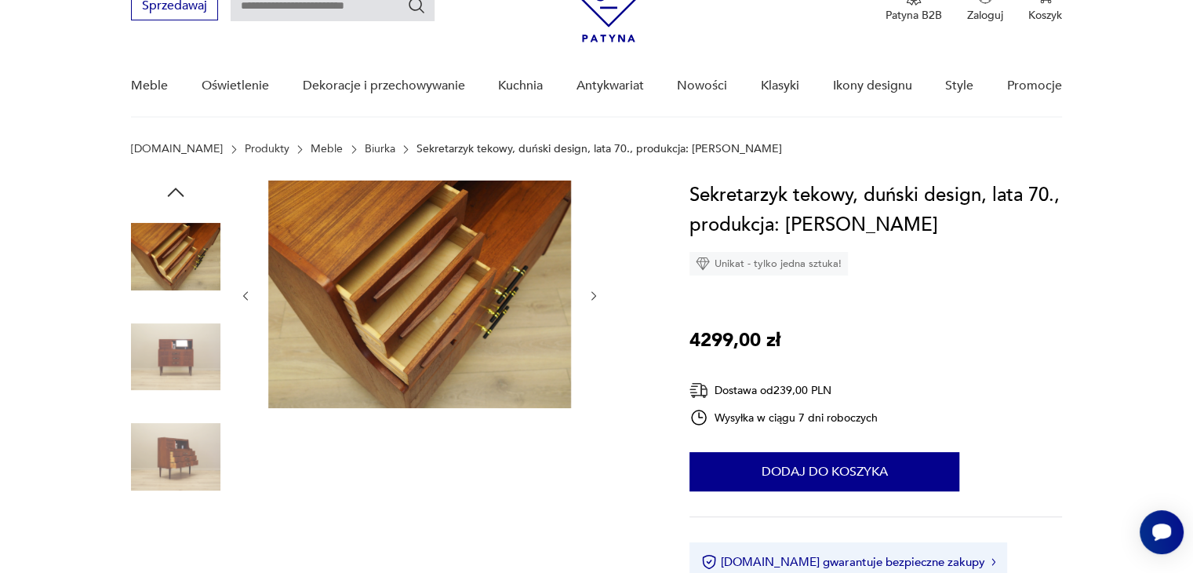
click at [596, 293] on icon "button" at bounding box center [594, 296] width 13 height 13
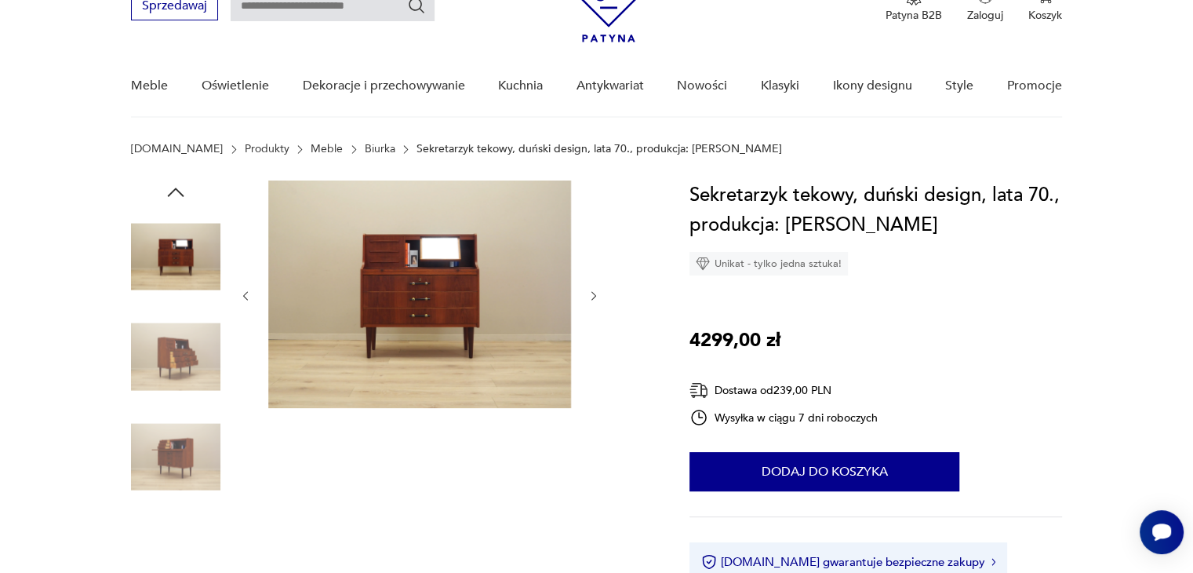
click at [596, 293] on icon "button" at bounding box center [594, 296] width 13 height 13
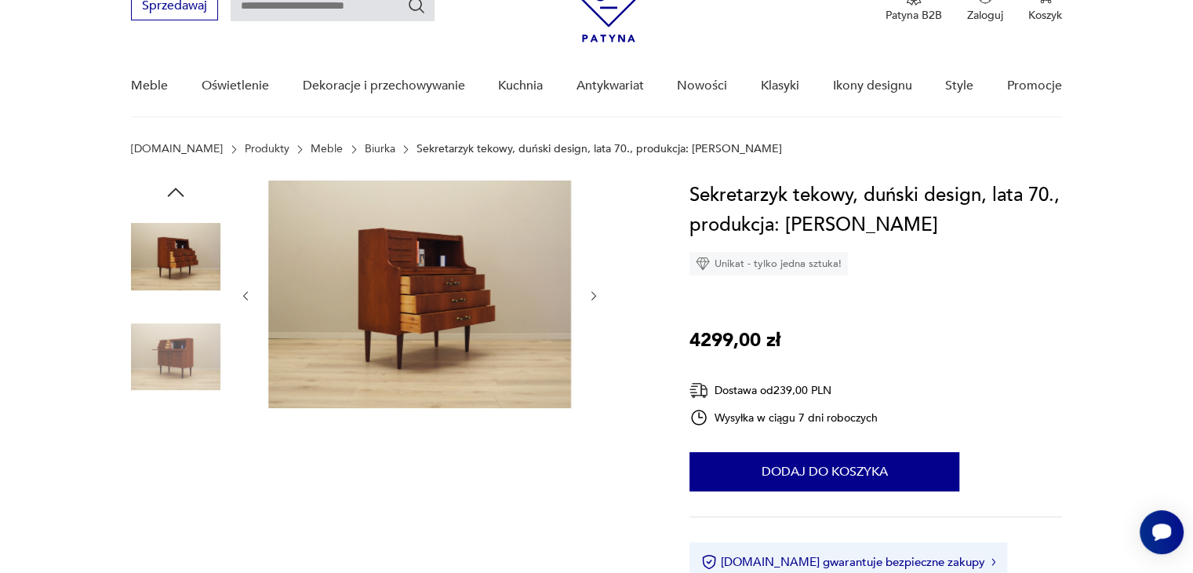
click at [596, 293] on icon "button" at bounding box center [594, 296] width 13 height 13
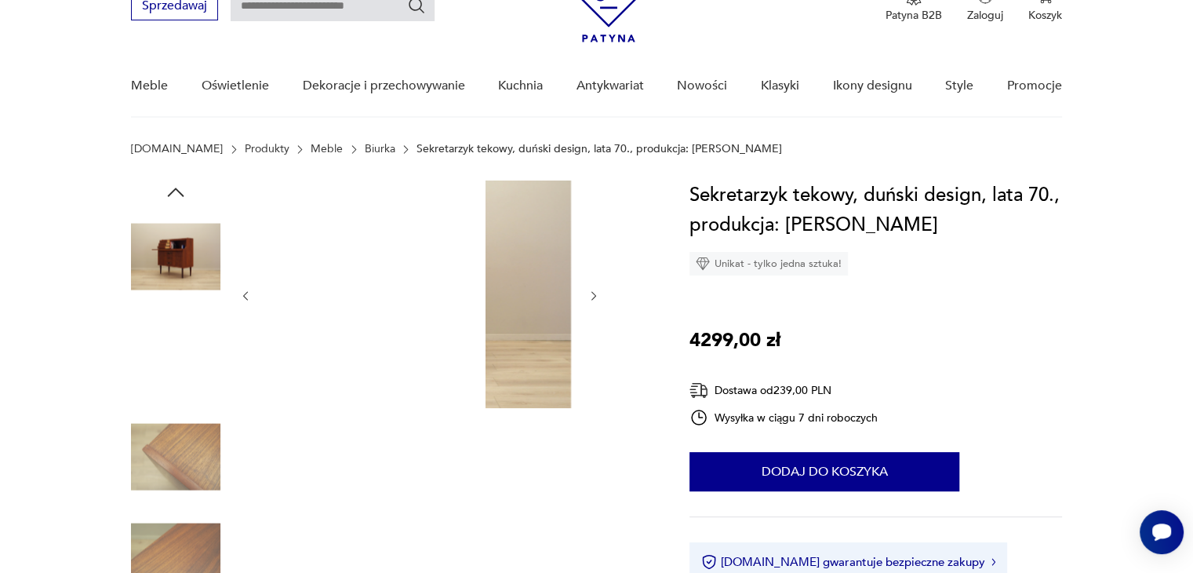
click at [596, 293] on icon "button" at bounding box center [594, 296] width 13 height 13
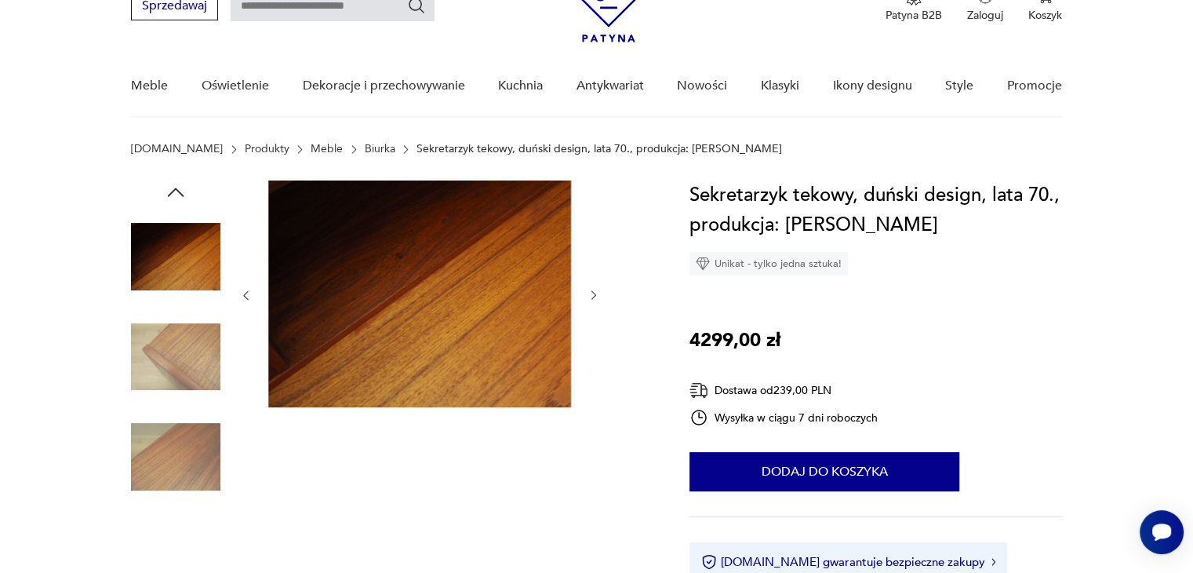
click at [596, 293] on icon "button" at bounding box center [594, 295] width 13 height 13
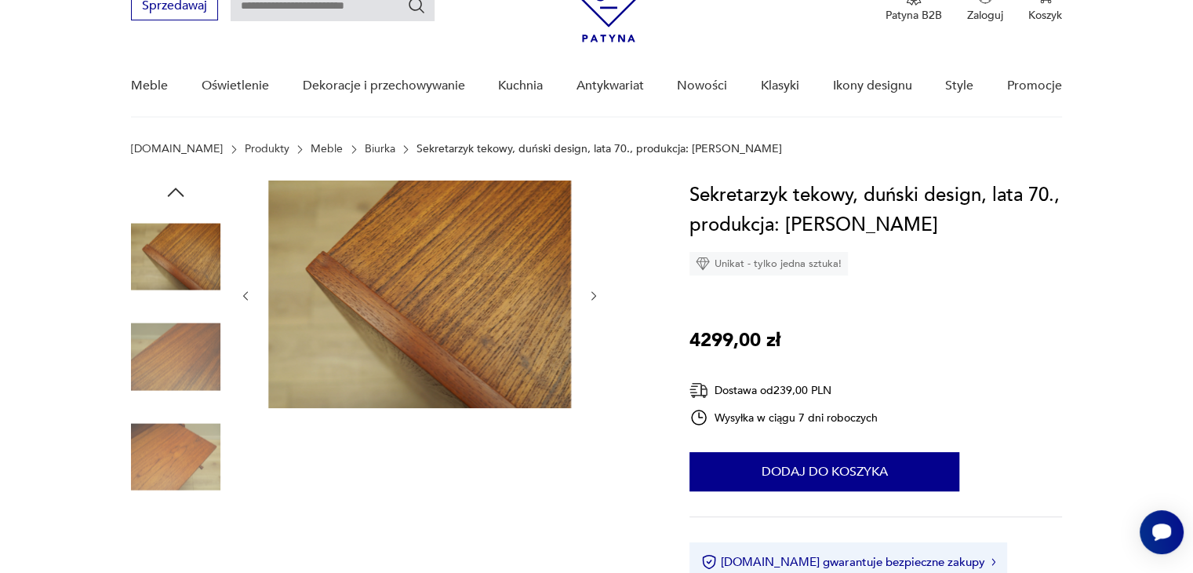
click at [596, 293] on icon "button" at bounding box center [594, 296] width 13 height 13
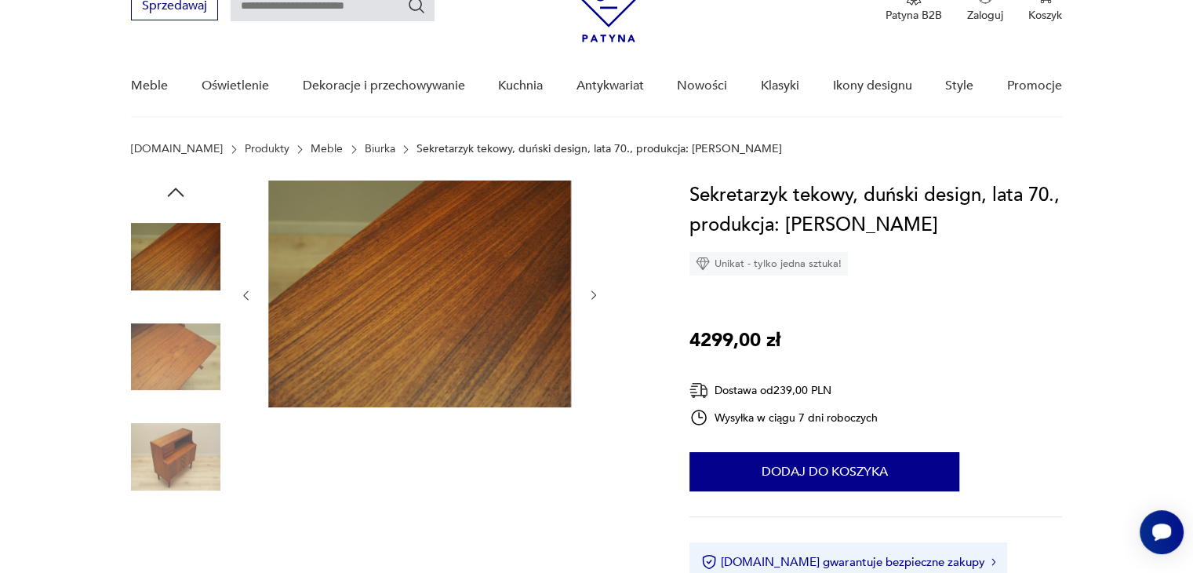
click at [596, 293] on icon "button" at bounding box center [594, 295] width 13 height 13
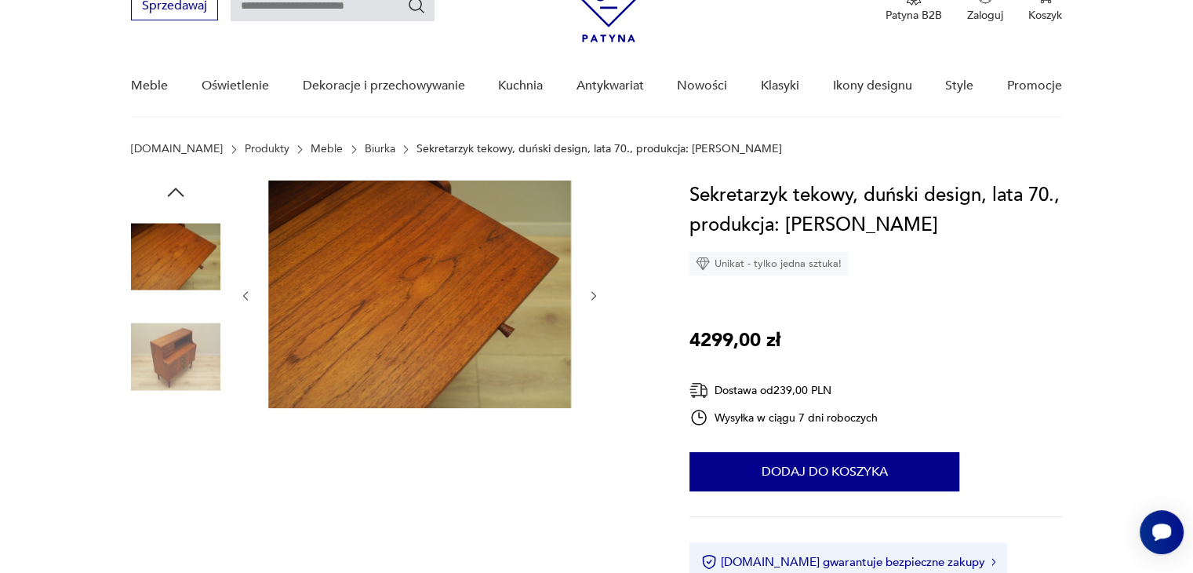
click at [596, 293] on icon "button" at bounding box center [594, 296] width 13 height 13
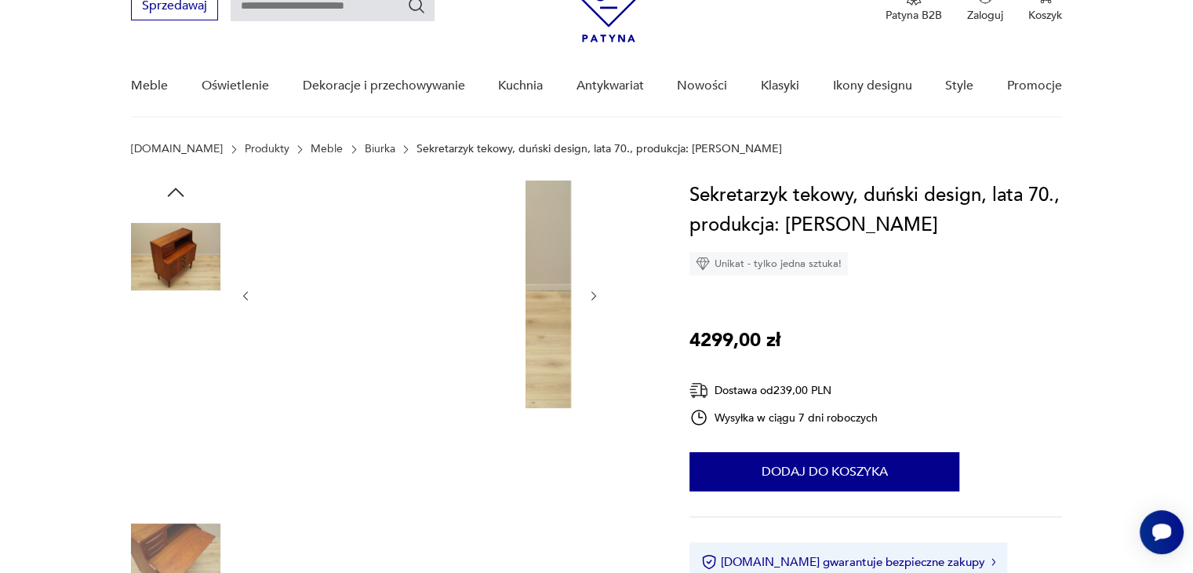
click at [596, 293] on icon "button" at bounding box center [594, 296] width 13 height 13
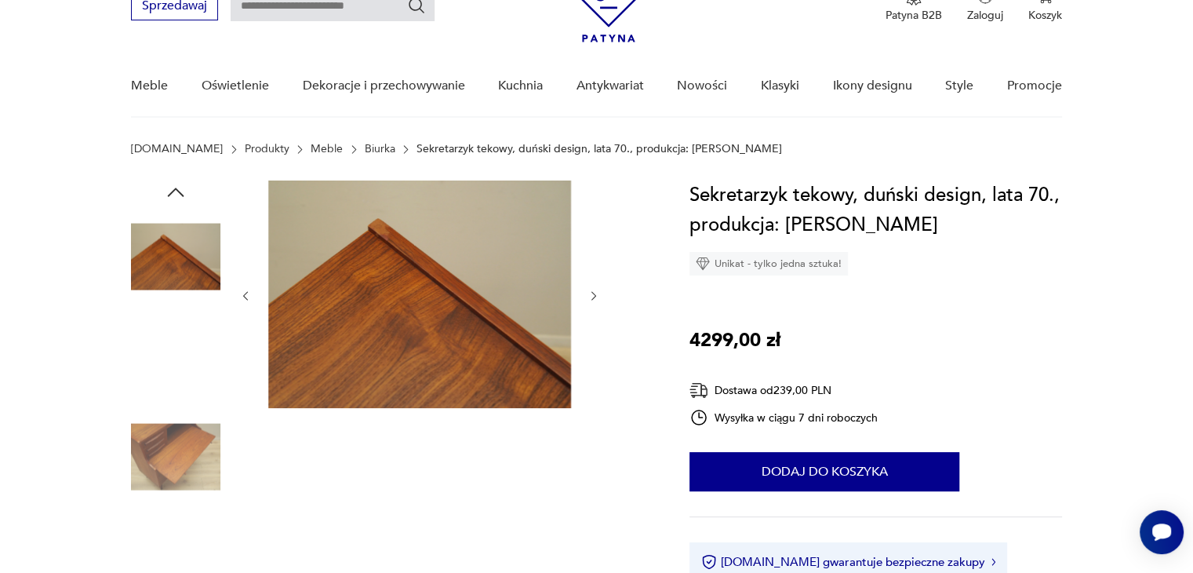
click at [596, 293] on icon "button" at bounding box center [594, 296] width 13 height 13
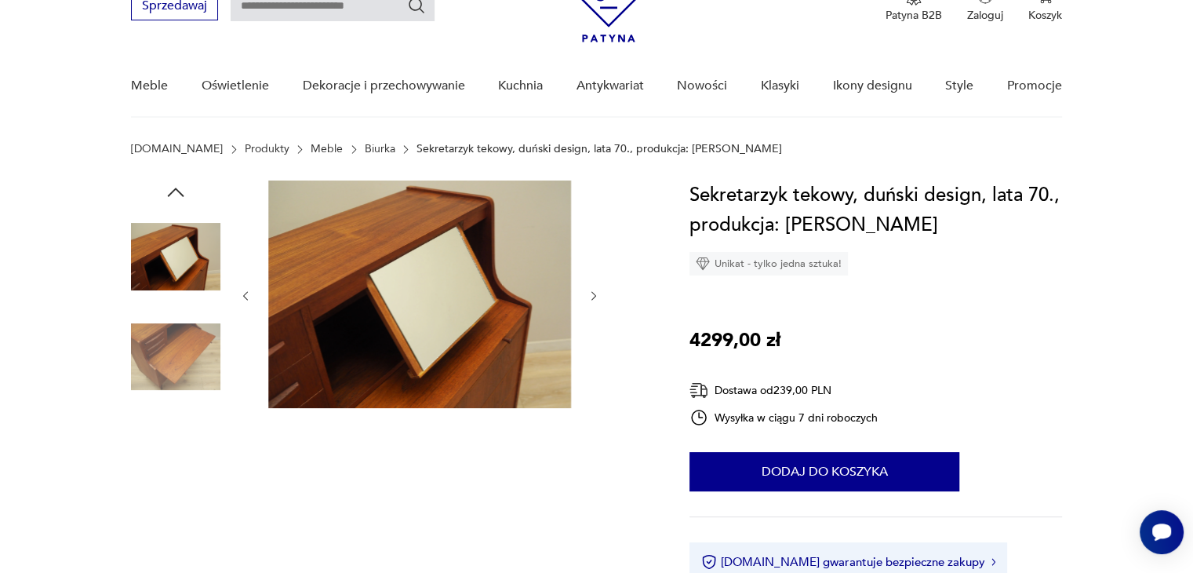
click at [596, 293] on icon "button" at bounding box center [594, 296] width 13 height 13
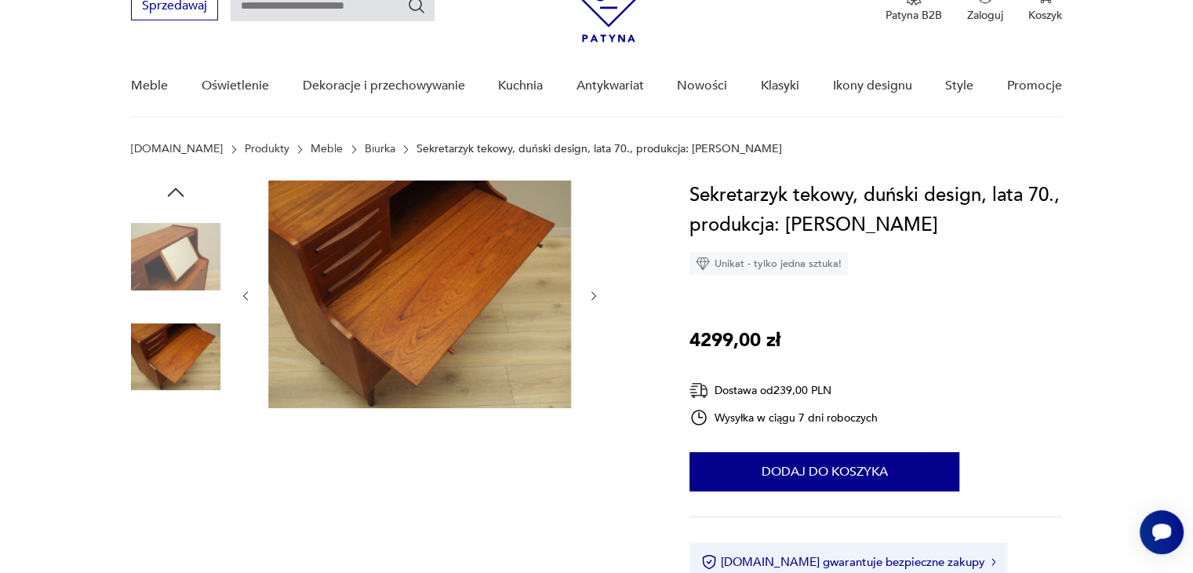
click at [596, 293] on icon "button" at bounding box center [594, 296] width 13 height 13
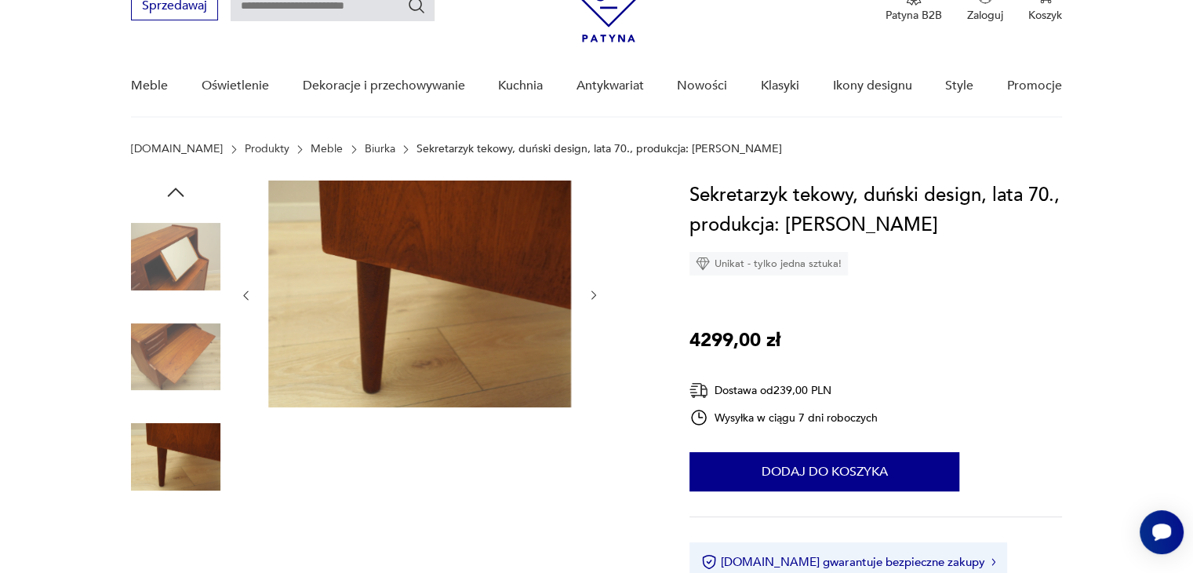
click at [596, 293] on icon "button" at bounding box center [594, 295] width 13 height 13
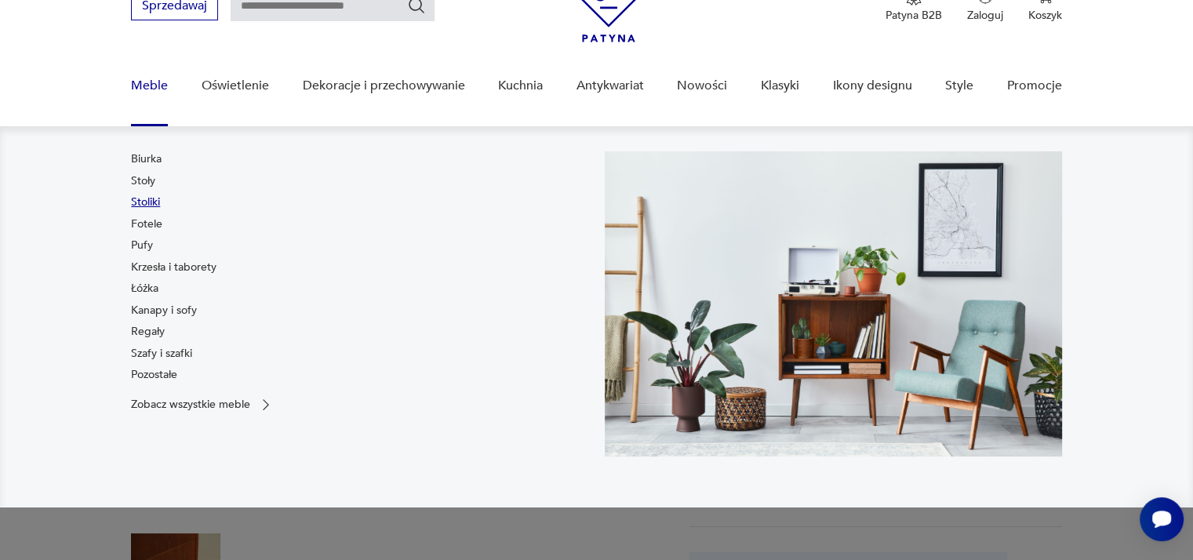
click at [153, 197] on link "Stoliki" at bounding box center [145, 203] width 29 height 16
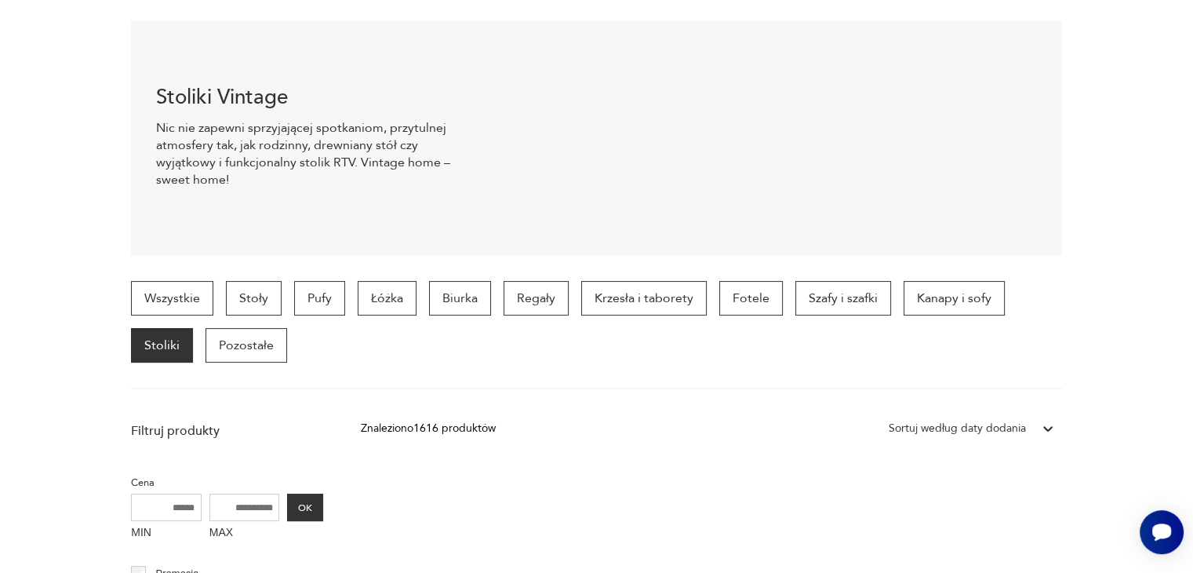
scroll to position [77, 0]
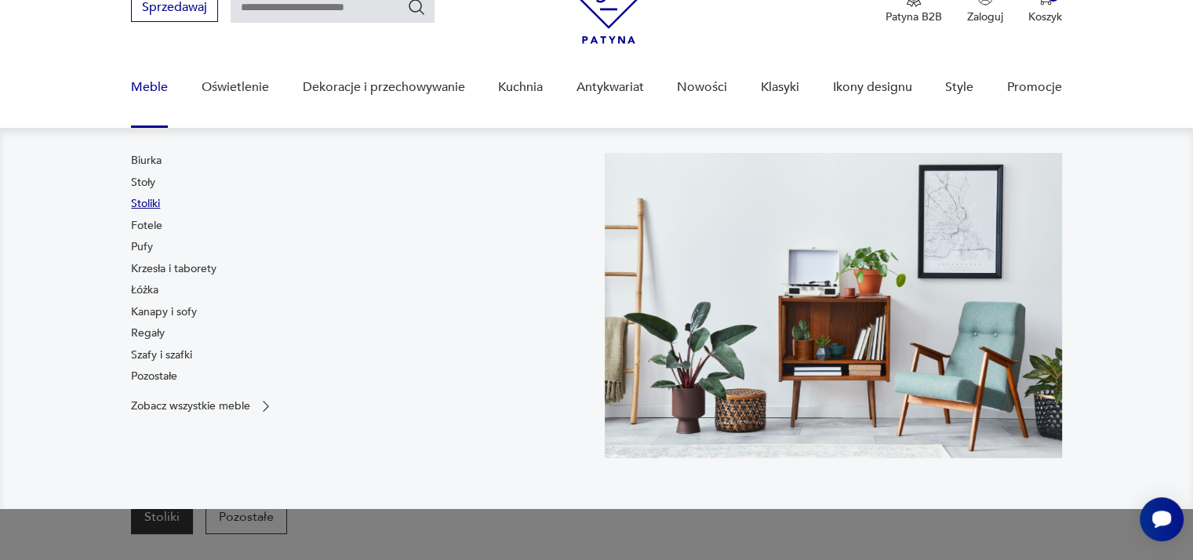
click at [141, 206] on link "Stoliki" at bounding box center [145, 204] width 29 height 16
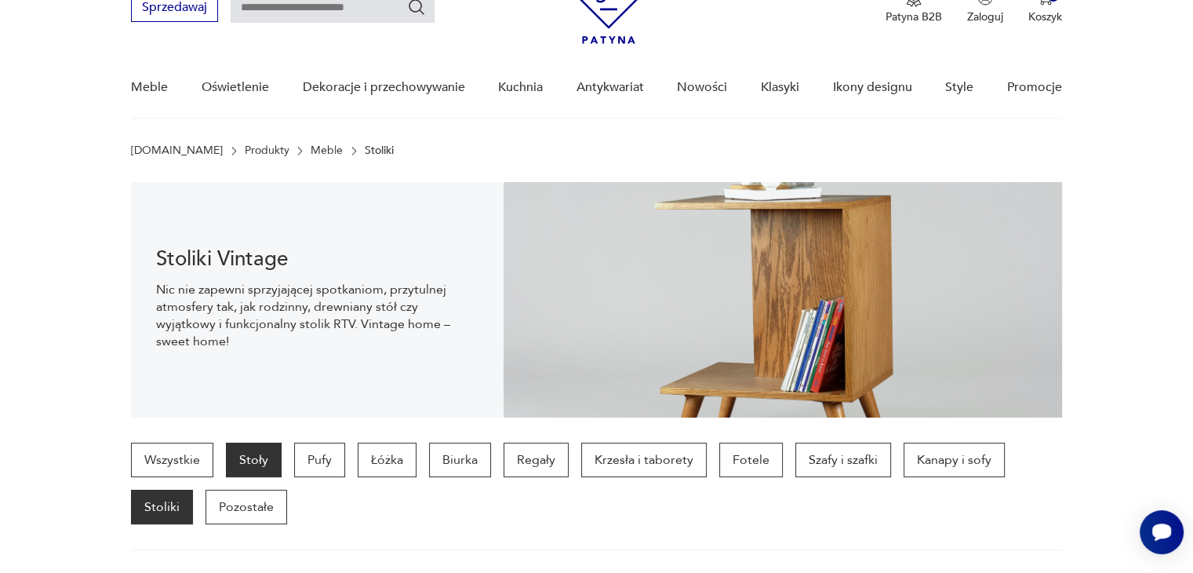
click at [271, 460] on p "Stoły" at bounding box center [254, 460] width 56 height 35
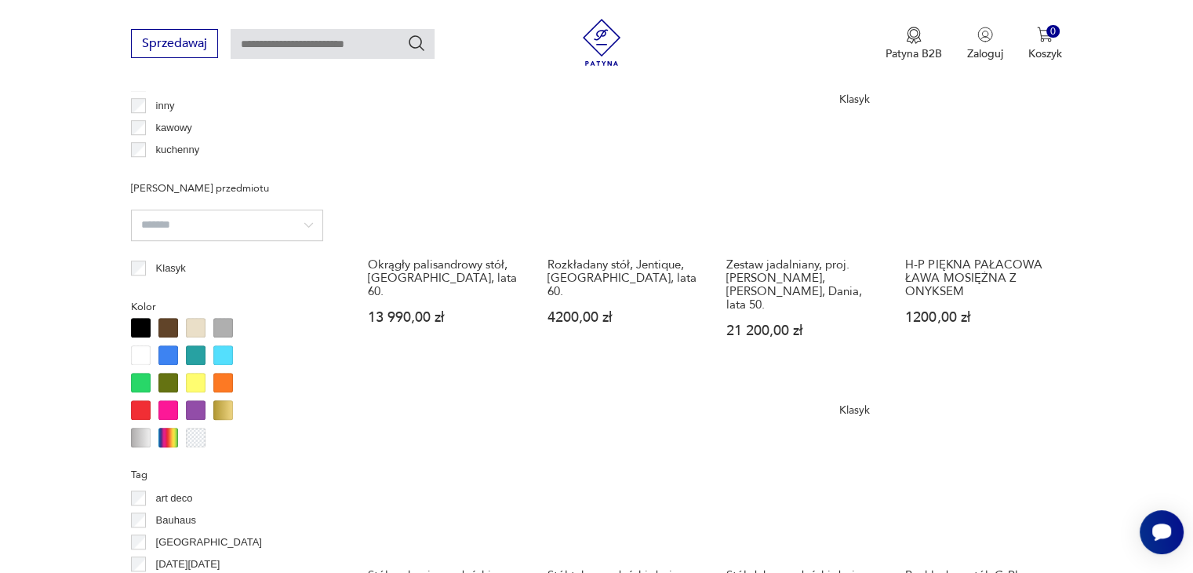
scroll to position [1201, 0]
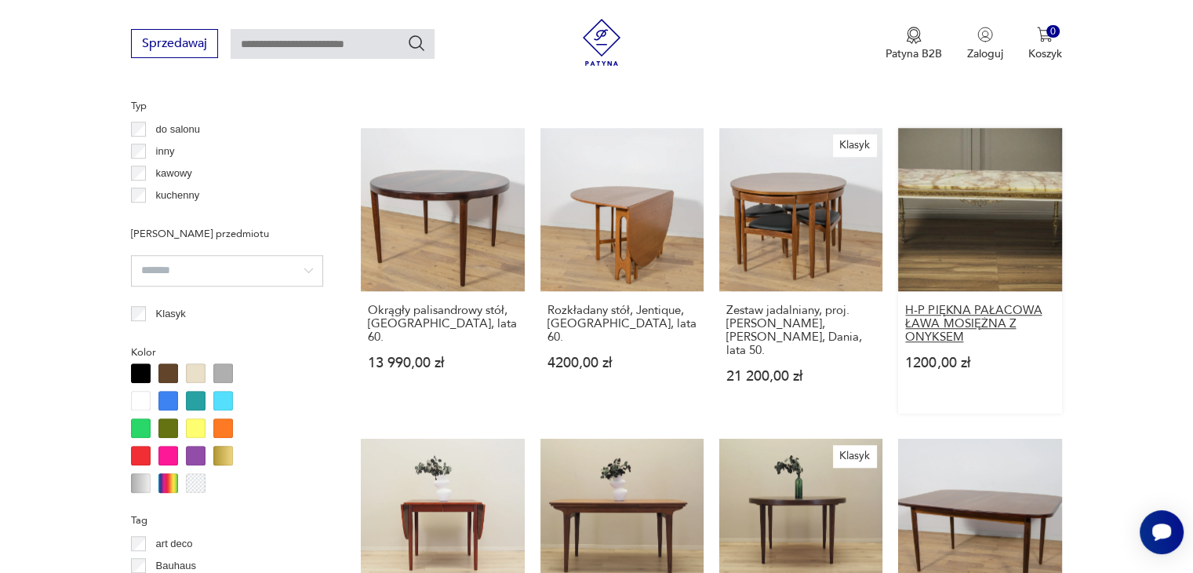
click at [961, 304] on h3 "H-P PIĘKNA PAŁACOWA ŁAWA MOSIĘŻNA Z ONYKSEM" at bounding box center [980, 324] width 149 height 40
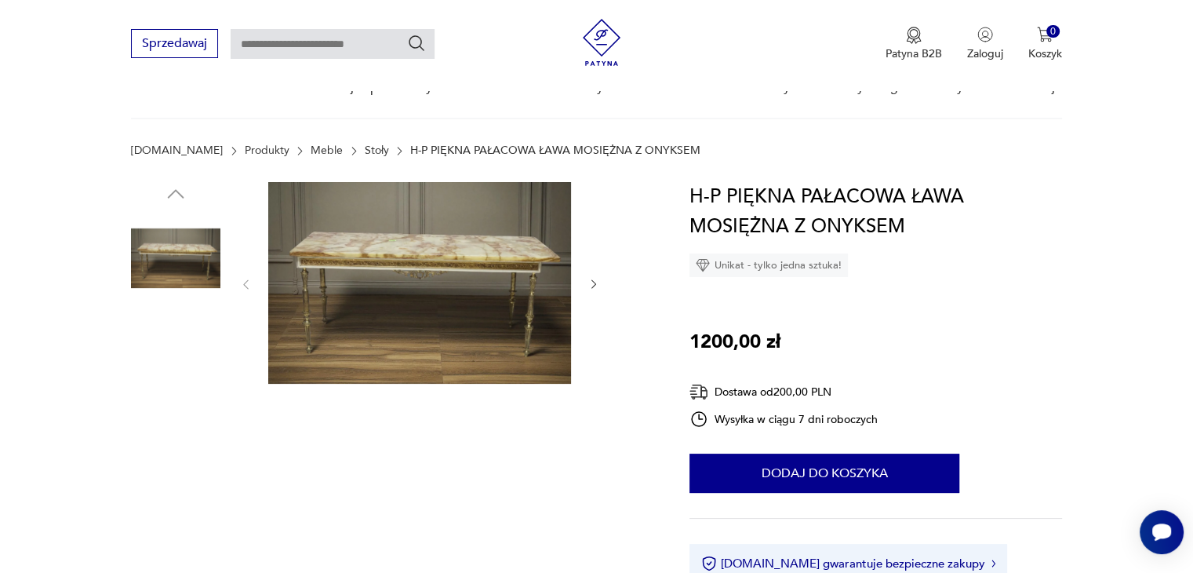
scroll to position [157, 0]
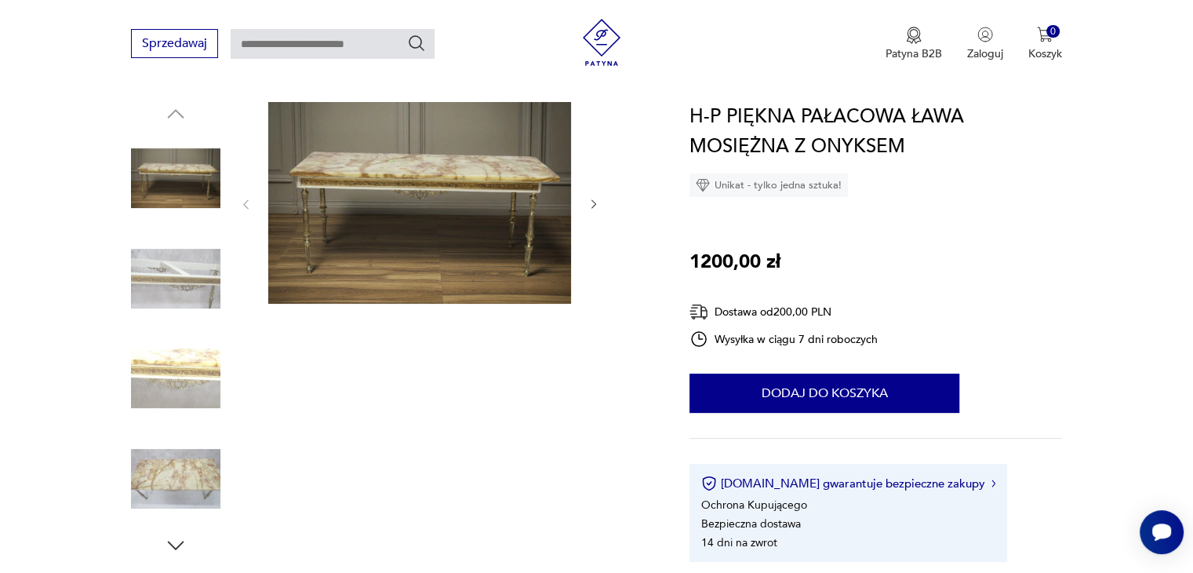
click at [599, 205] on icon "button" at bounding box center [594, 204] width 13 height 13
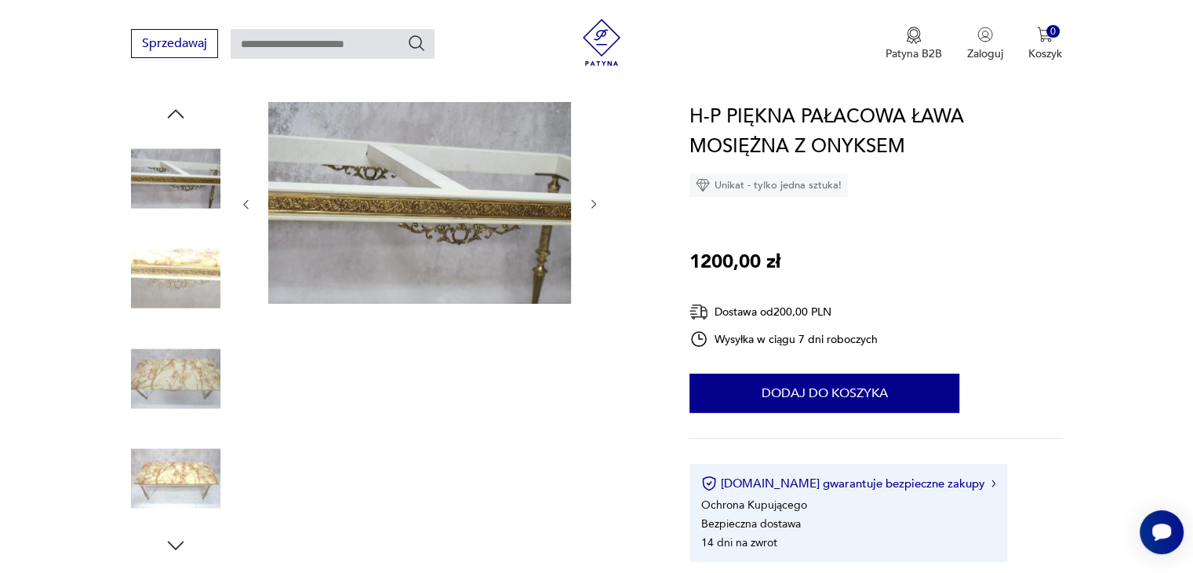
click at [596, 206] on icon "button" at bounding box center [594, 204] width 13 height 13
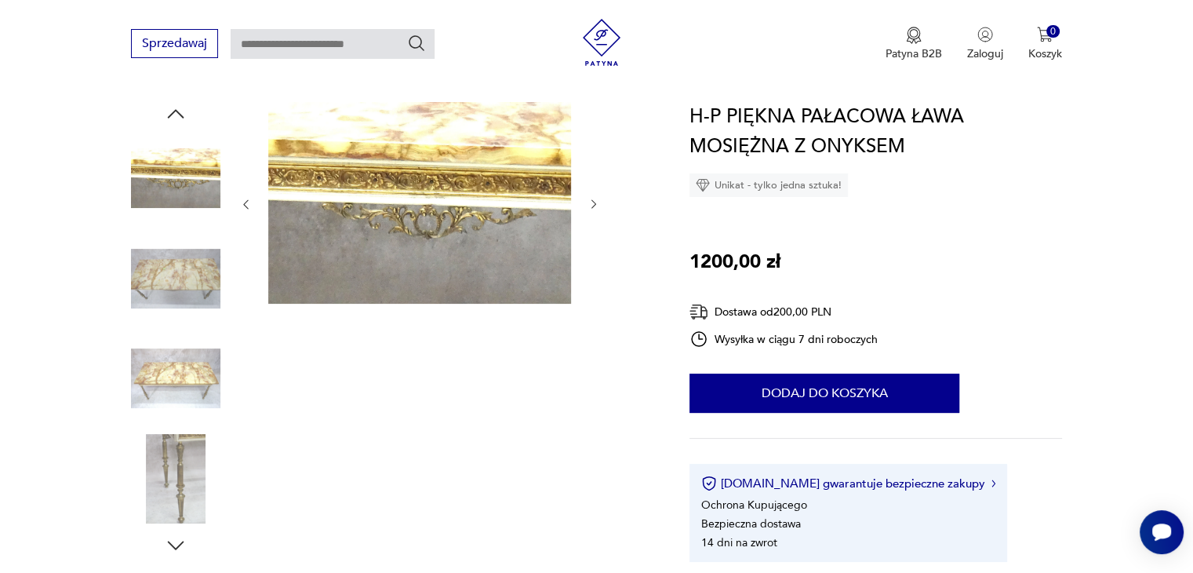
click at [596, 206] on icon "button" at bounding box center [594, 204] width 13 height 13
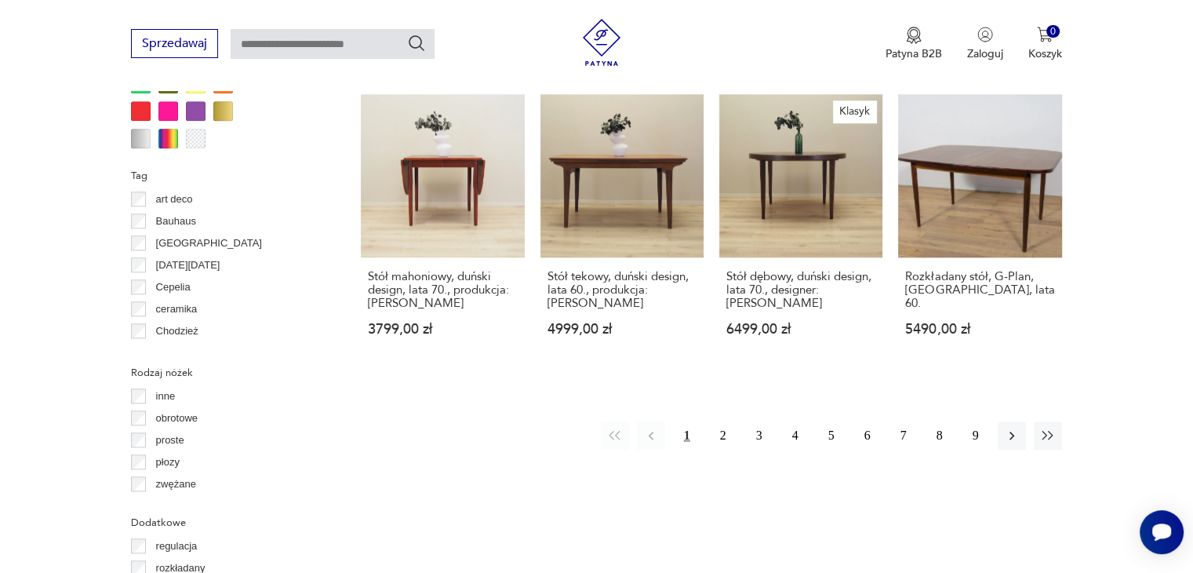
scroll to position [1580, 0]
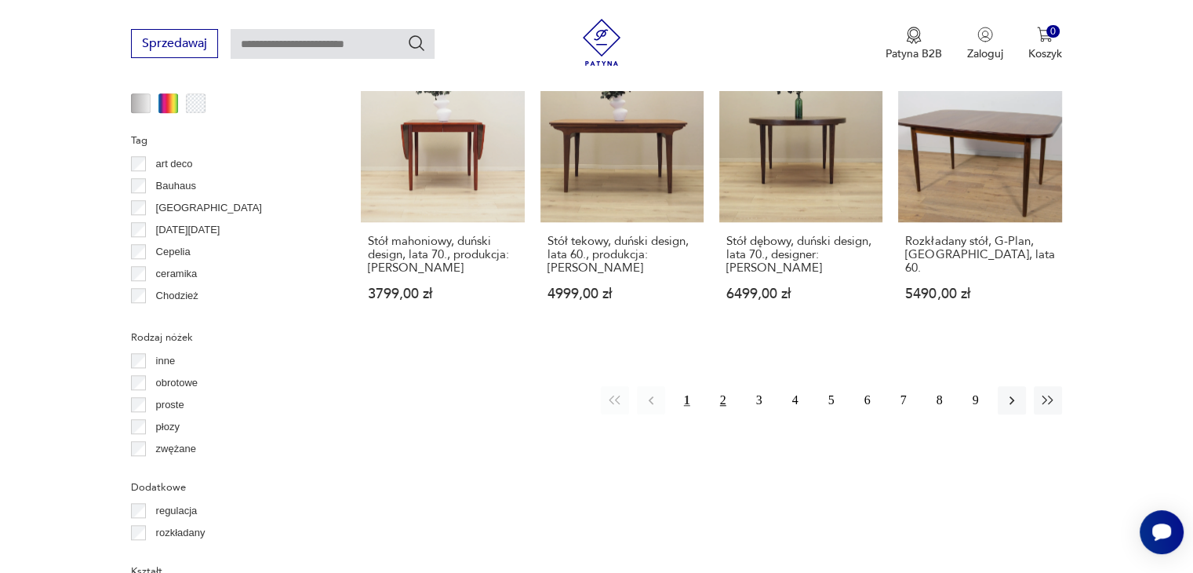
click at [724, 386] on button "2" at bounding box center [723, 400] width 28 height 28
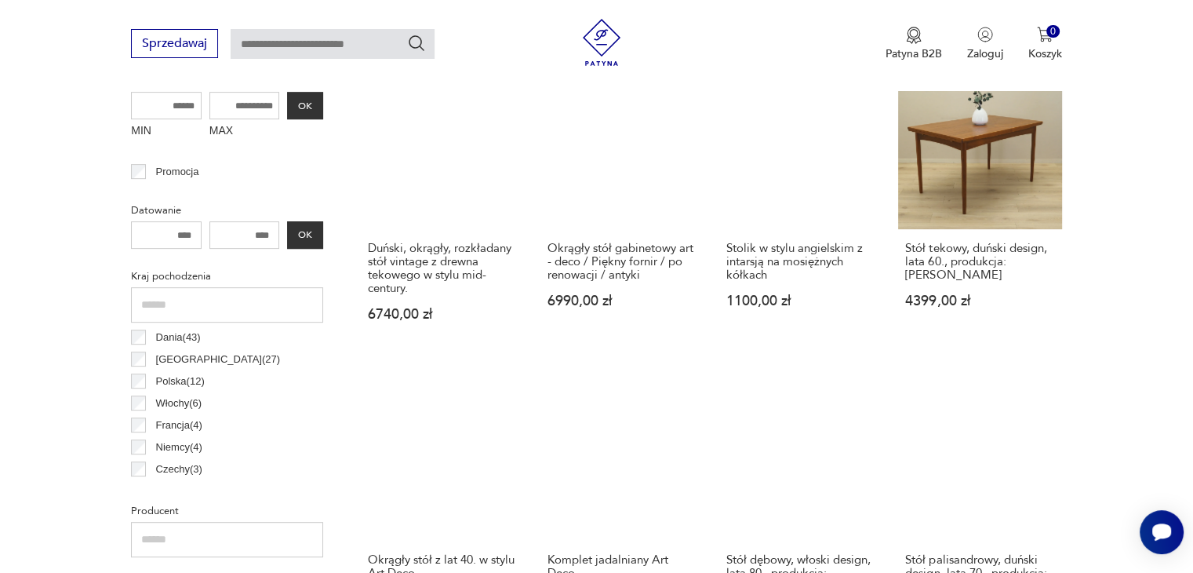
scroll to position [651, 0]
